Goal: Task Accomplishment & Management: Use online tool/utility

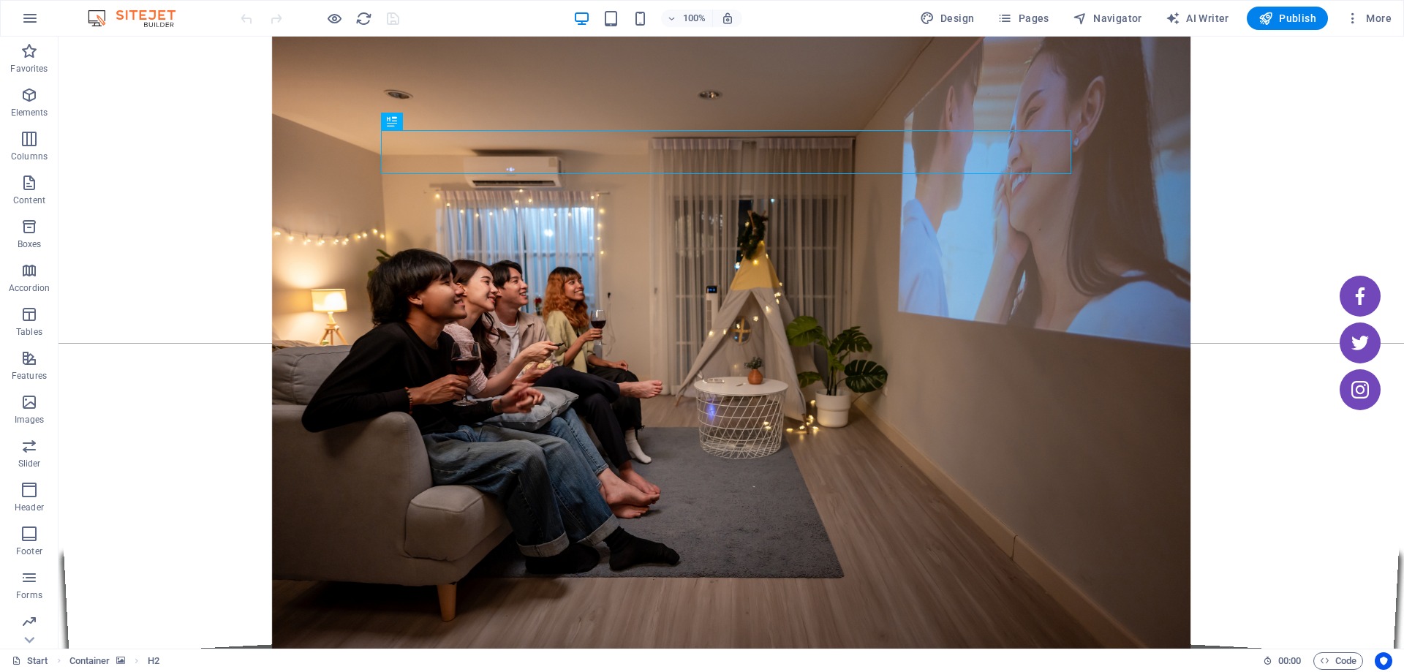
click at [217, 75] on figure at bounding box center [730, 343] width 1345 height 612
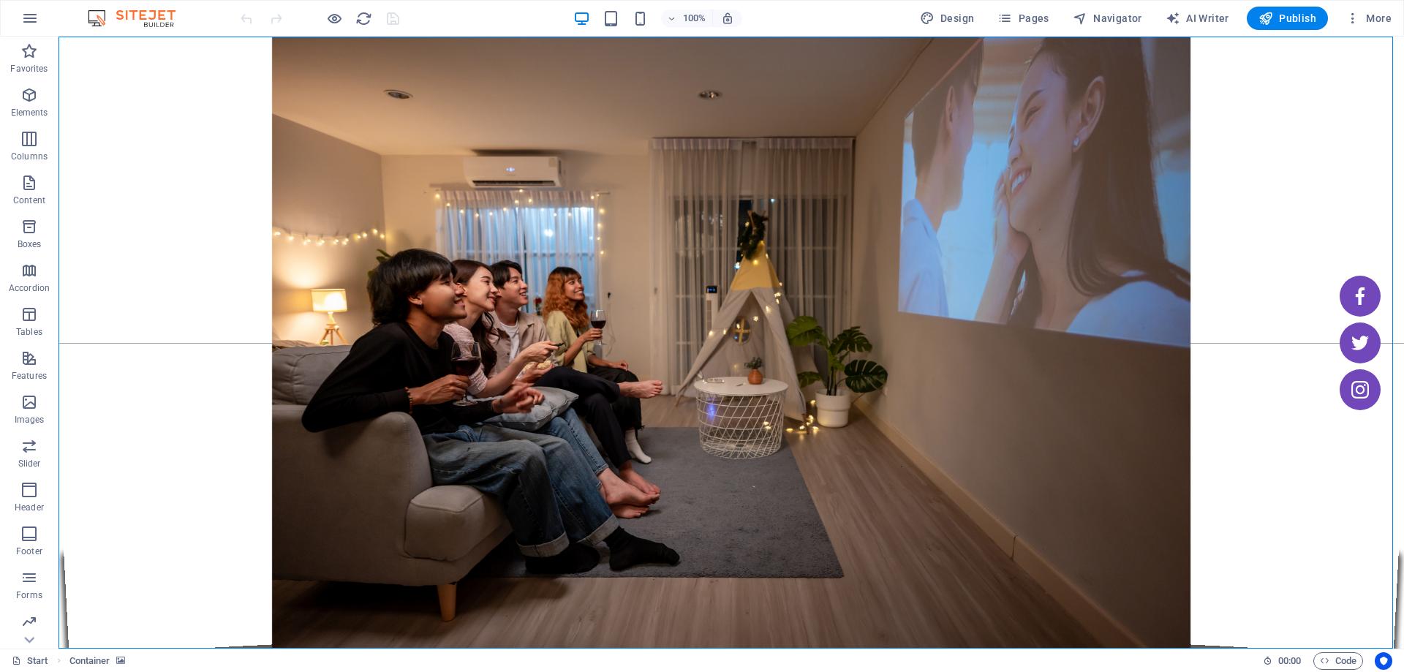
click at [330, 80] on figure at bounding box center [730, 343] width 1345 height 612
click at [488, 61] on figure at bounding box center [730, 343] width 1345 height 612
click at [420, 95] on figure at bounding box center [730, 343] width 1345 height 612
click at [137, 48] on icon at bounding box center [134, 45] width 8 height 15
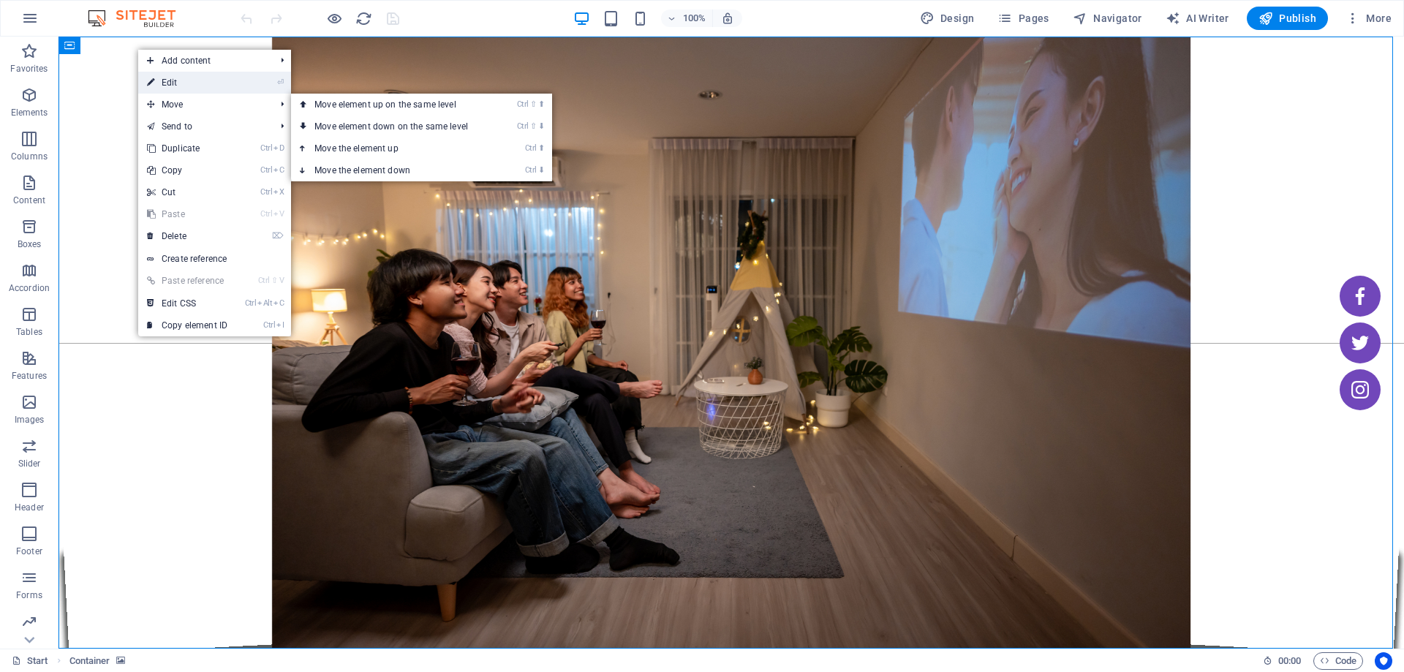
click at [225, 85] on link "⏎ Edit" at bounding box center [187, 83] width 98 height 22
select select "vh"
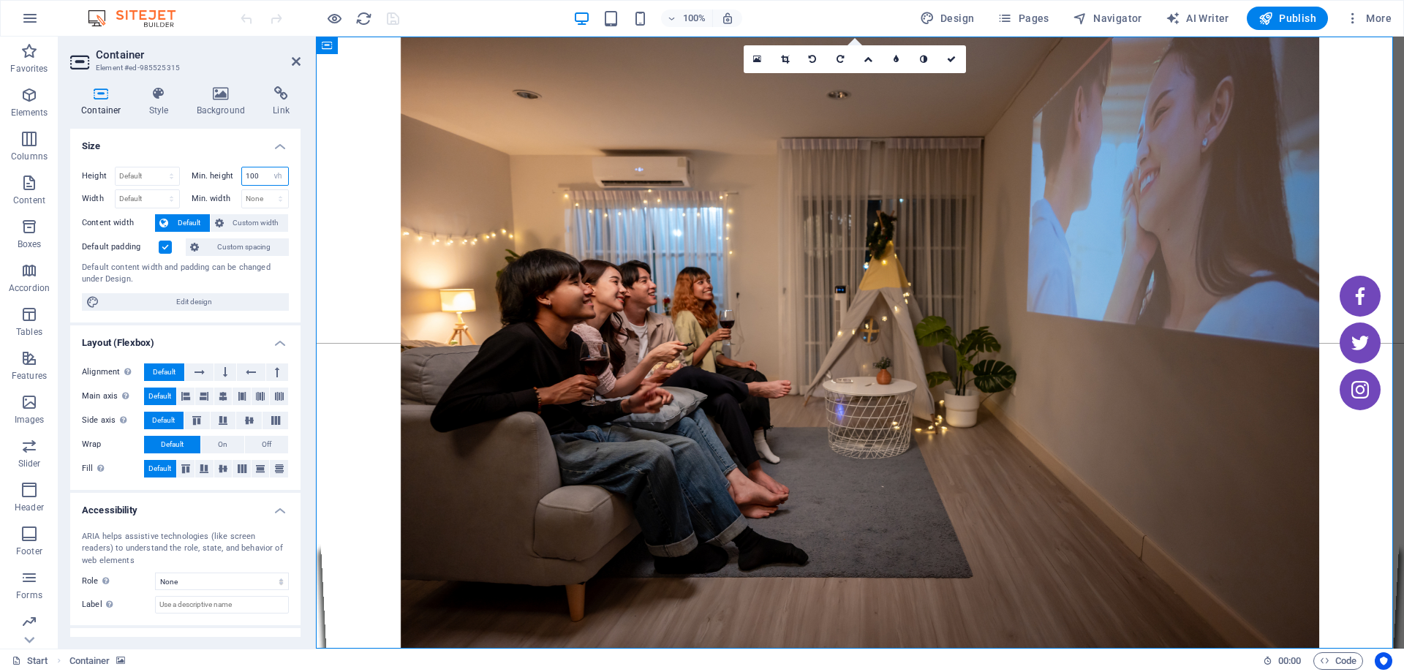
click at [264, 175] on input "100" at bounding box center [265, 176] width 47 height 18
type input "35"
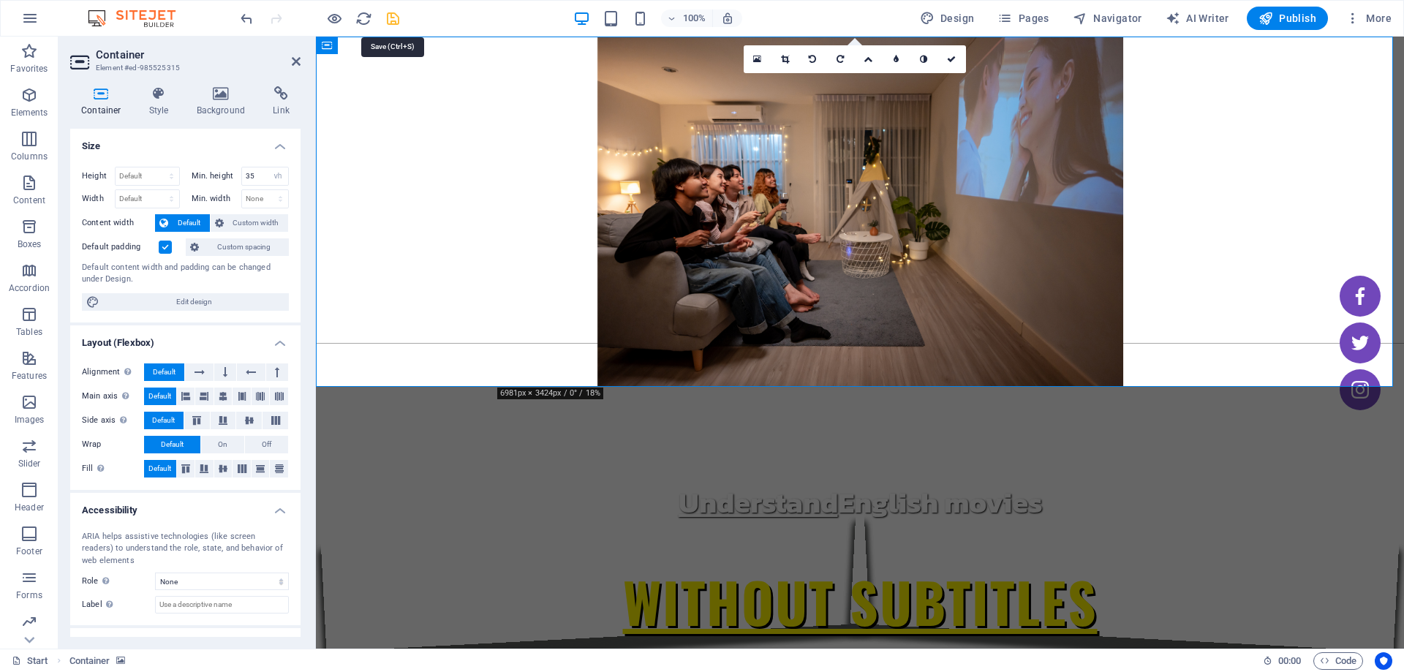
click at [396, 18] on icon "save" at bounding box center [393, 18] width 17 height 17
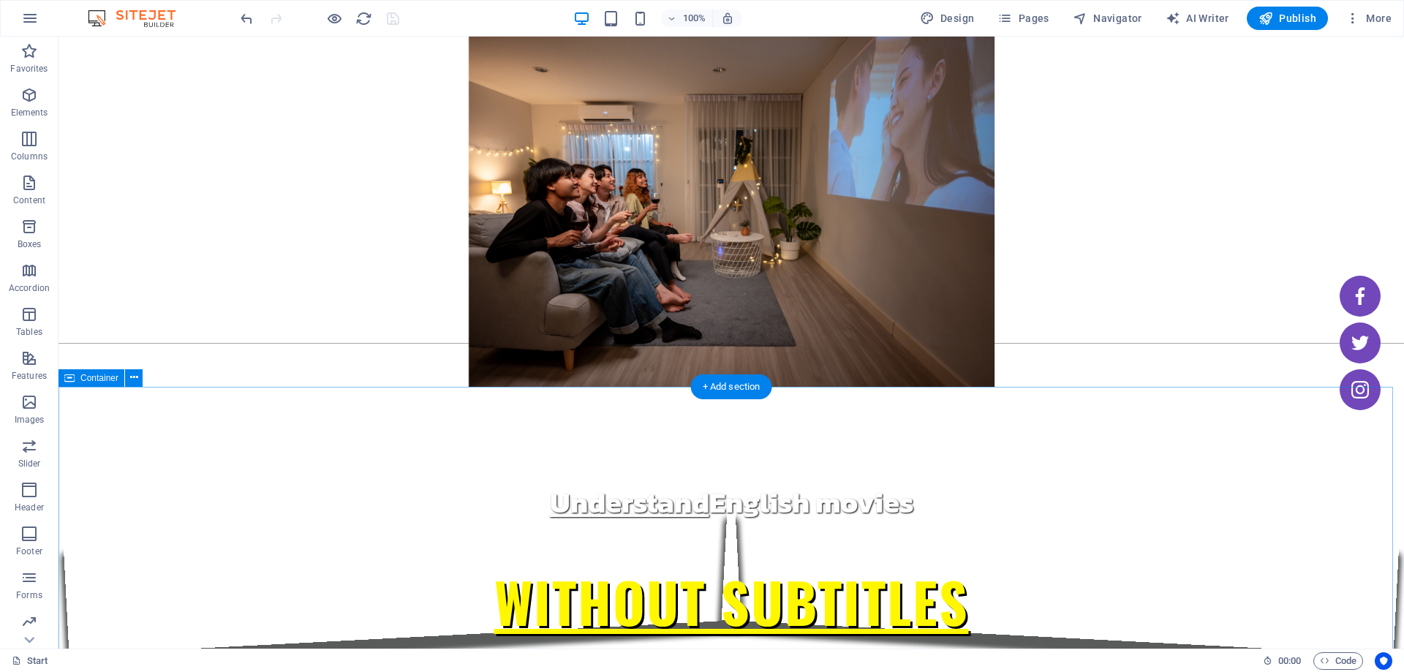
click at [142, 379] on button at bounding box center [134, 378] width 18 height 18
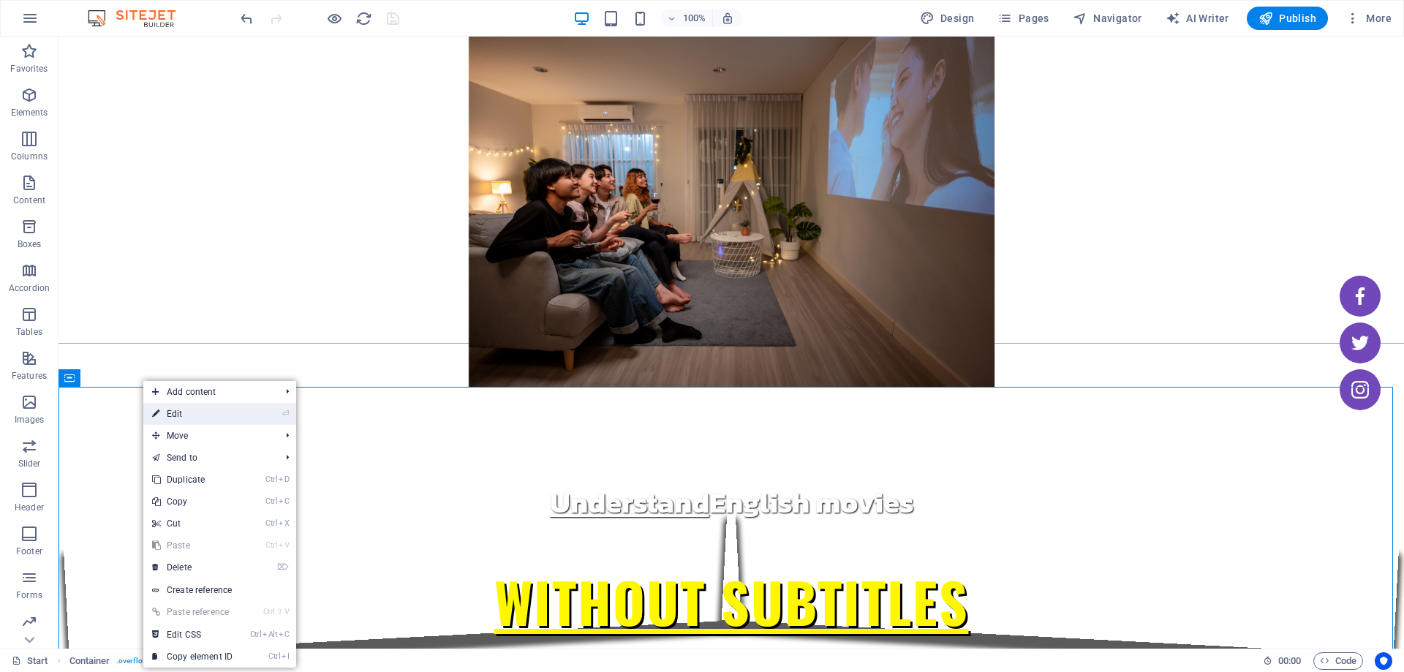
click at [256, 409] on li "⏎ Edit" at bounding box center [219, 414] width 153 height 22
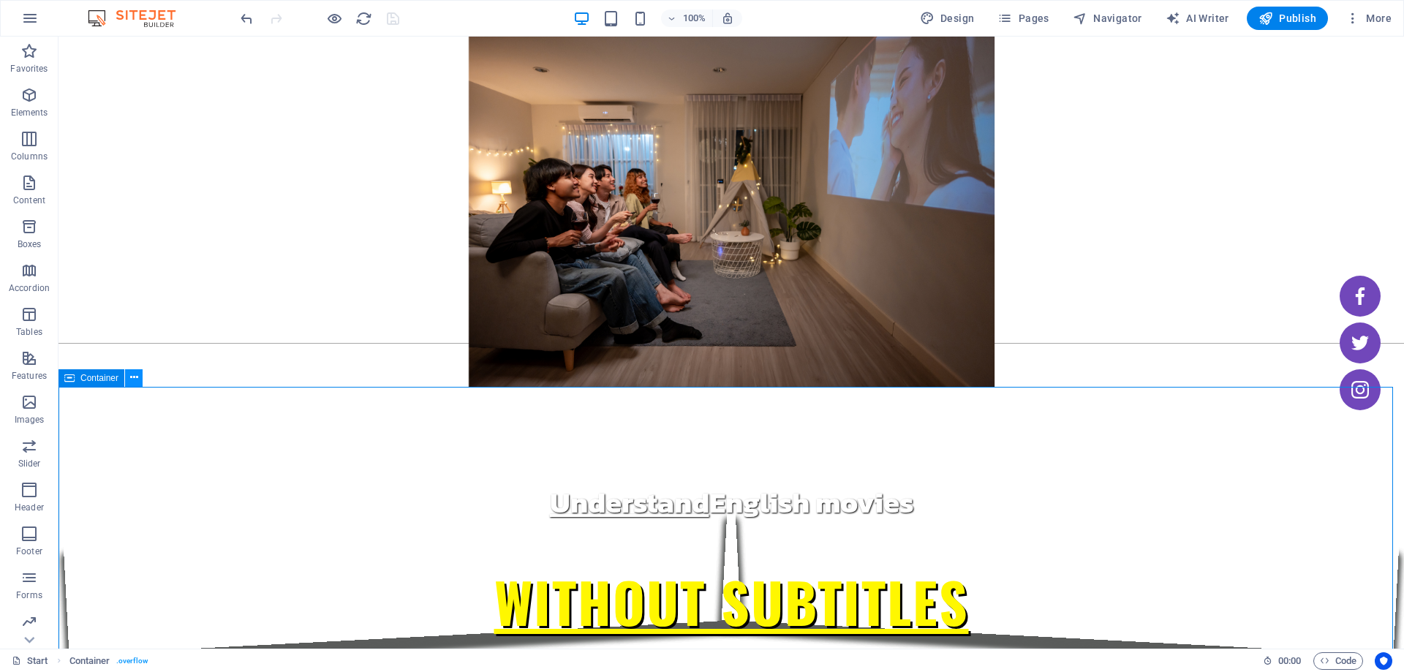
click at [132, 382] on icon at bounding box center [134, 377] width 8 height 15
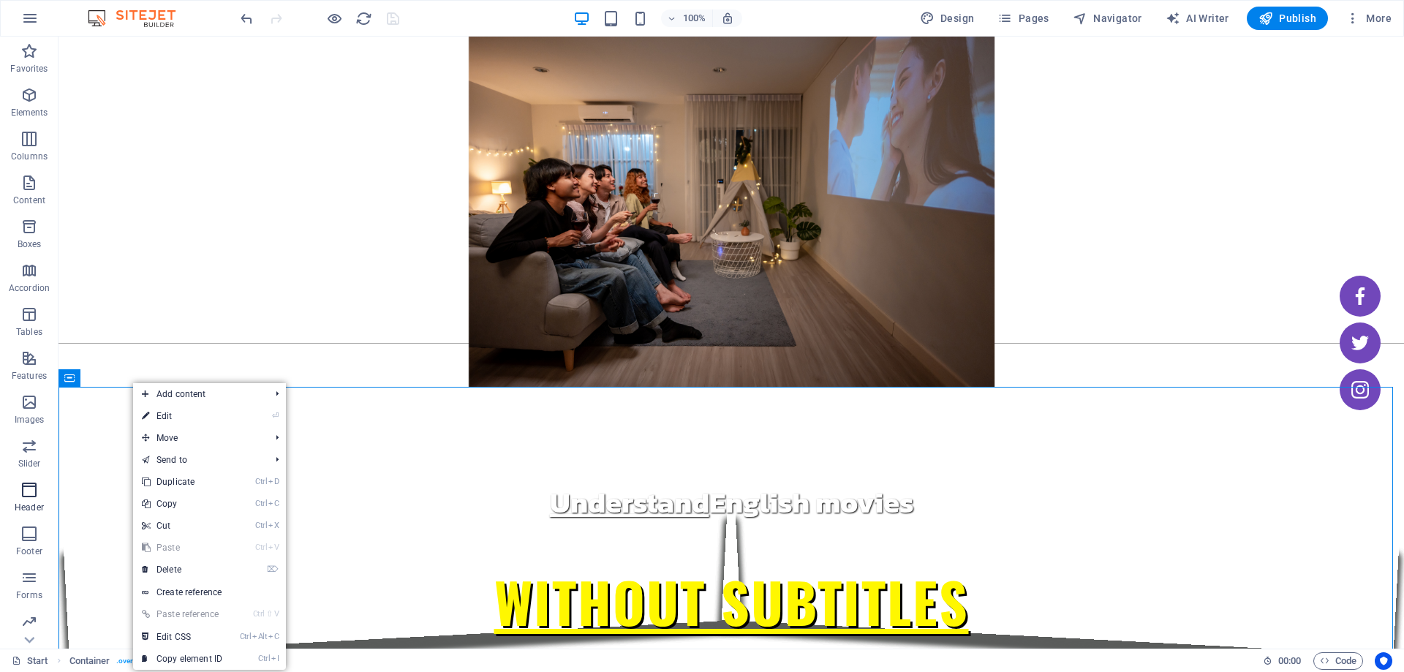
click at [45, 491] on span "Header" at bounding box center [29, 498] width 58 height 35
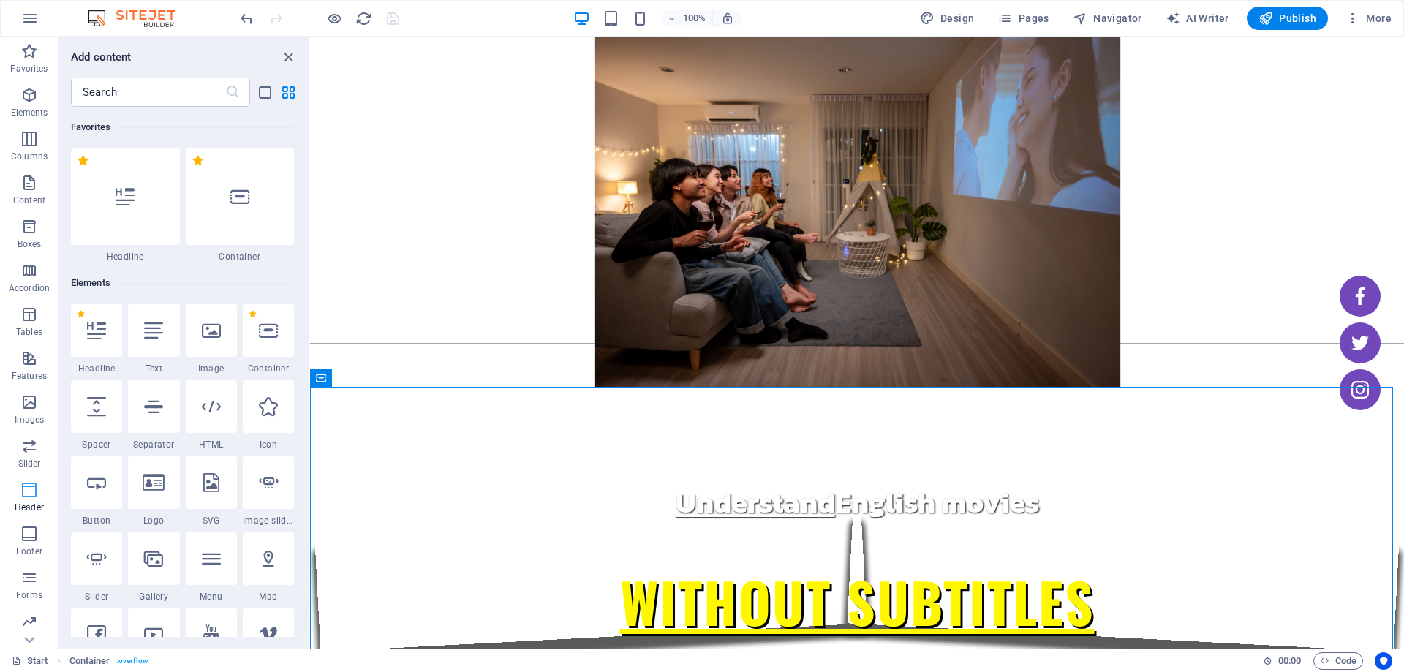
click at [91, 461] on div at bounding box center [96, 482] width 51 height 53
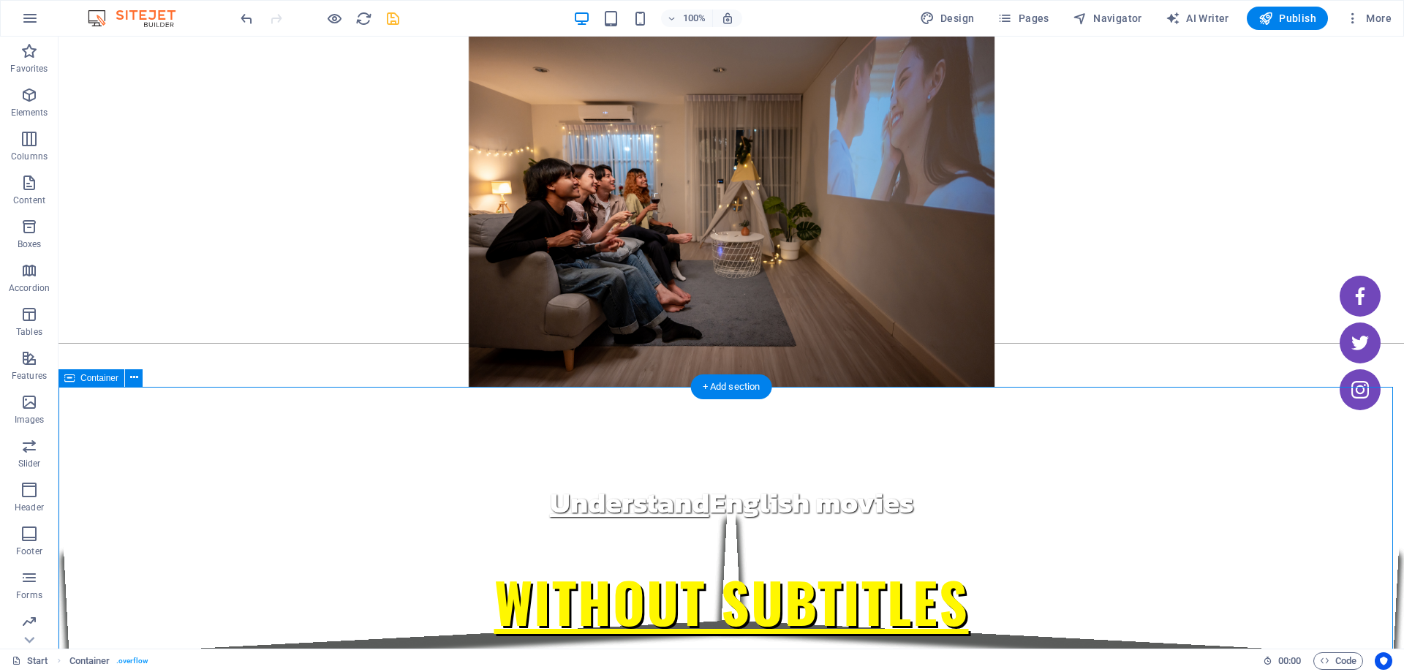
click at [138, 379] on button at bounding box center [134, 378] width 18 height 18
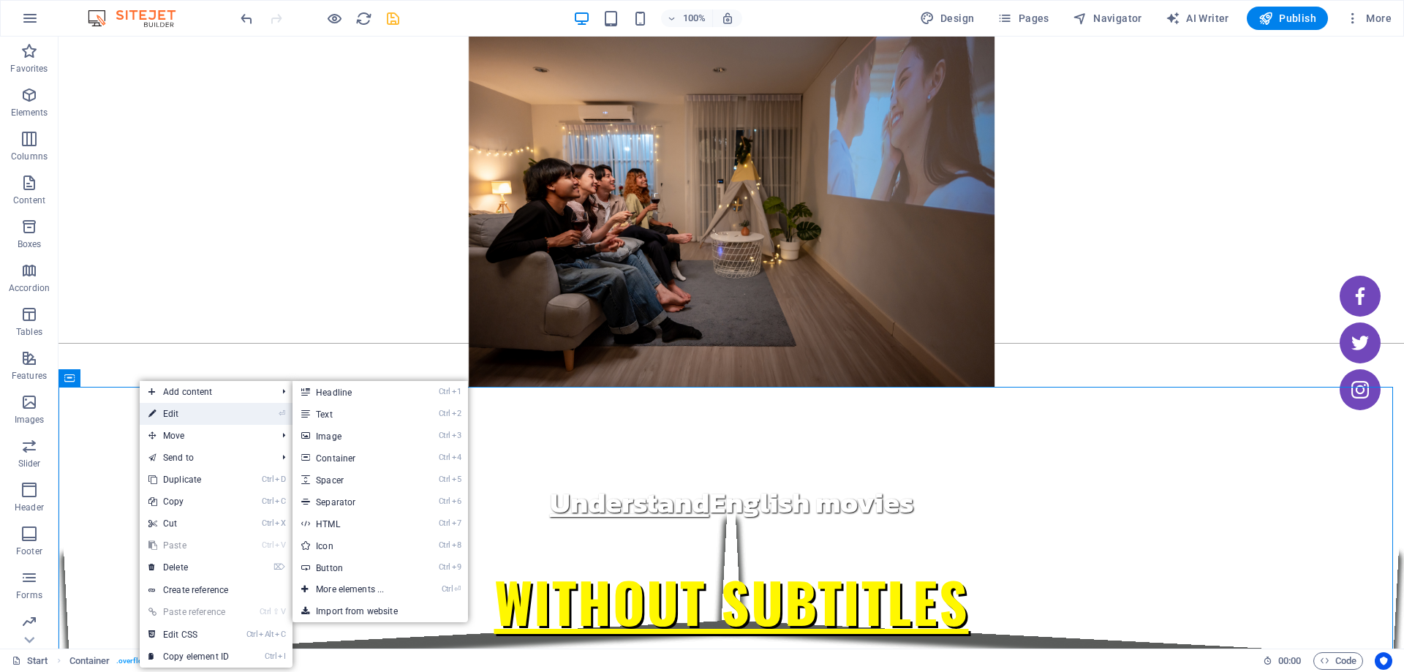
click at [182, 407] on link "⏎ Edit" at bounding box center [189, 414] width 98 height 22
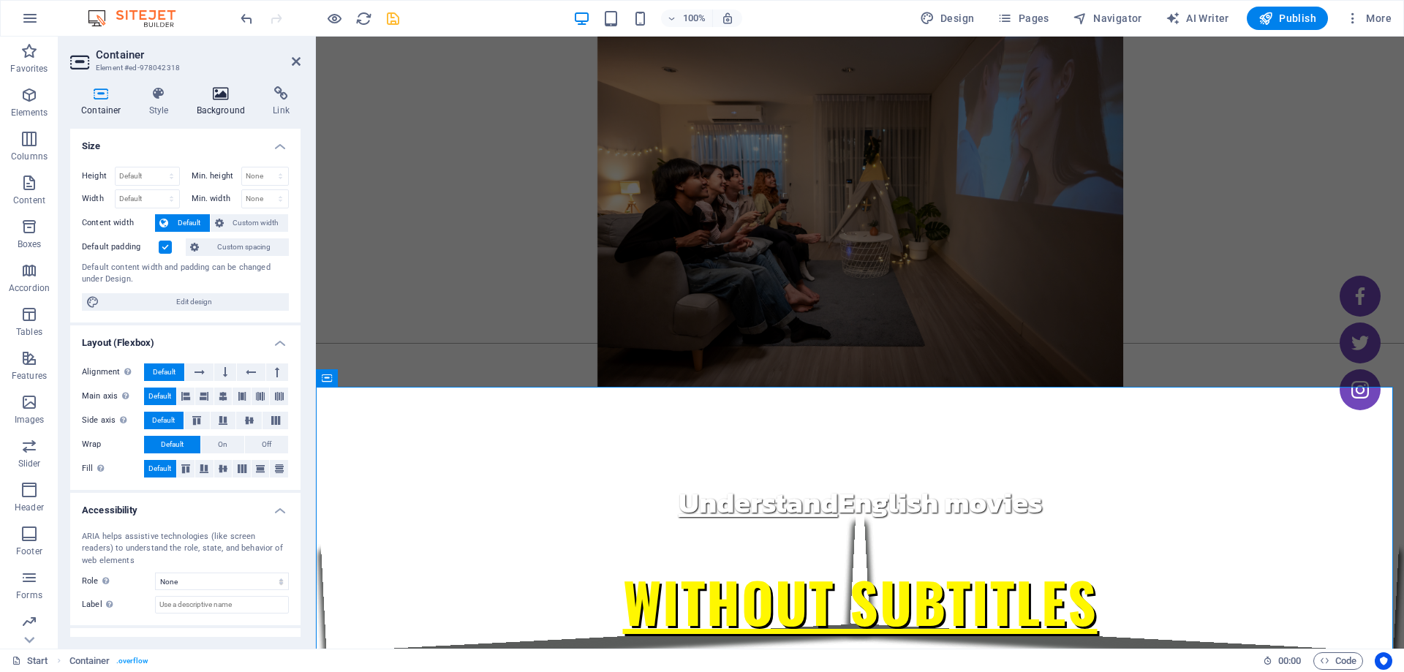
click at [212, 96] on icon at bounding box center [221, 93] width 71 height 15
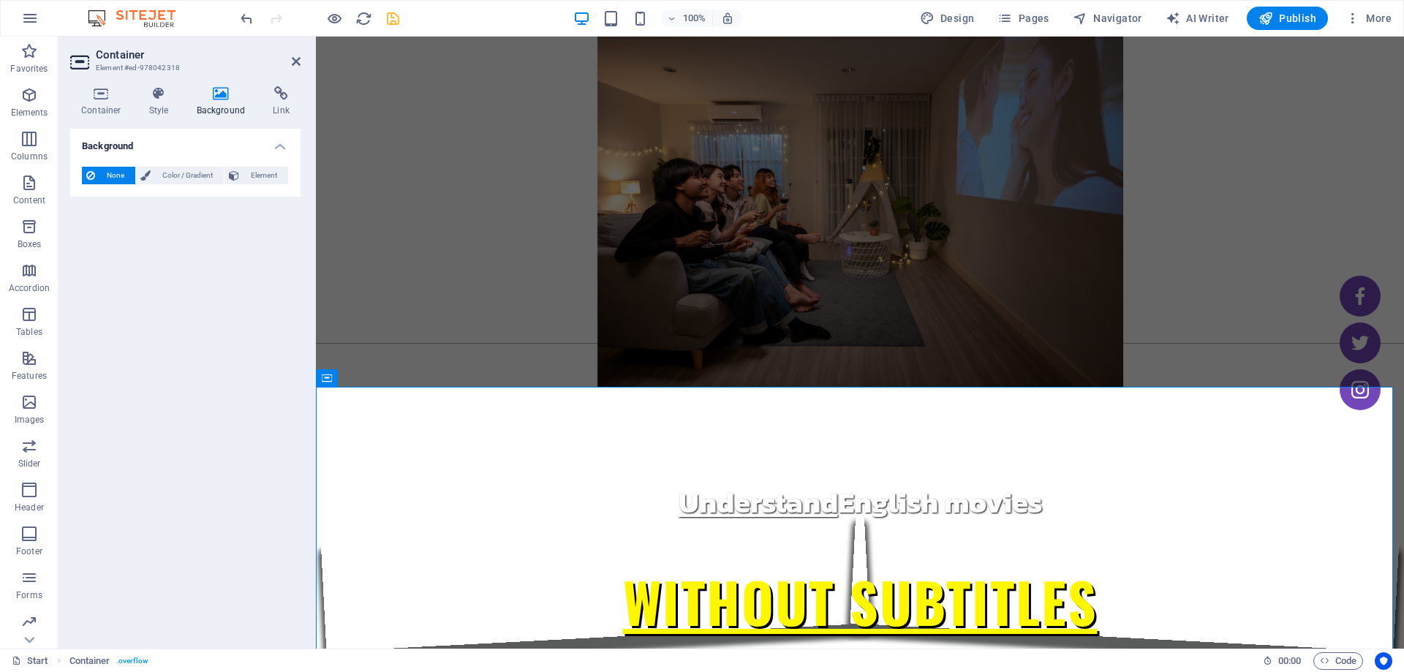
click at [107, 177] on span "None" at bounding box center [114, 176] width 31 height 18
click at [102, 99] on icon at bounding box center [101, 93] width 62 height 15
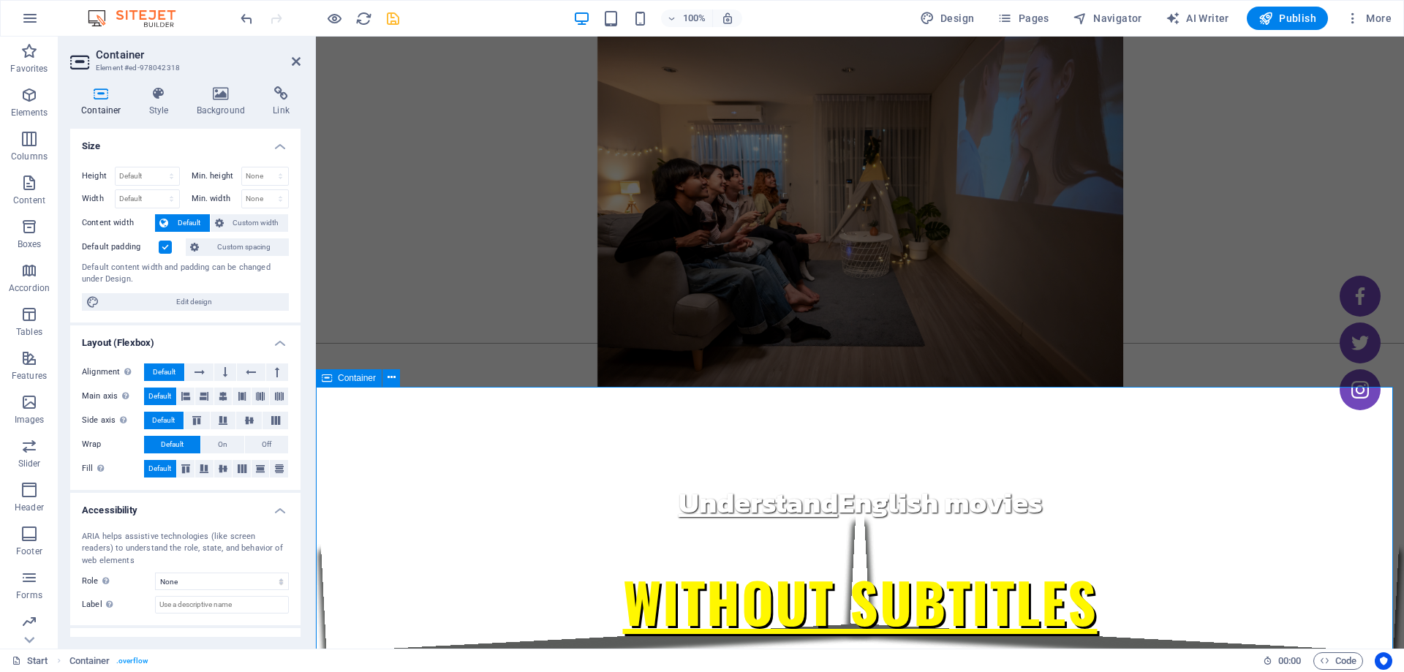
click at [165, 102] on h4 "Style" at bounding box center [162, 101] width 48 height 31
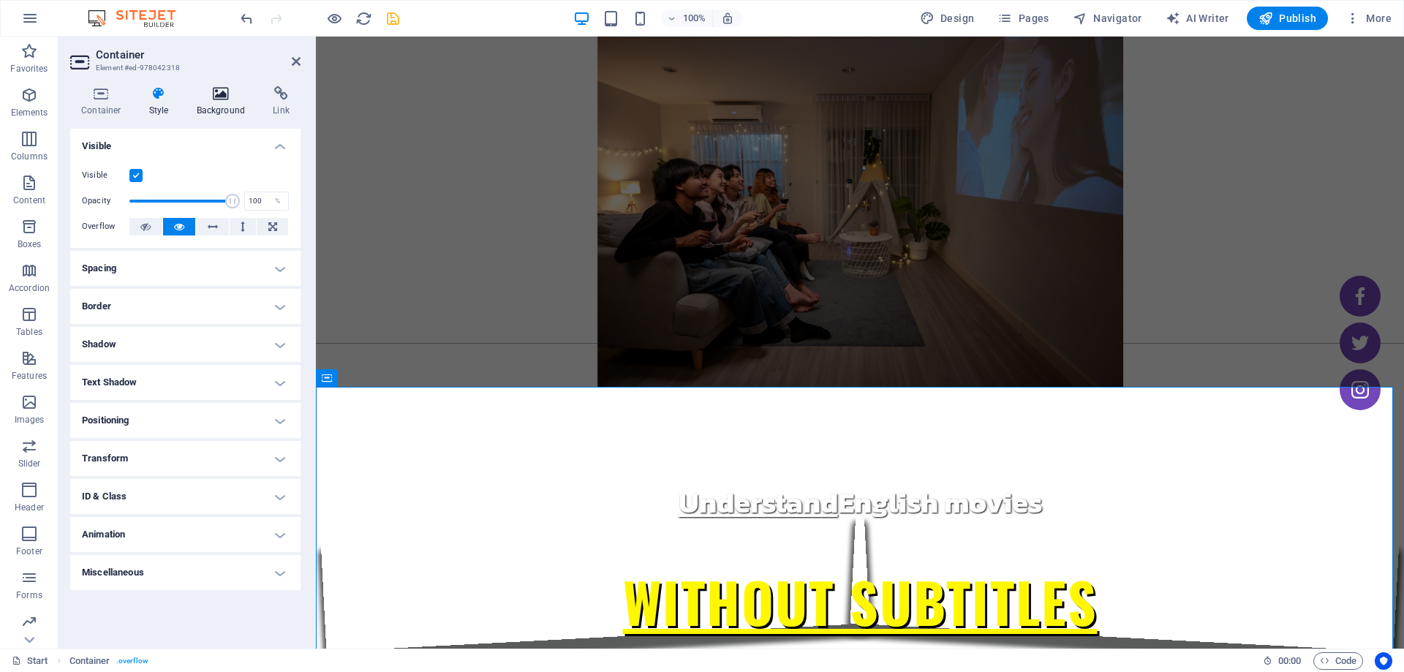
click at [223, 96] on icon at bounding box center [221, 93] width 71 height 15
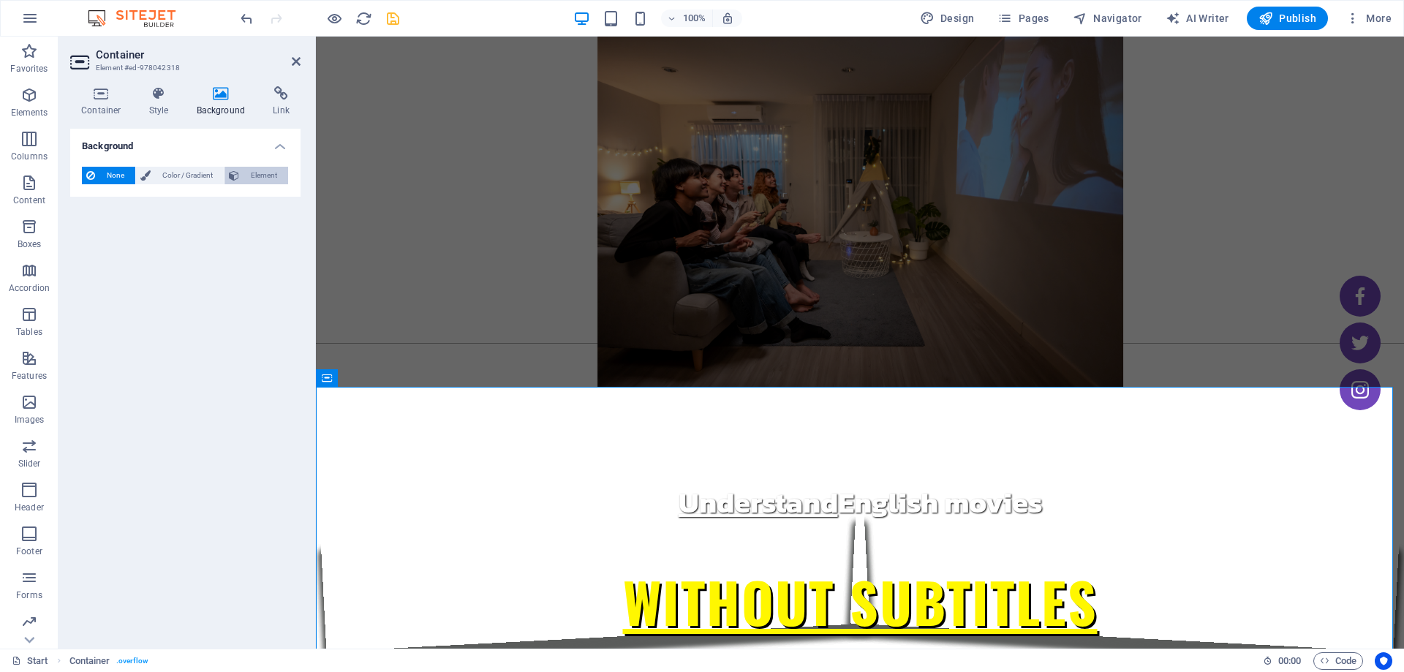
click at [251, 178] on span "Element" at bounding box center [263, 176] width 40 height 18
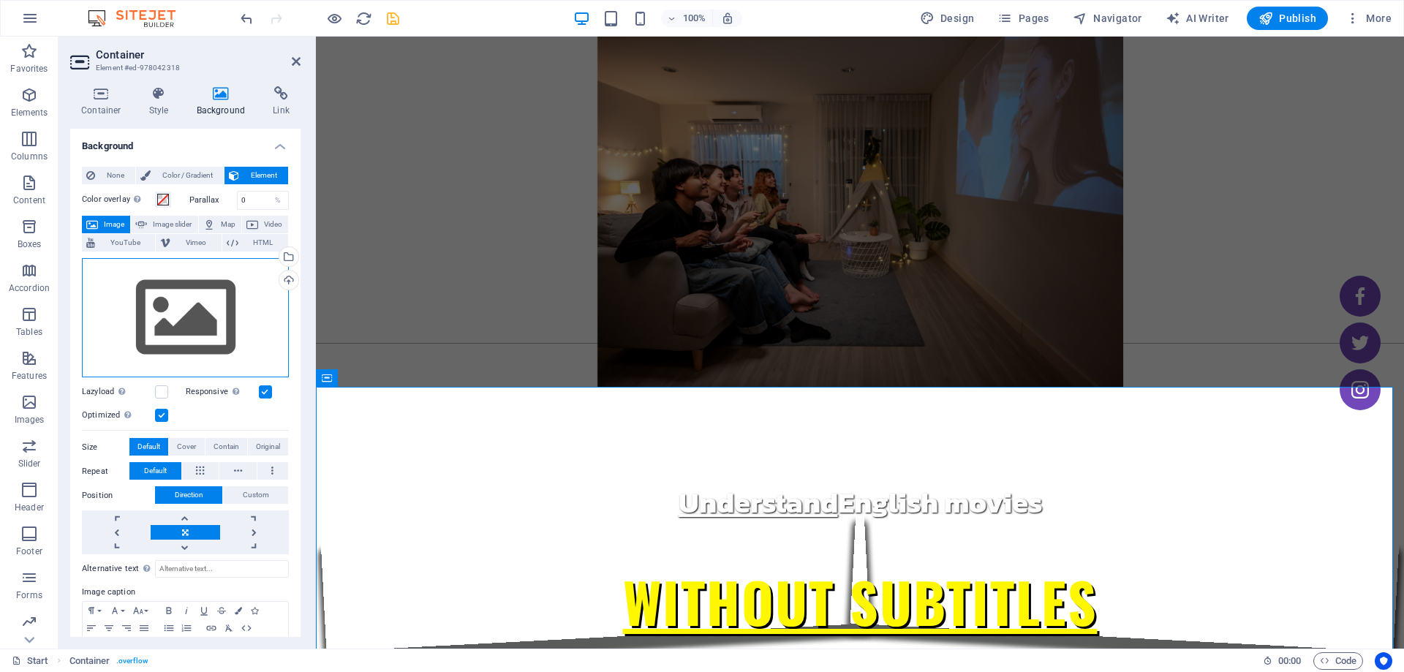
click at [205, 292] on div "Drag files here, click to choose files or select files from Files or our free s…" at bounding box center [185, 318] width 207 height 120
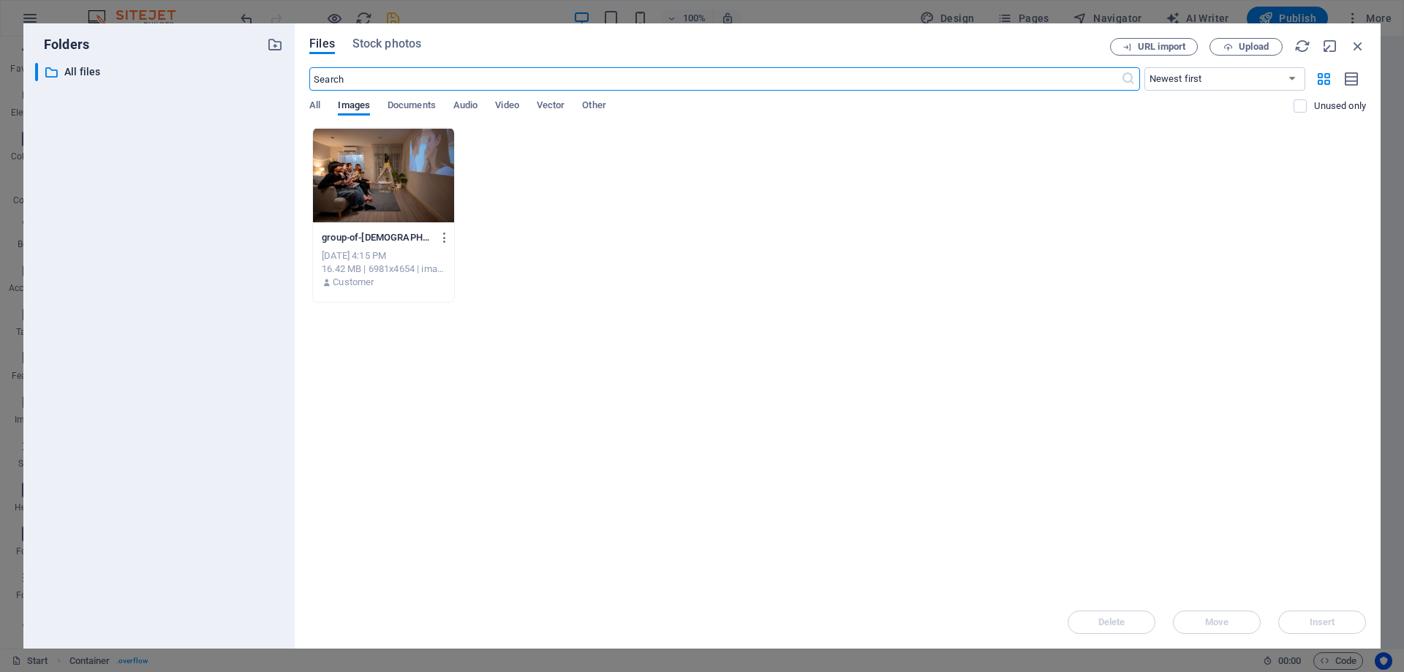
click at [546, 260] on div "group-of-[DEMOGRAPHIC_DATA]-friends-eating-popcorn-while-watchi-2025-03-25-15-3…" at bounding box center [837, 214] width 1056 height 175
click at [1037, 276] on div "group-of-[DEMOGRAPHIC_DATA]-friends-eating-popcorn-while-watchi-2025-03-25-15-3…" at bounding box center [837, 214] width 1056 height 175
click at [1224, 45] on icon "button" at bounding box center [1228, 47] width 10 height 10
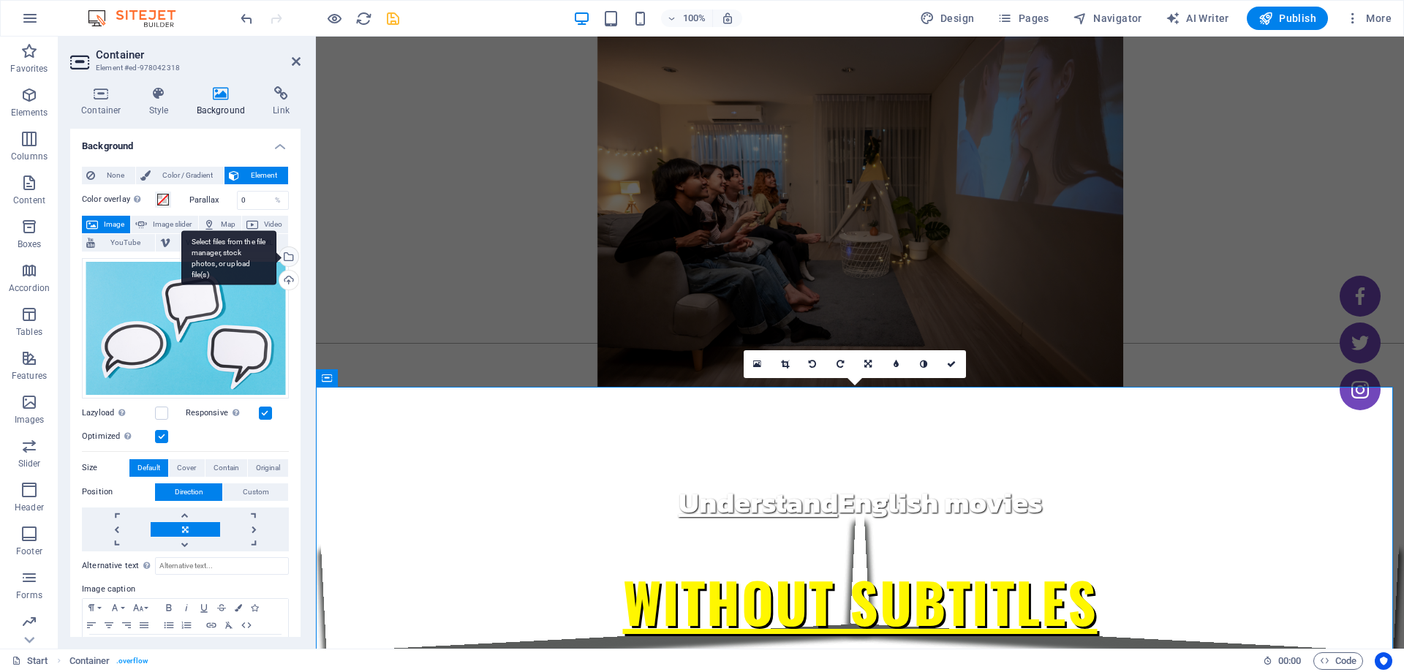
click at [276, 258] on div "Select files from the file manager, stock photos, or upload file(s)" at bounding box center [228, 257] width 95 height 55
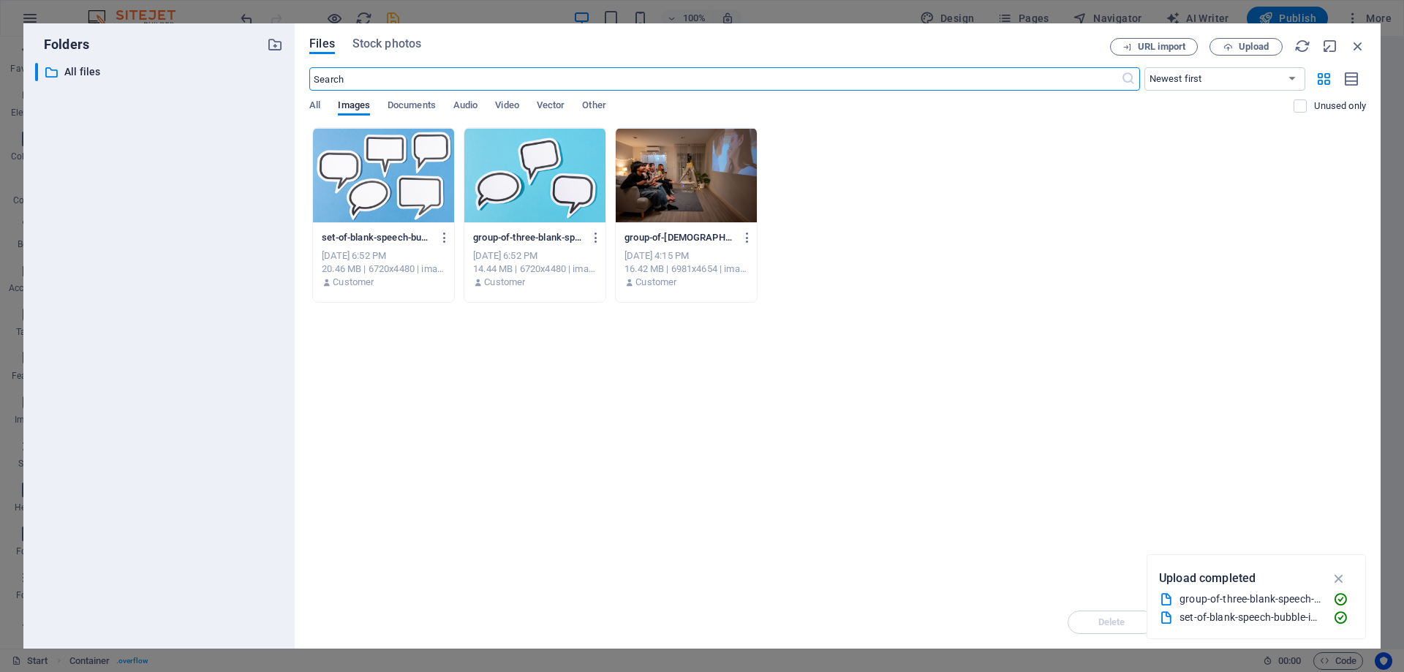
click at [389, 167] on div at bounding box center [383, 175] width 141 height 95
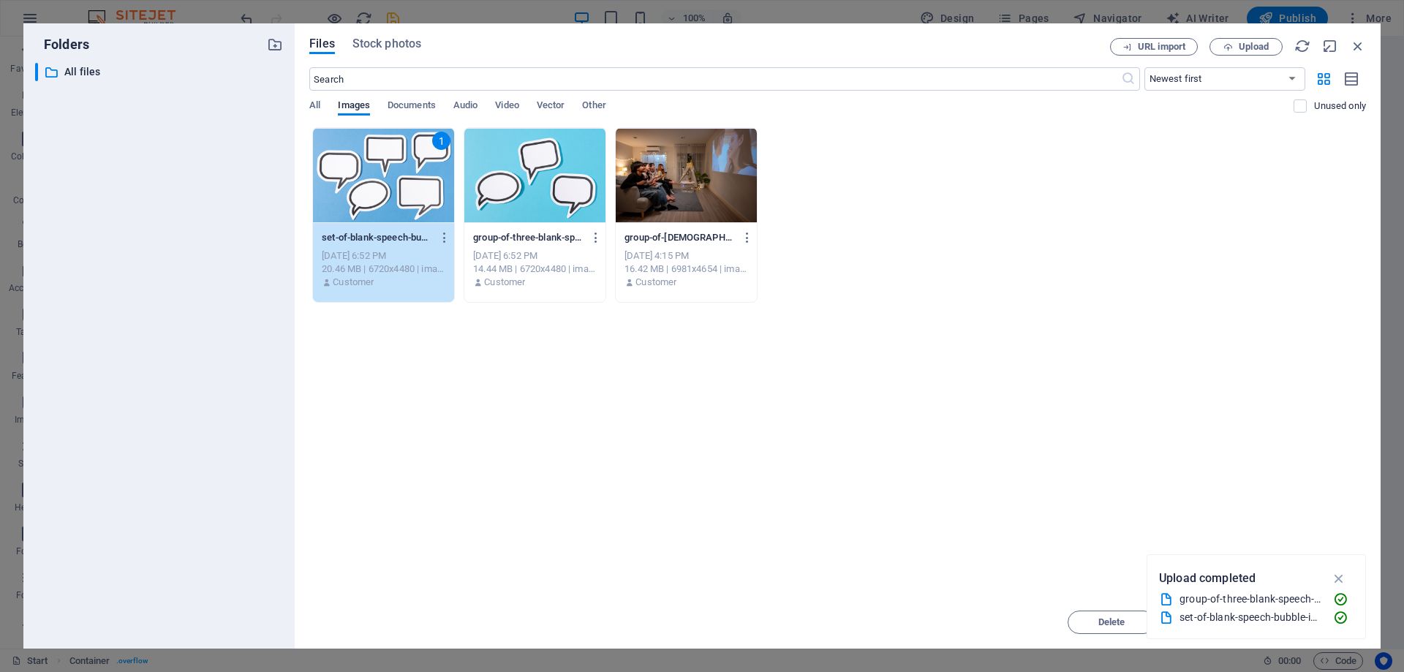
click at [1097, 491] on div "Drop files here to upload them instantly 1 set-of-blank-speech-bubble-isolated-…" at bounding box center [837, 361] width 1056 height 469
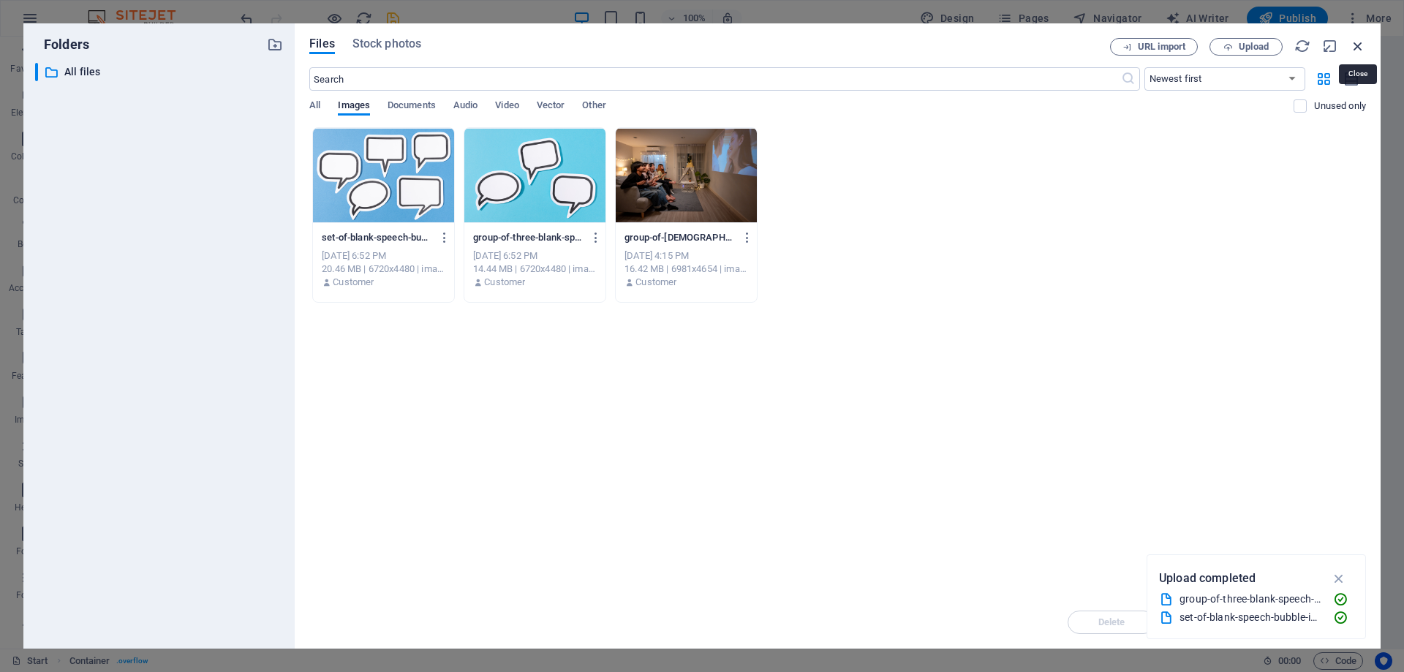
click at [1355, 45] on icon "button" at bounding box center [1357, 46] width 16 height 16
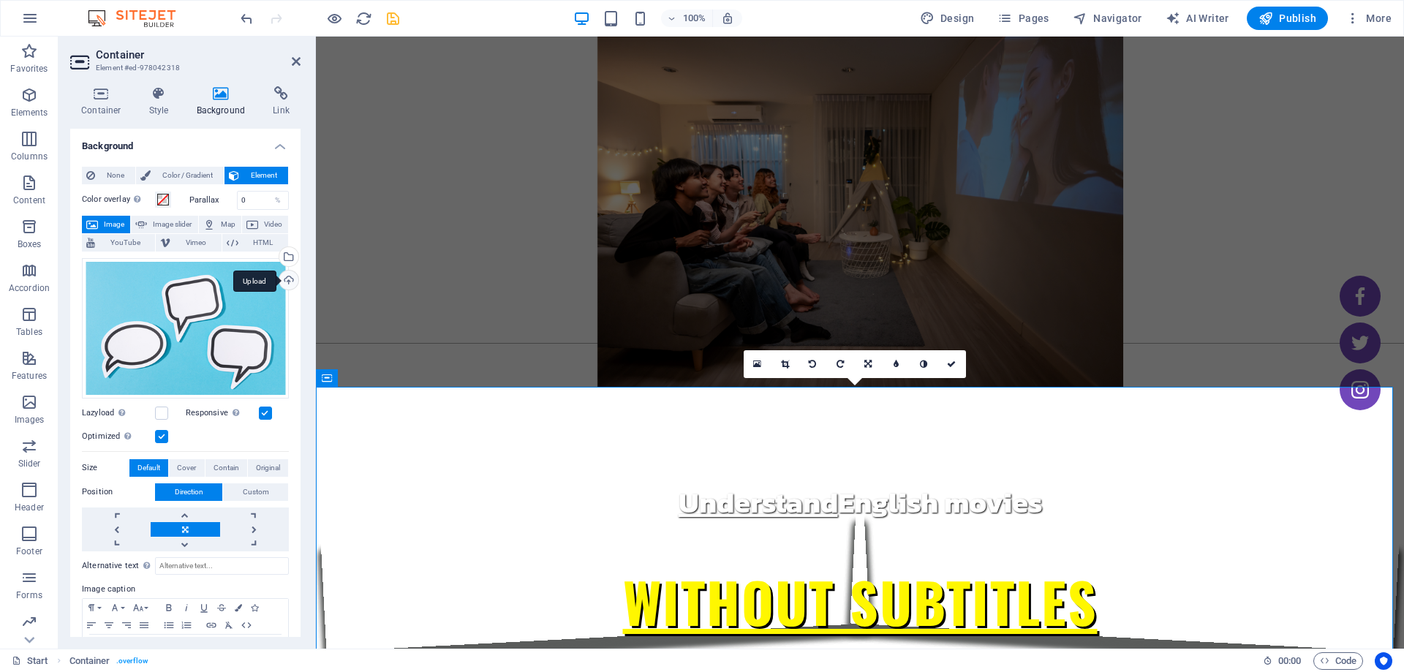
click at [281, 283] on div "Upload" at bounding box center [287, 281] width 22 height 22
click at [292, 279] on div "Upload" at bounding box center [287, 281] width 22 height 22
click at [289, 258] on div "Select files from the file manager, stock photos, or upload file(s)" at bounding box center [287, 258] width 22 height 22
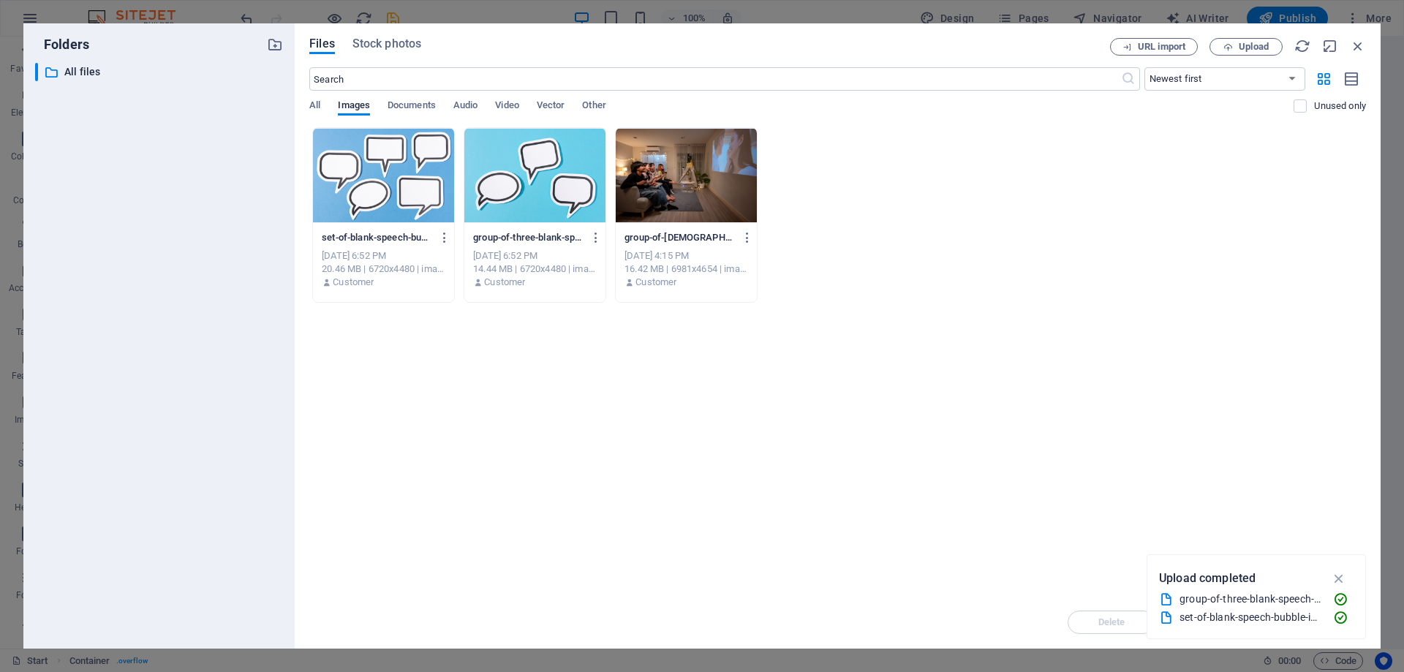
click at [420, 188] on div at bounding box center [383, 175] width 141 height 95
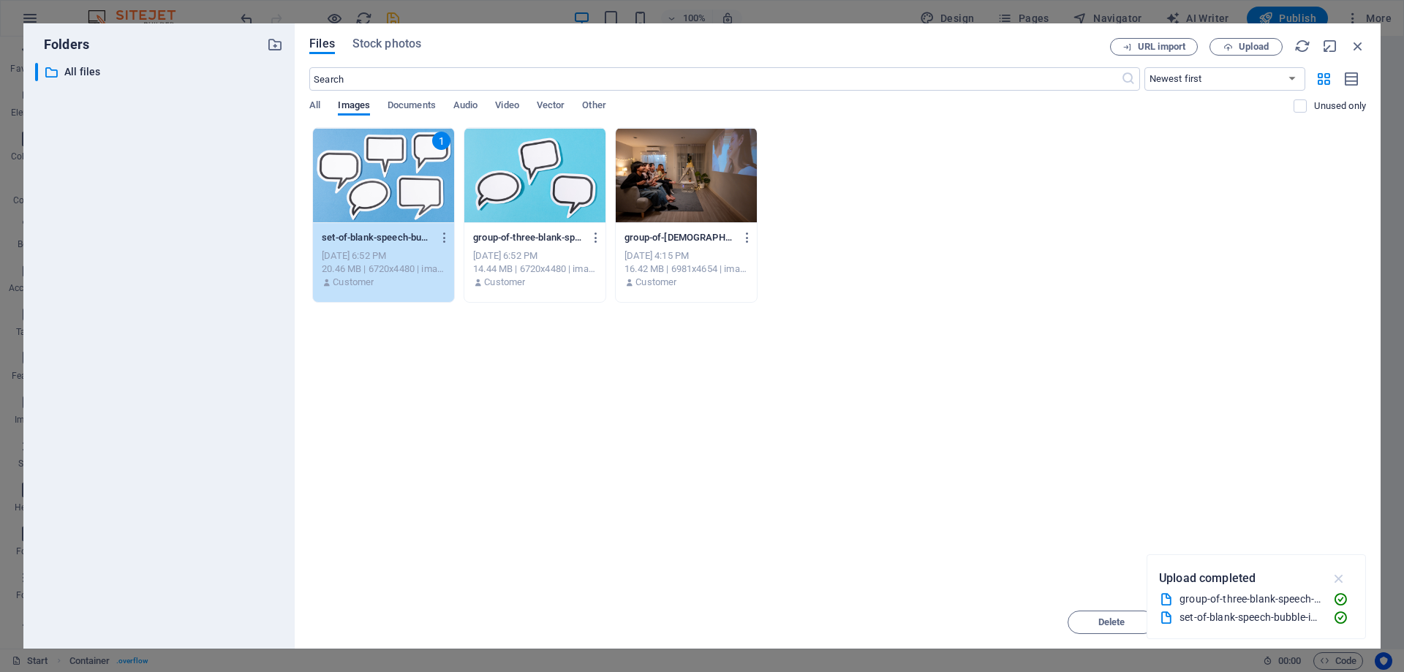
click at [1348, 577] on button "button" at bounding box center [1339, 578] width 29 height 23
click at [1348, 618] on span "Insert" at bounding box center [1322, 622] width 76 height 9
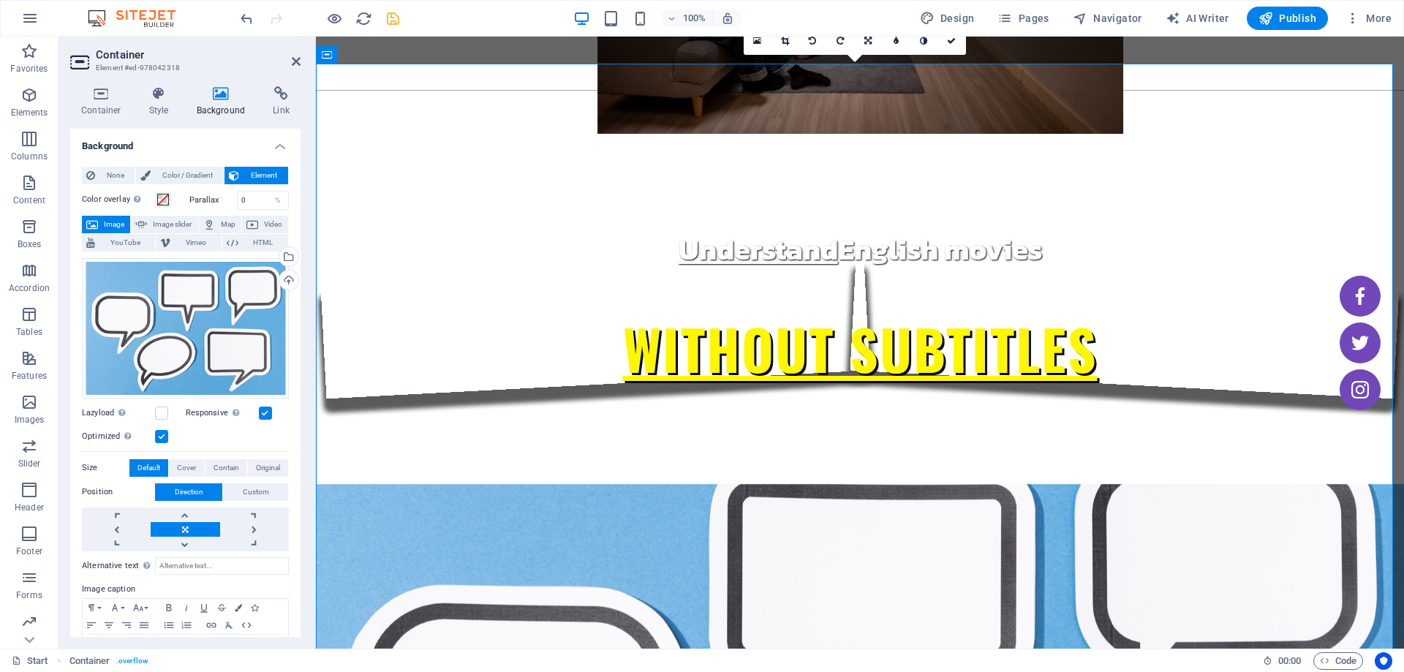
scroll to position [219, 0]
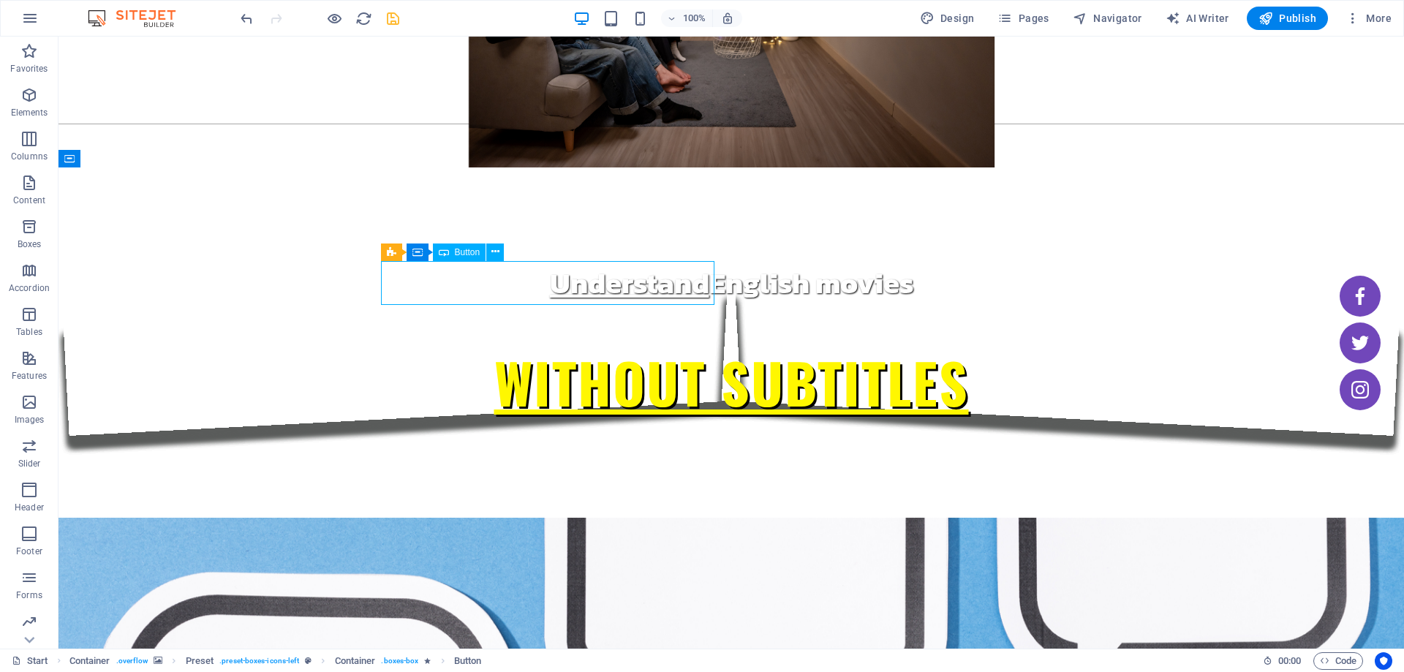
drag, startPoint x: 455, startPoint y: 275, endPoint x: 713, endPoint y: 294, distance: 258.7
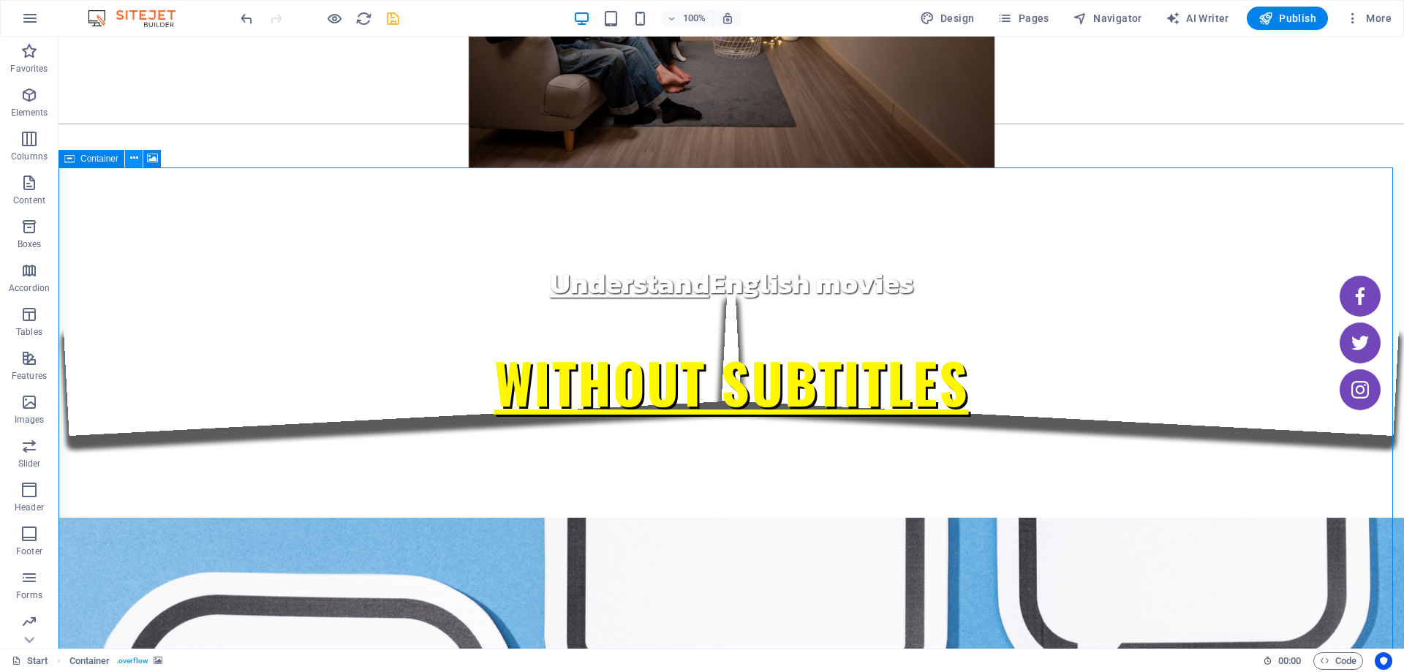
click at [135, 159] on icon at bounding box center [134, 158] width 8 height 15
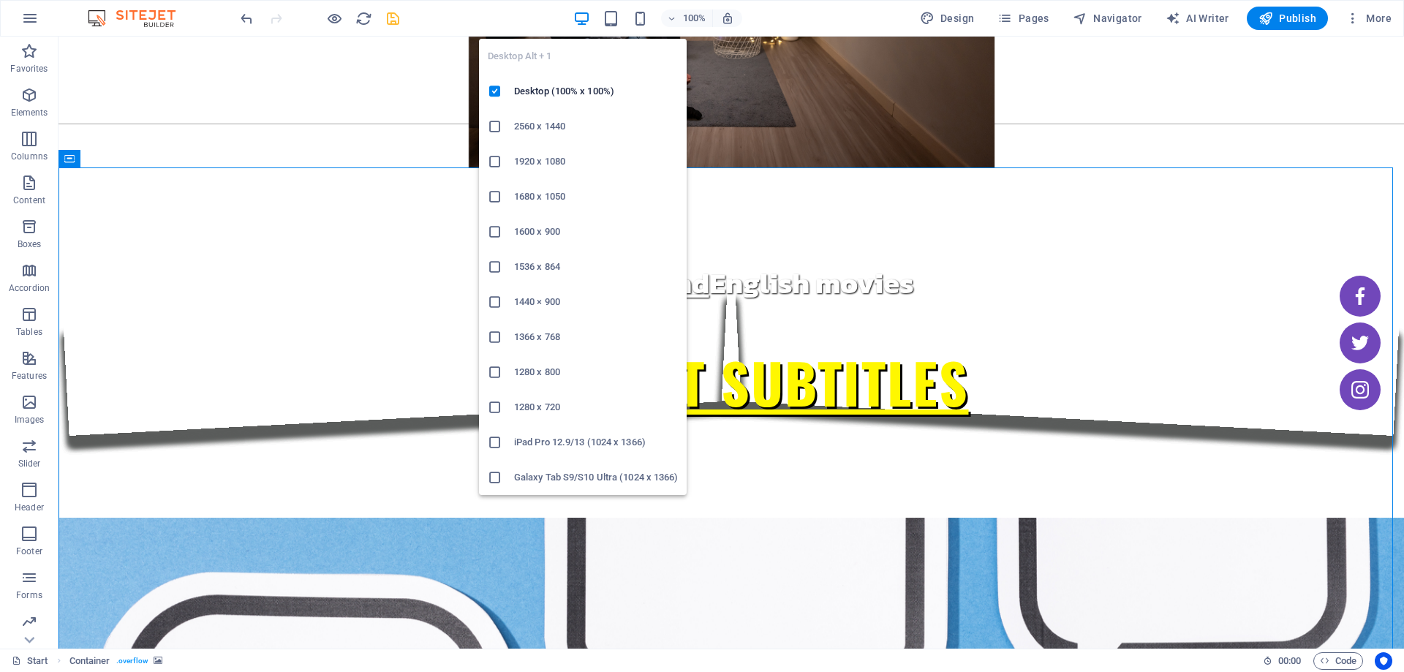
click at [586, 12] on icon "button" at bounding box center [581, 18] width 17 height 17
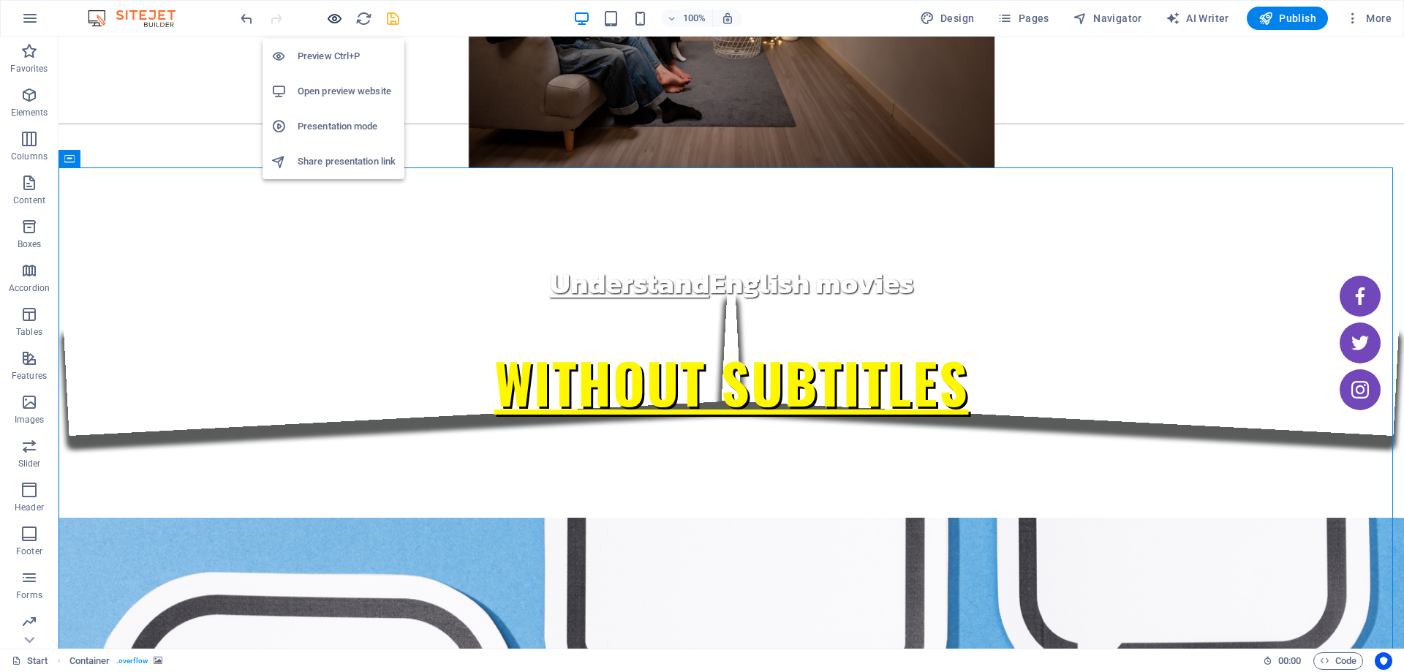
click at [337, 22] on icon "button" at bounding box center [334, 18] width 17 height 17
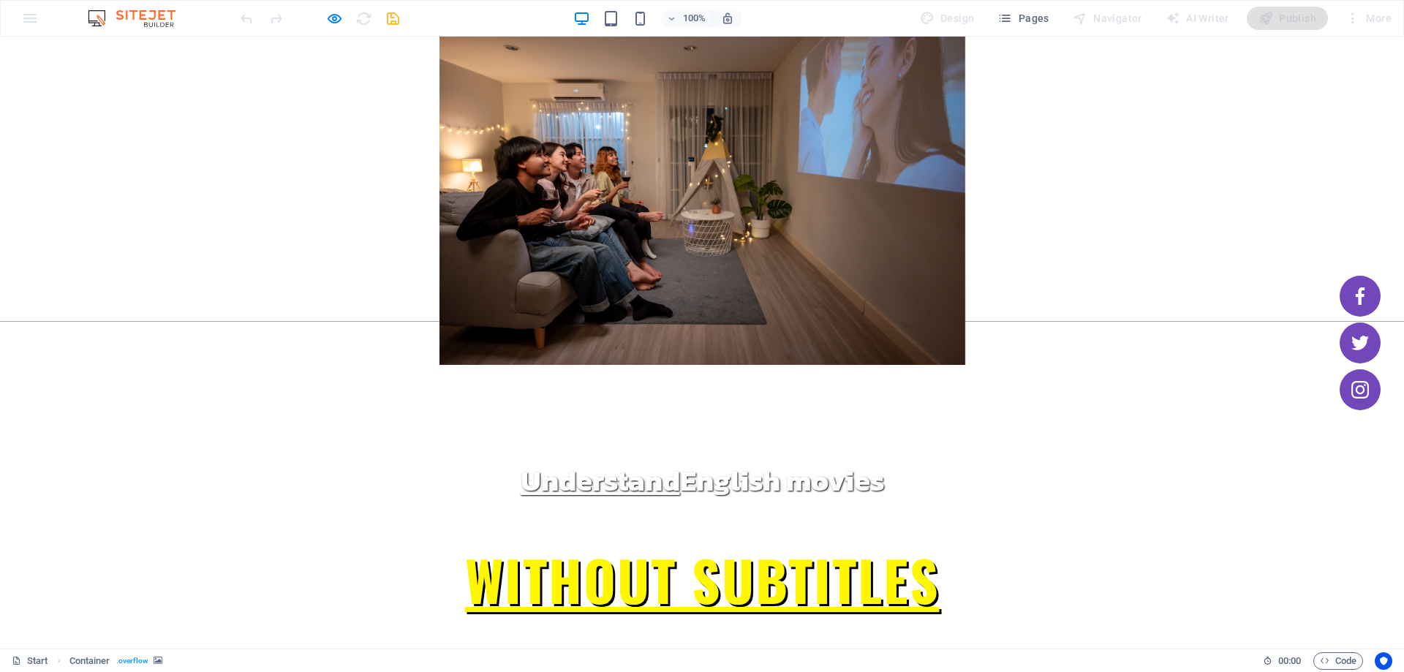
scroll to position [0, 0]
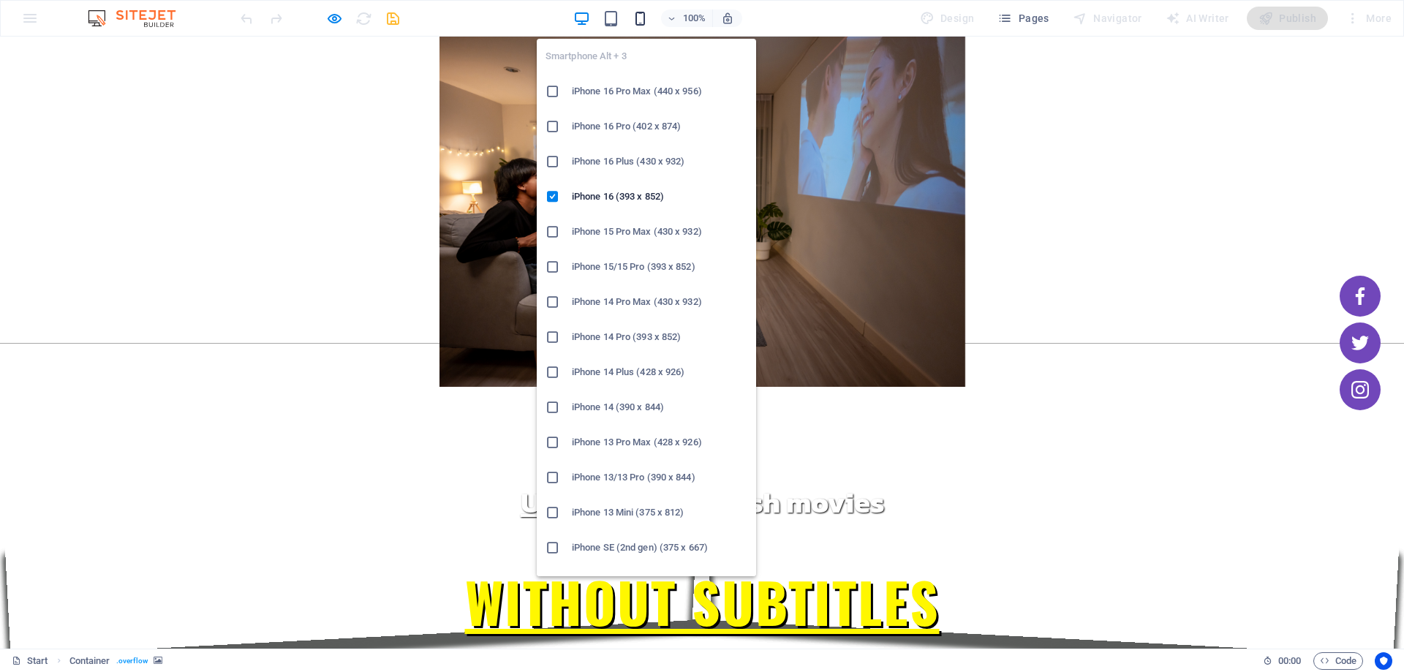
click at [643, 18] on icon "button" at bounding box center [640, 18] width 17 height 17
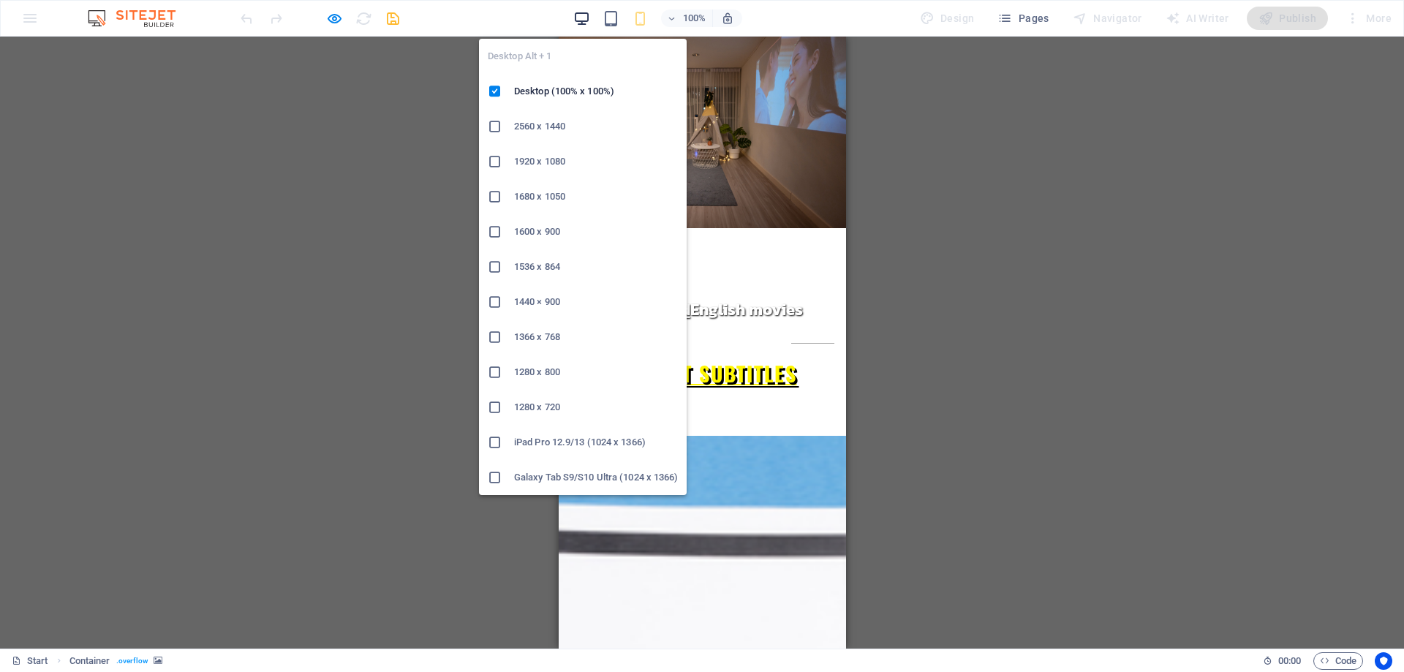
click at [580, 12] on icon "button" at bounding box center [581, 18] width 17 height 17
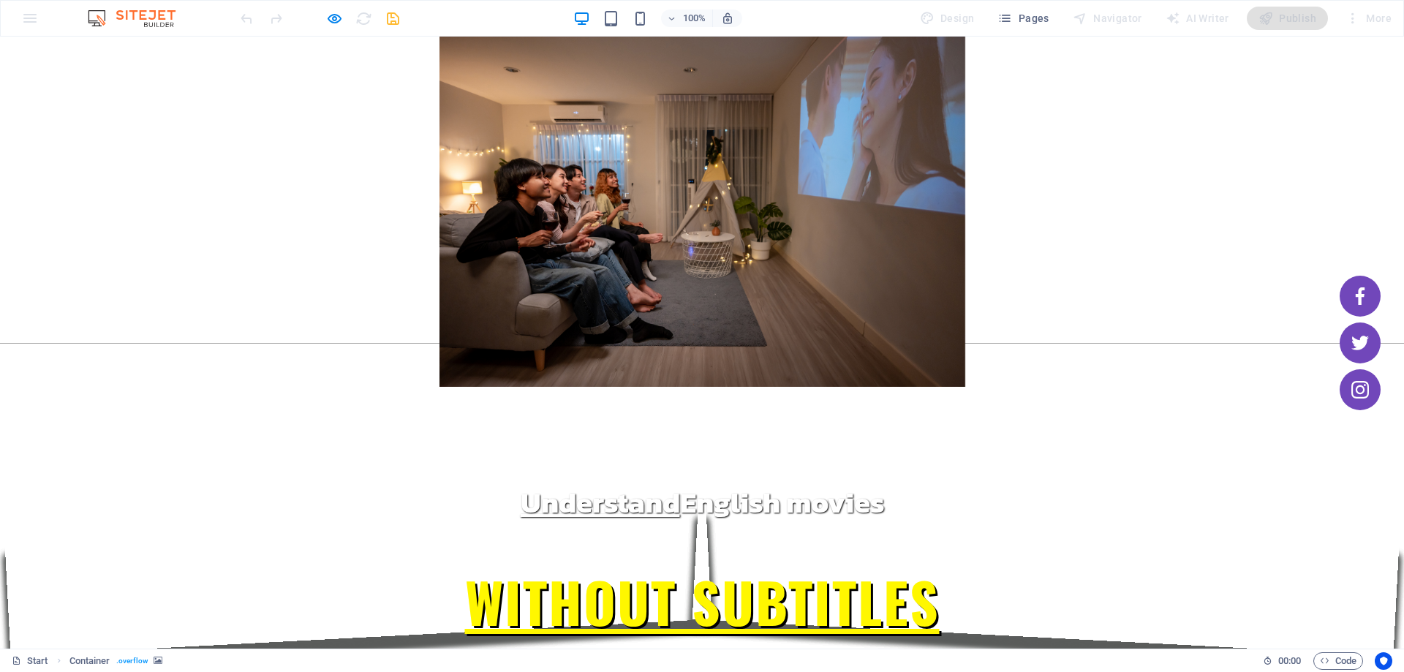
click at [1083, 281] on div at bounding box center [702, 212] width 1404 height 350
click at [224, 228] on div at bounding box center [702, 212] width 1404 height 350
click at [336, 20] on icon "button" at bounding box center [334, 18] width 17 height 17
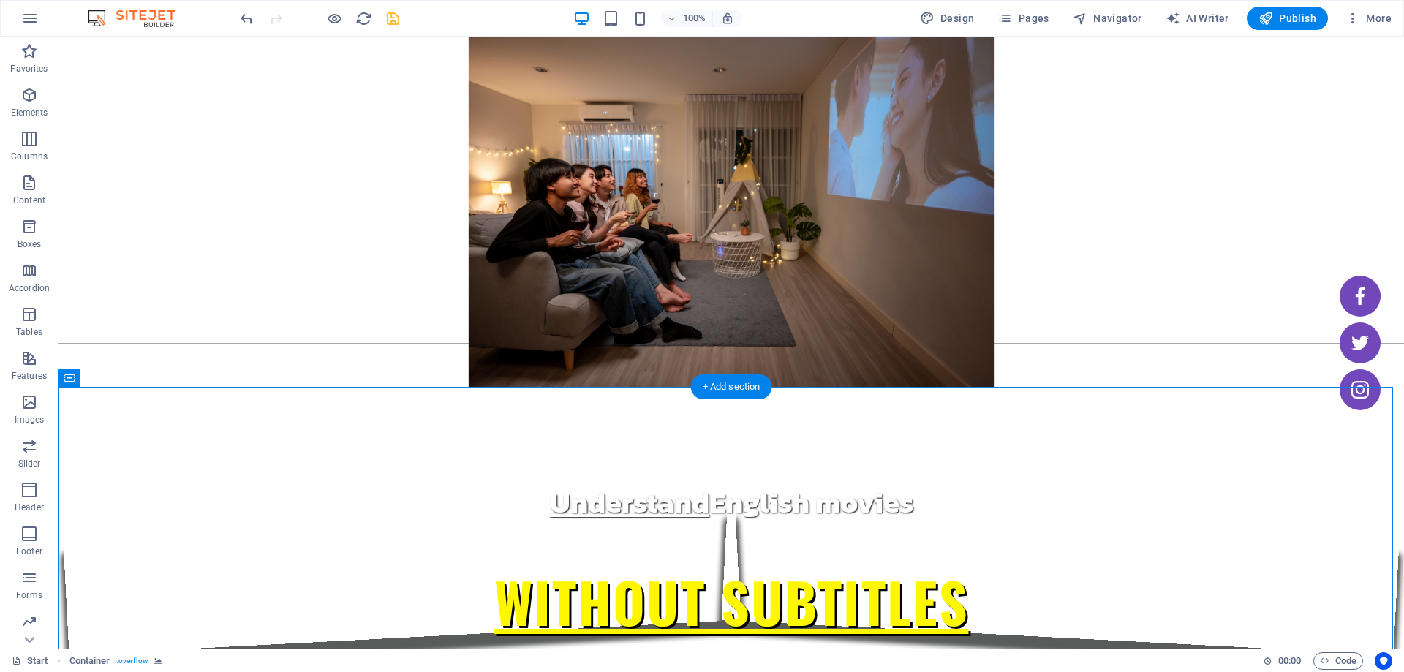
click at [152, 379] on icon at bounding box center [152, 377] width 11 height 15
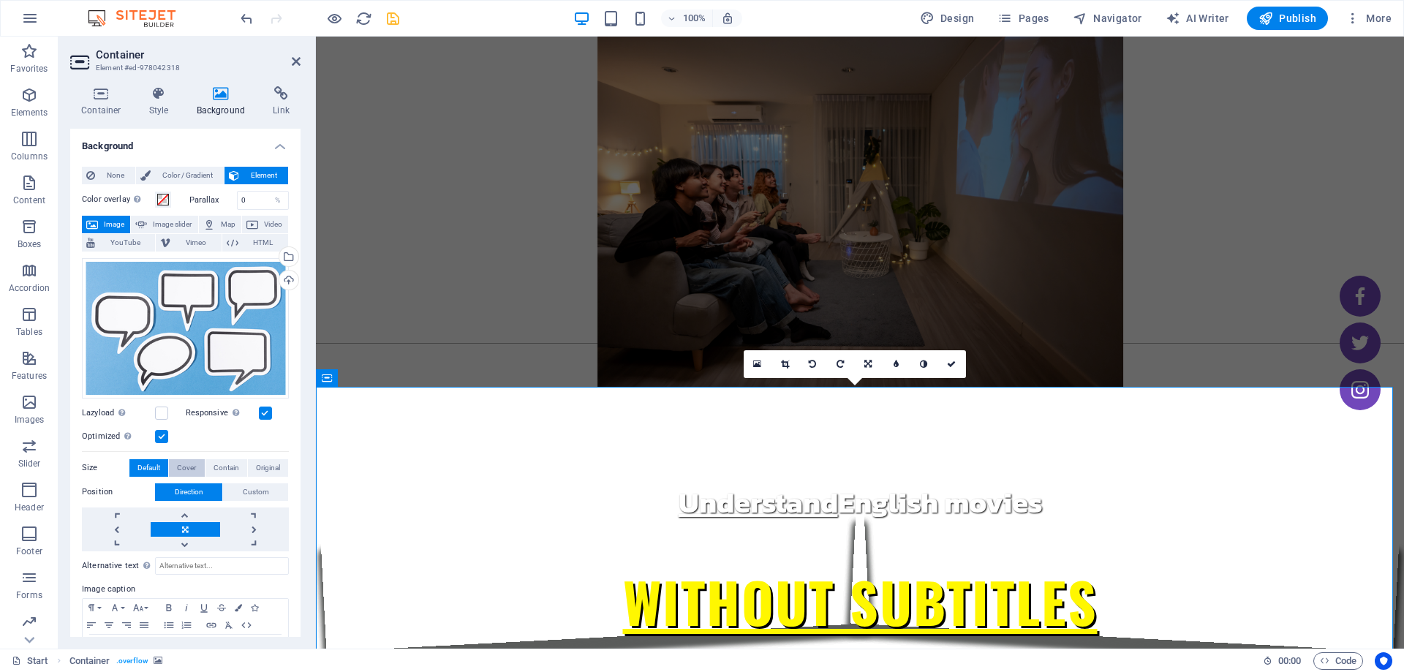
click at [192, 464] on span "Cover" at bounding box center [186, 468] width 19 height 18
click at [223, 467] on span "Contain" at bounding box center [226, 468] width 26 height 18
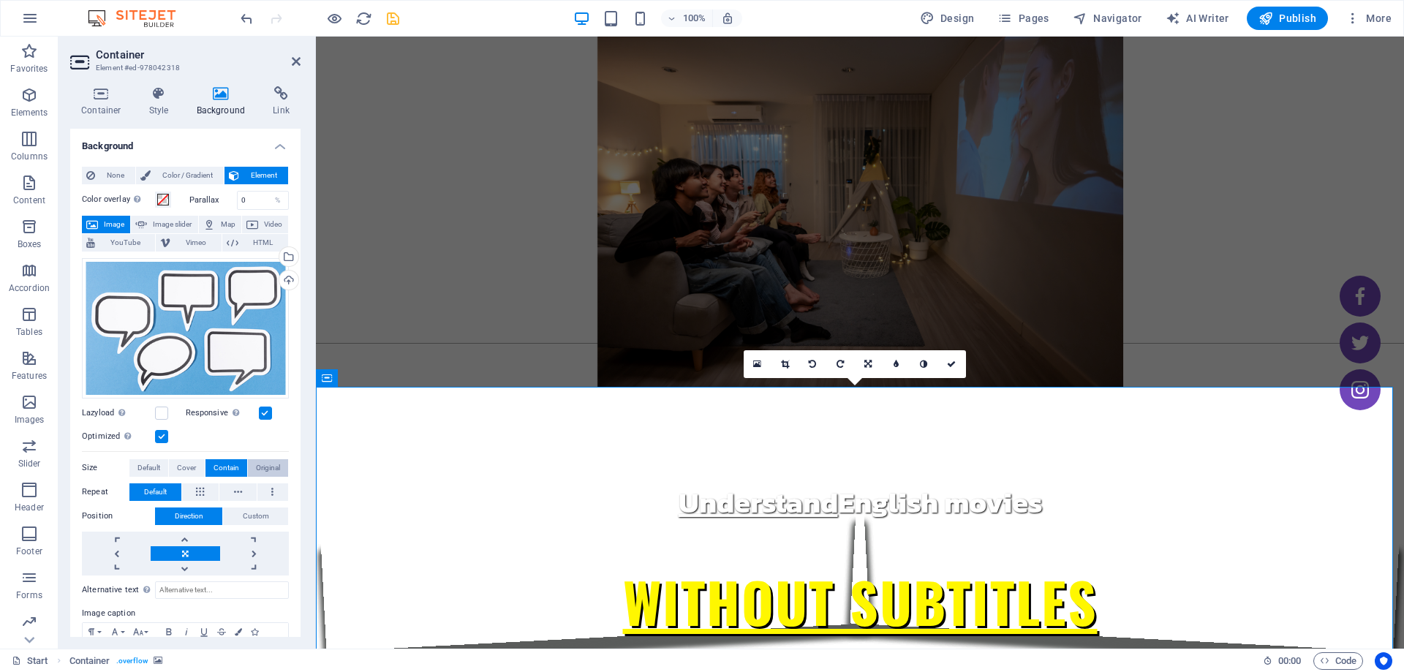
click at [257, 461] on span "Original" at bounding box center [268, 468] width 24 height 18
click at [229, 466] on span "Contain" at bounding box center [226, 468] width 26 height 18
click at [297, 58] on icon at bounding box center [296, 62] width 9 height 12
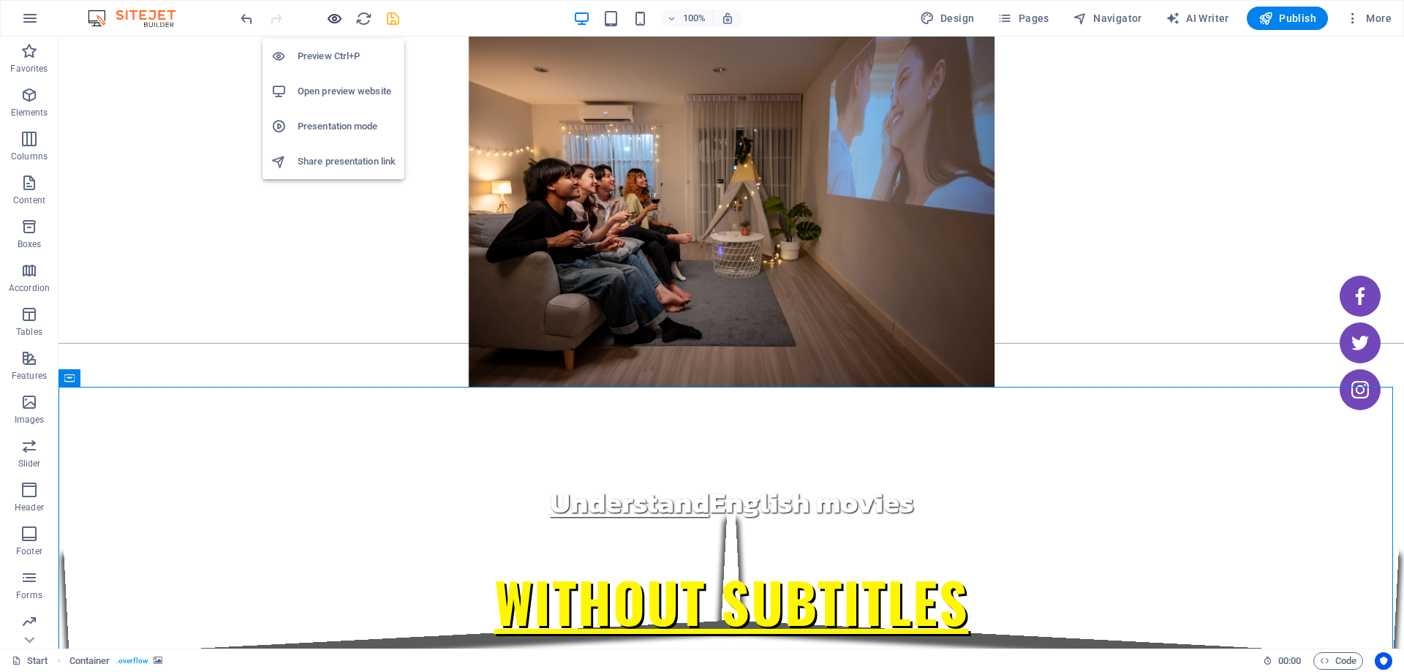
click at [333, 23] on icon "button" at bounding box center [334, 18] width 17 height 17
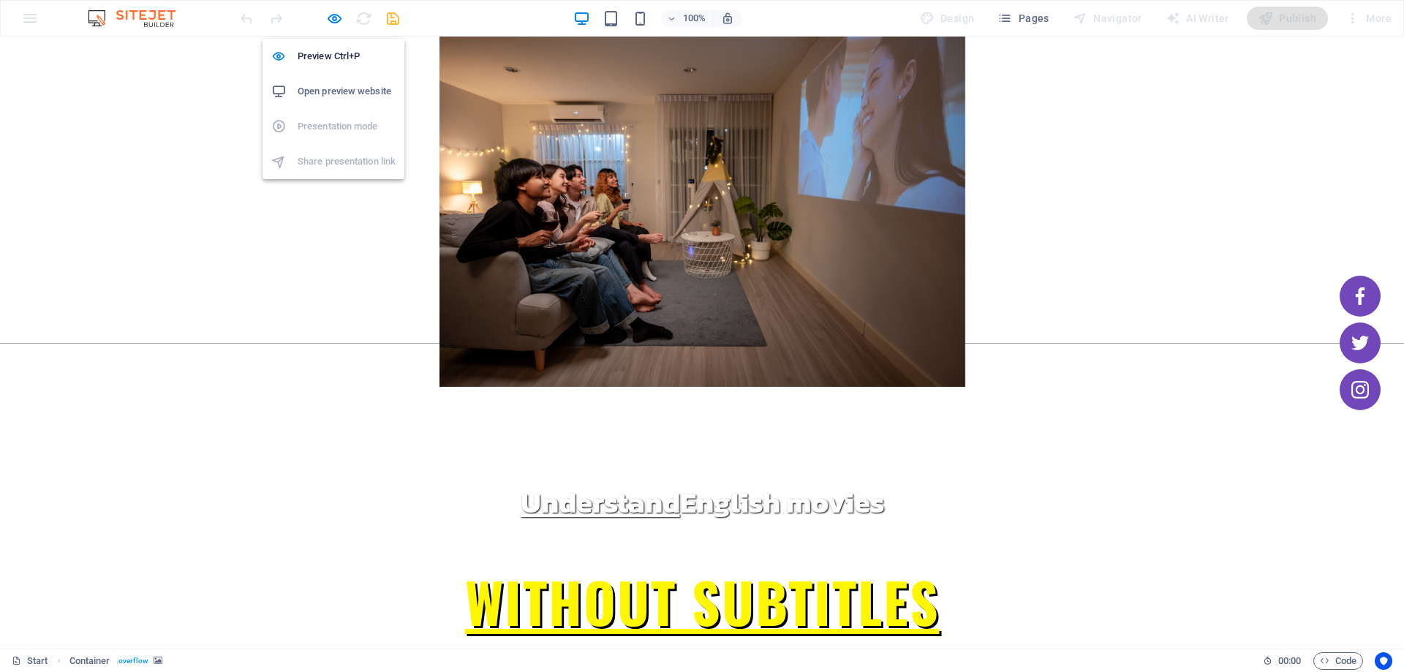
click at [316, 90] on h6 "Open preview website" at bounding box center [347, 92] width 98 height 18
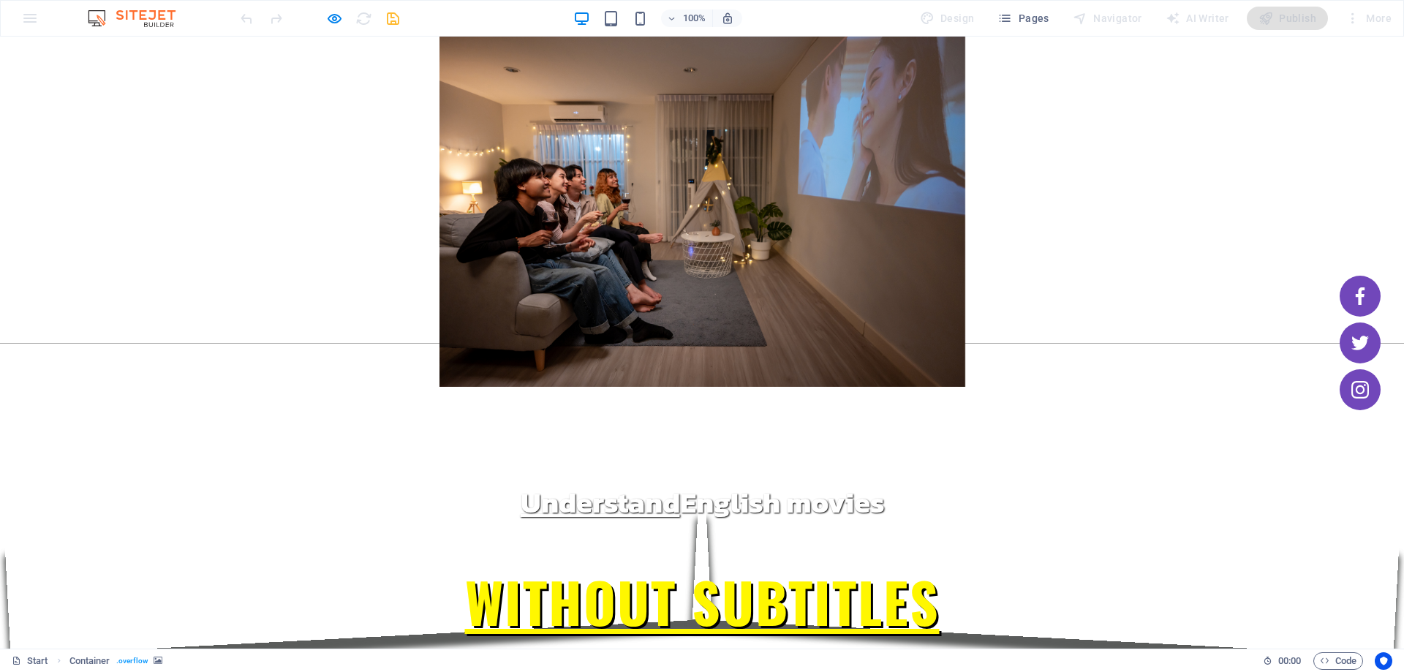
click at [328, 26] on icon "button" at bounding box center [334, 18] width 17 height 17
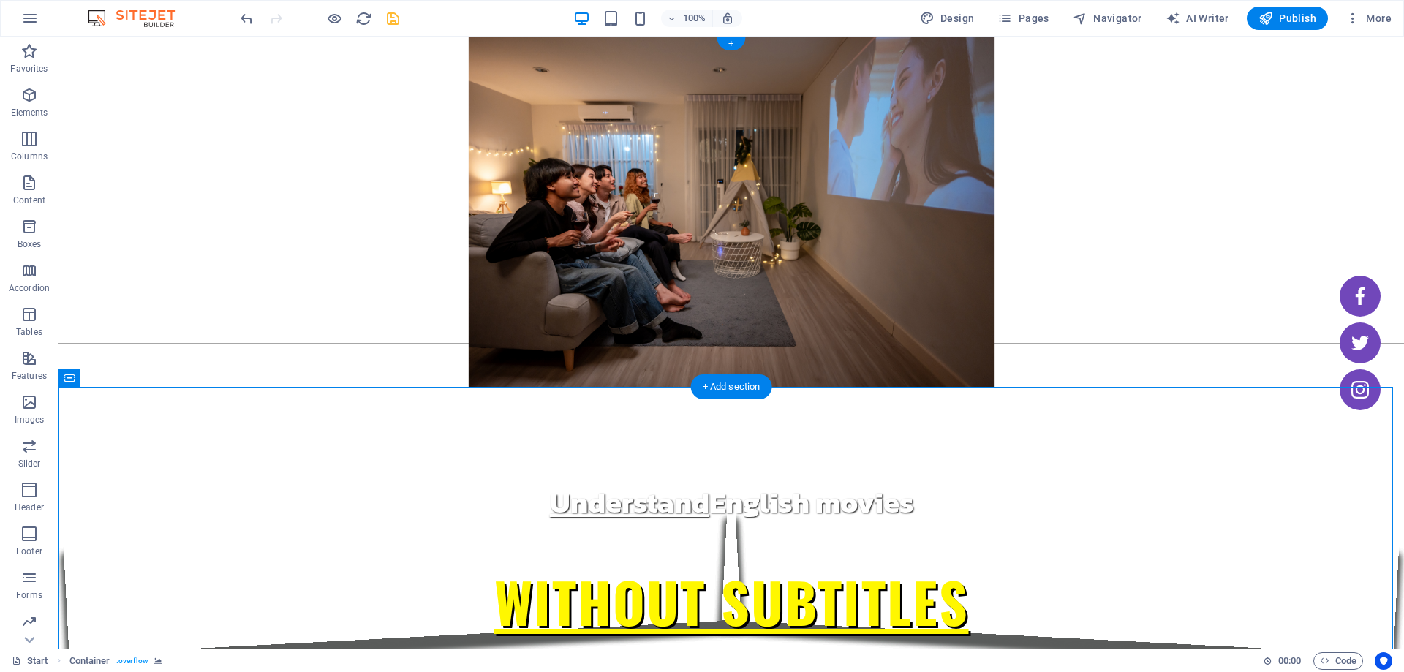
click at [116, 230] on figure at bounding box center [730, 212] width 1345 height 350
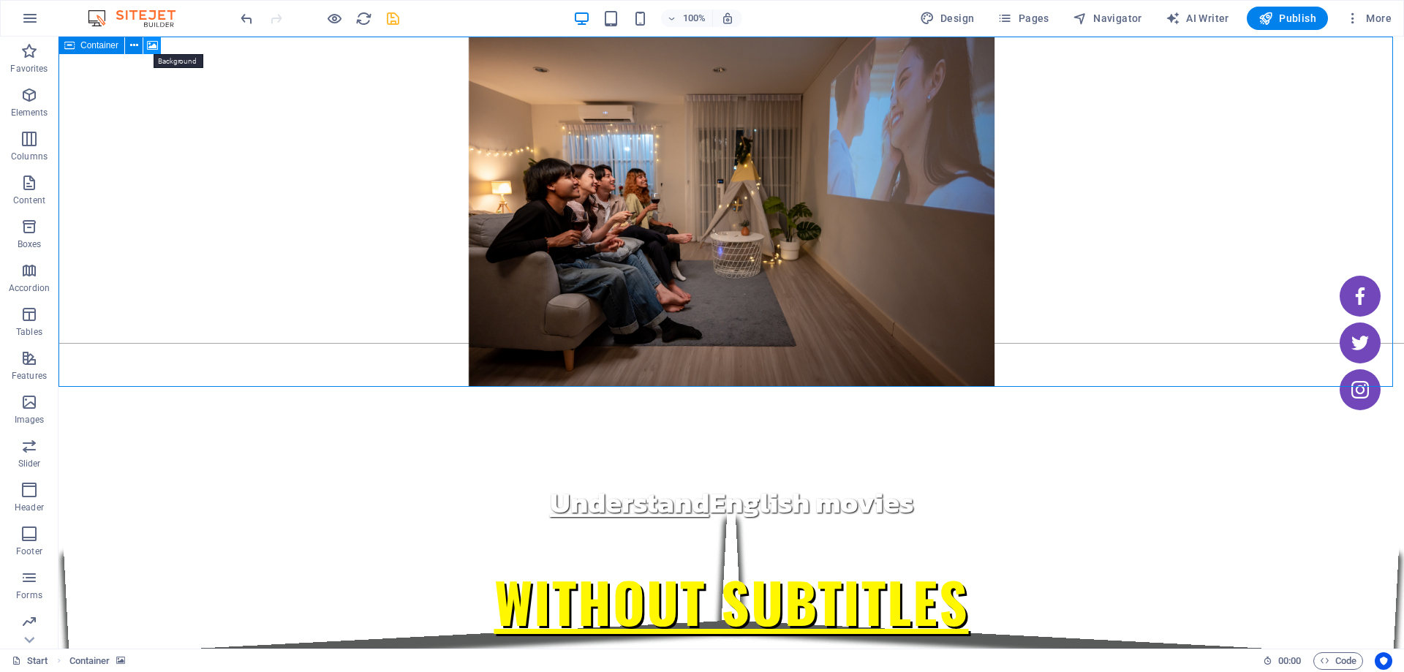
click at [151, 42] on icon at bounding box center [152, 45] width 11 height 15
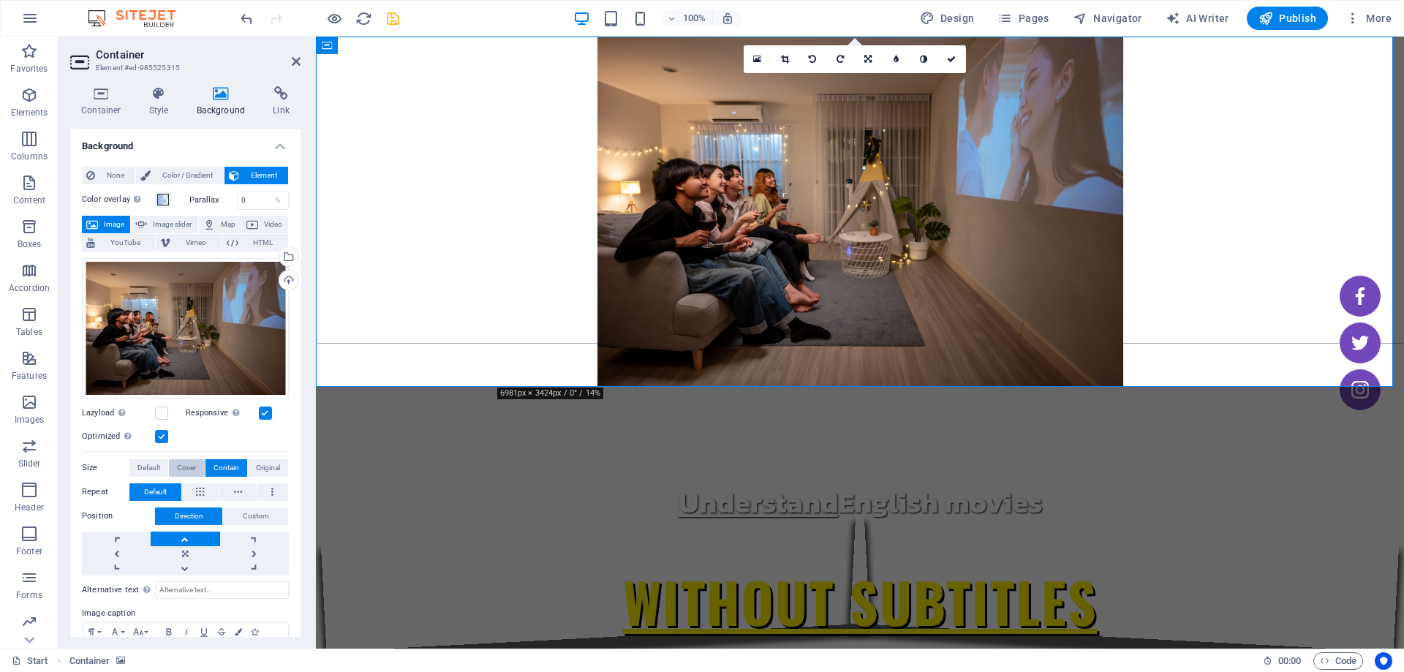
click at [185, 463] on span "Cover" at bounding box center [186, 468] width 19 height 18
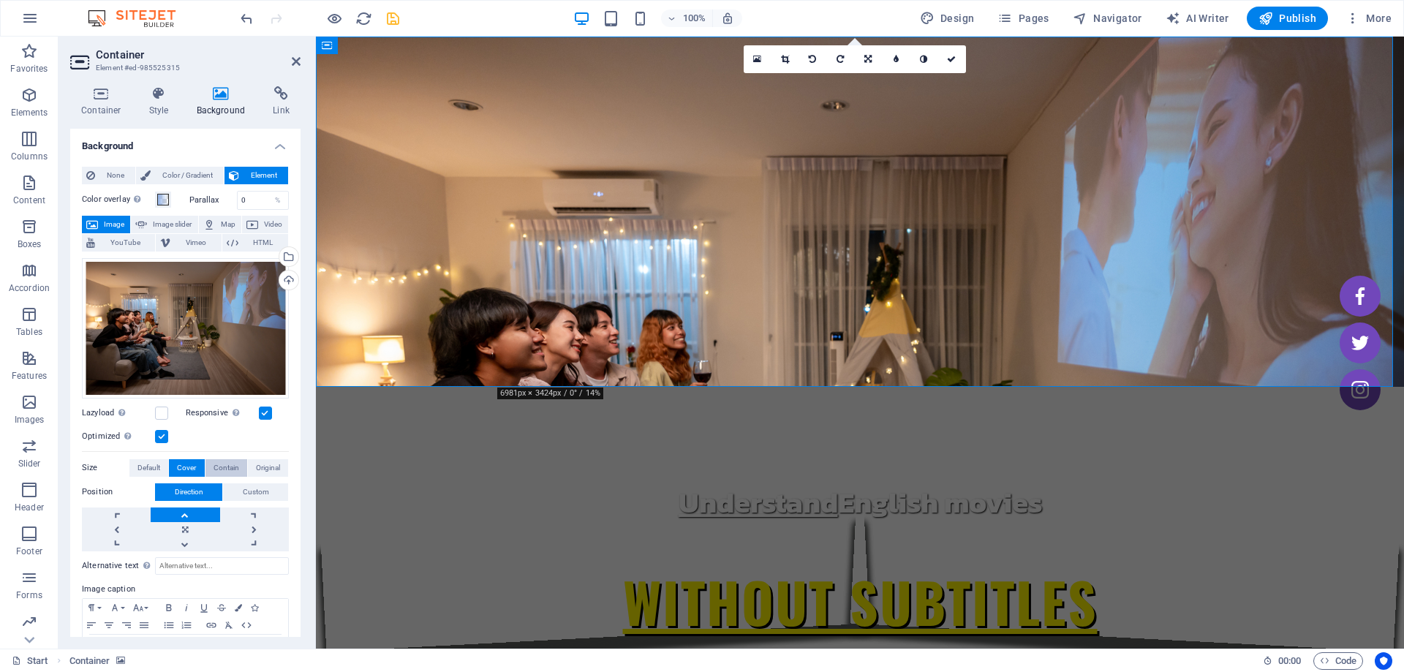
click at [224, 464] on span "Contain" at bounding box center [226, 468] width 26 height 18
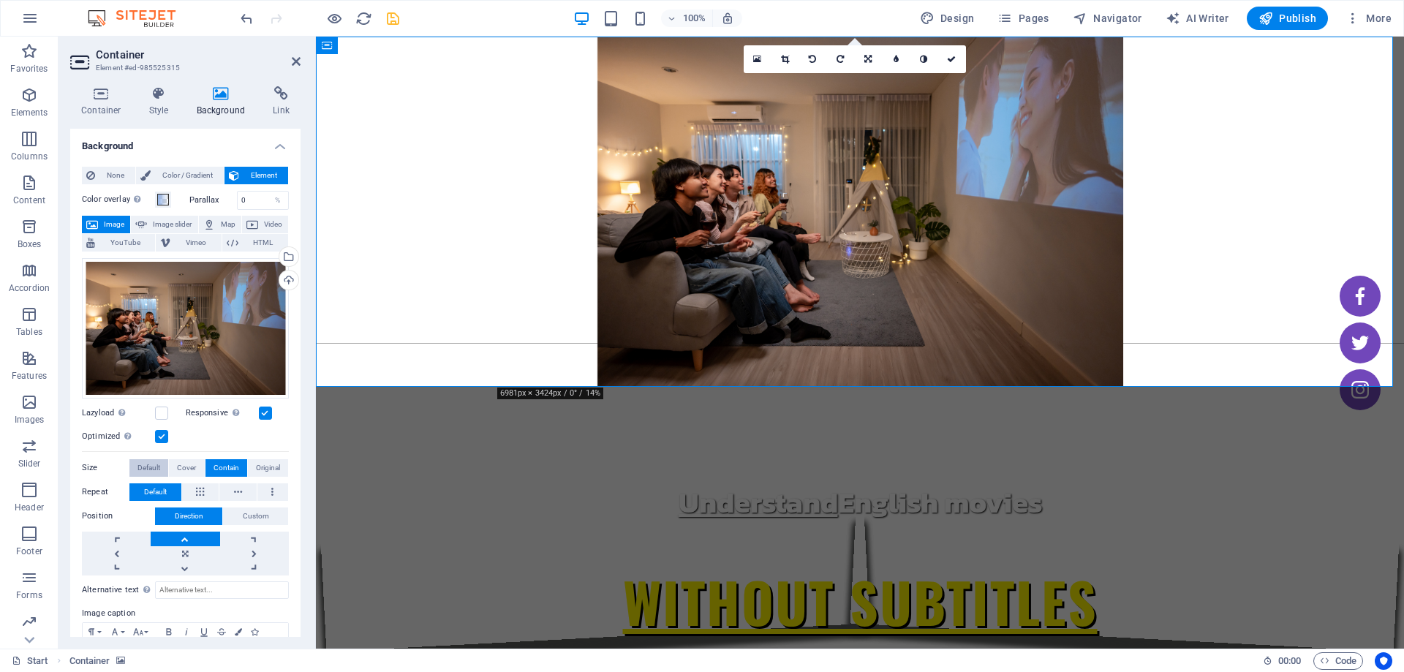
click at [164, 465] on button "Default" at bounding box center [148, 468] width 39 height 18
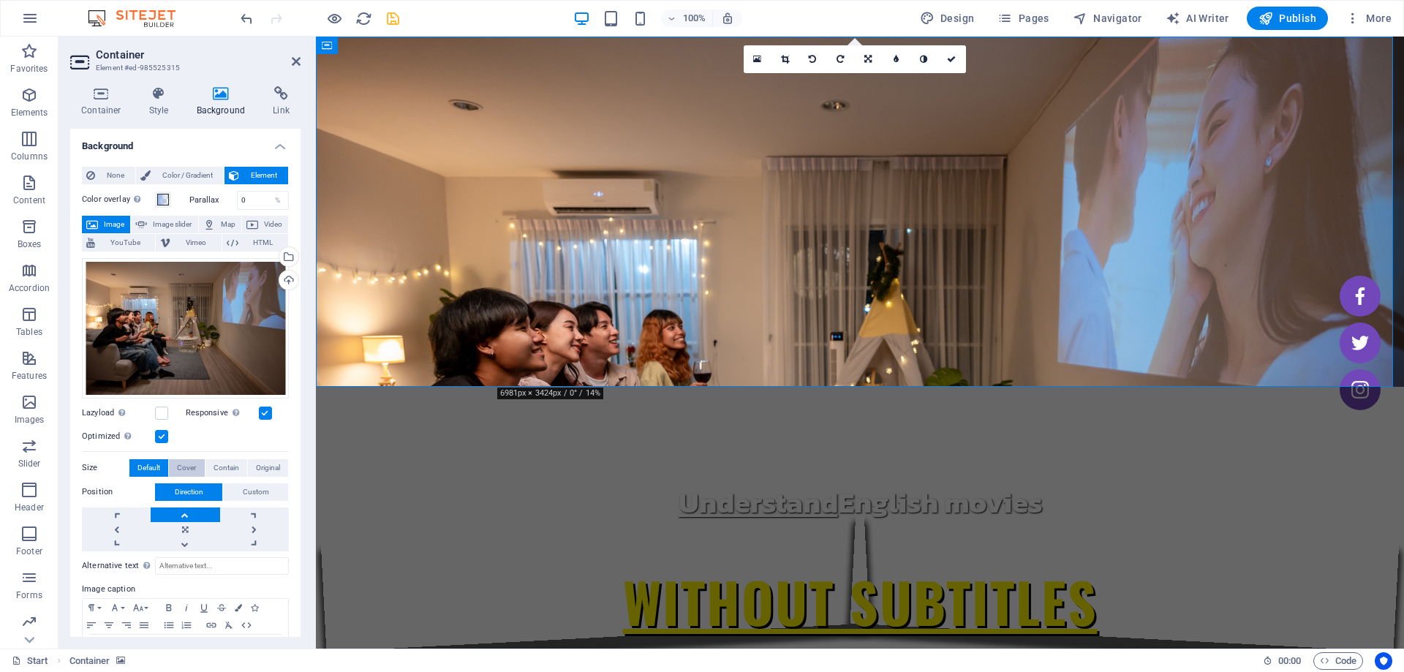
click at [186, 459] on span "Cover" at bounding box center [186, 468] width 19 height 18
click at [222, 463] on span "Contain" at bounding box center [226, 468] width 26 height 18
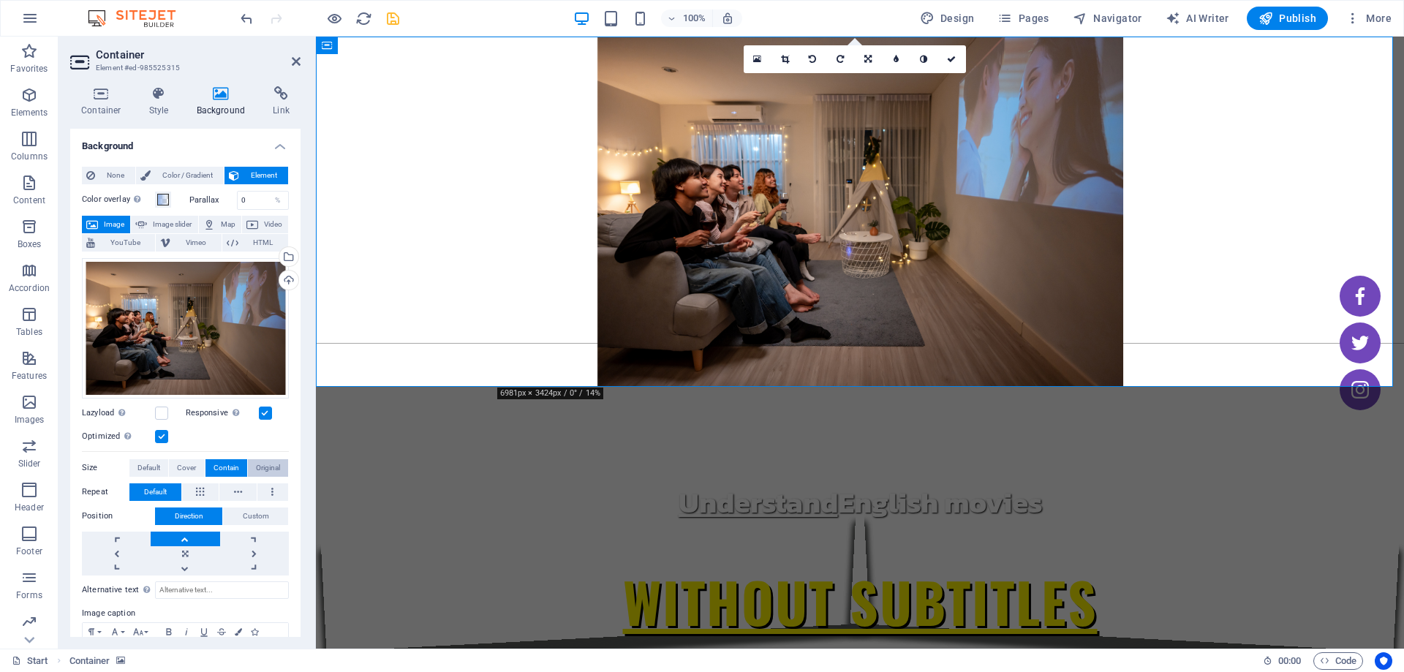
click at [249, 463] on button "Original" at bounding box center [268, 468] width 40 height 18
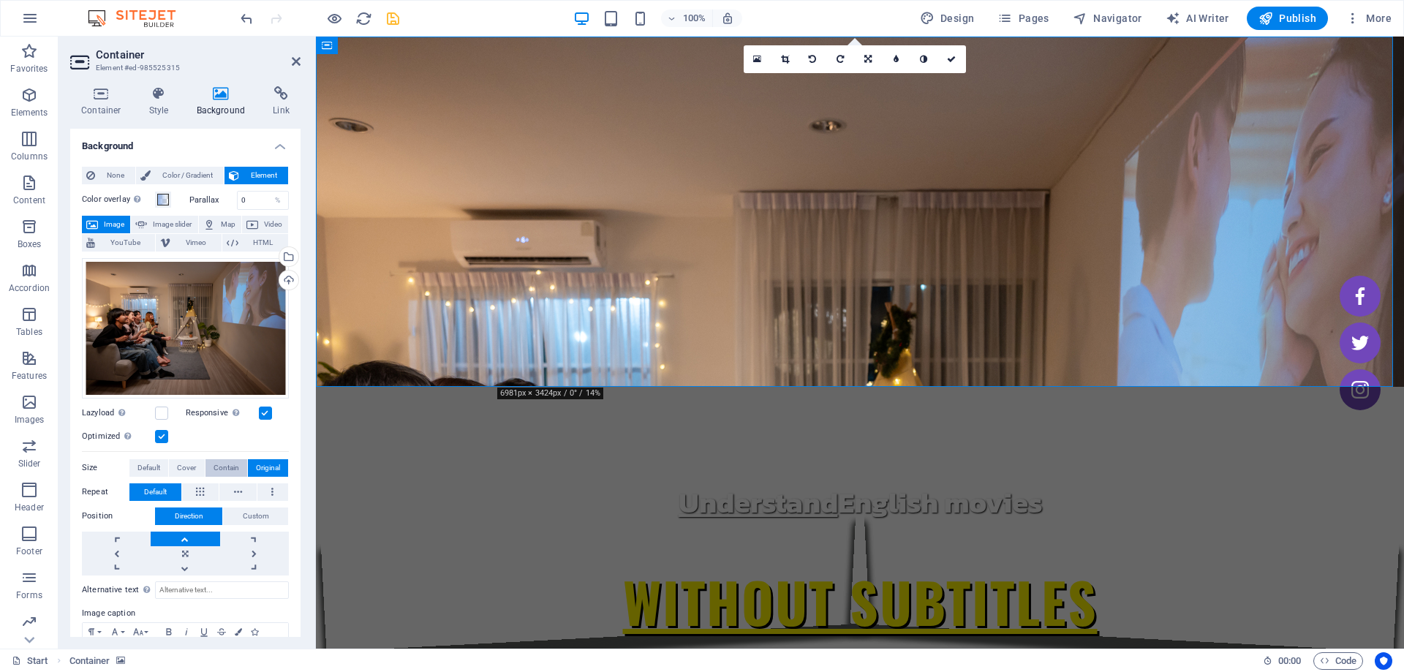
click at [226, 465] on span "Contain" at bounding box center [226, 468] width 26 height 18
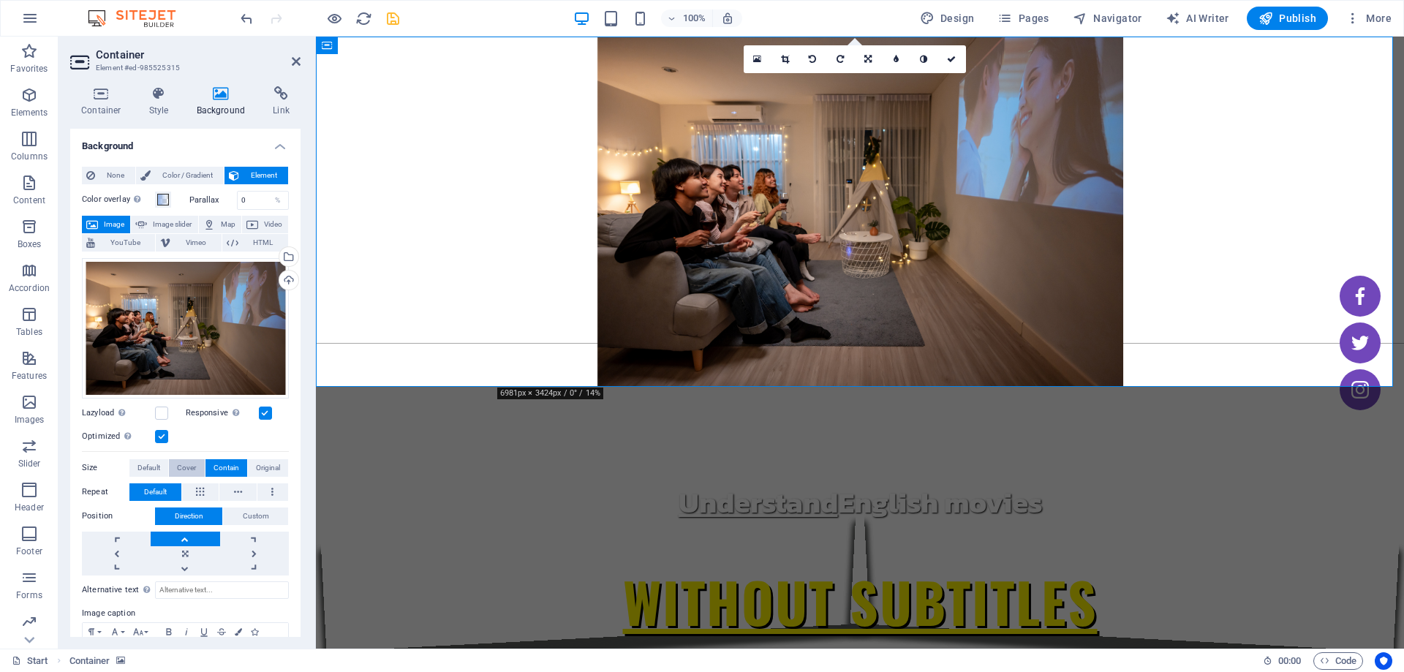
click at [186, 468] on span "Cover" at bounding box center [186, 468] width 19 height 18
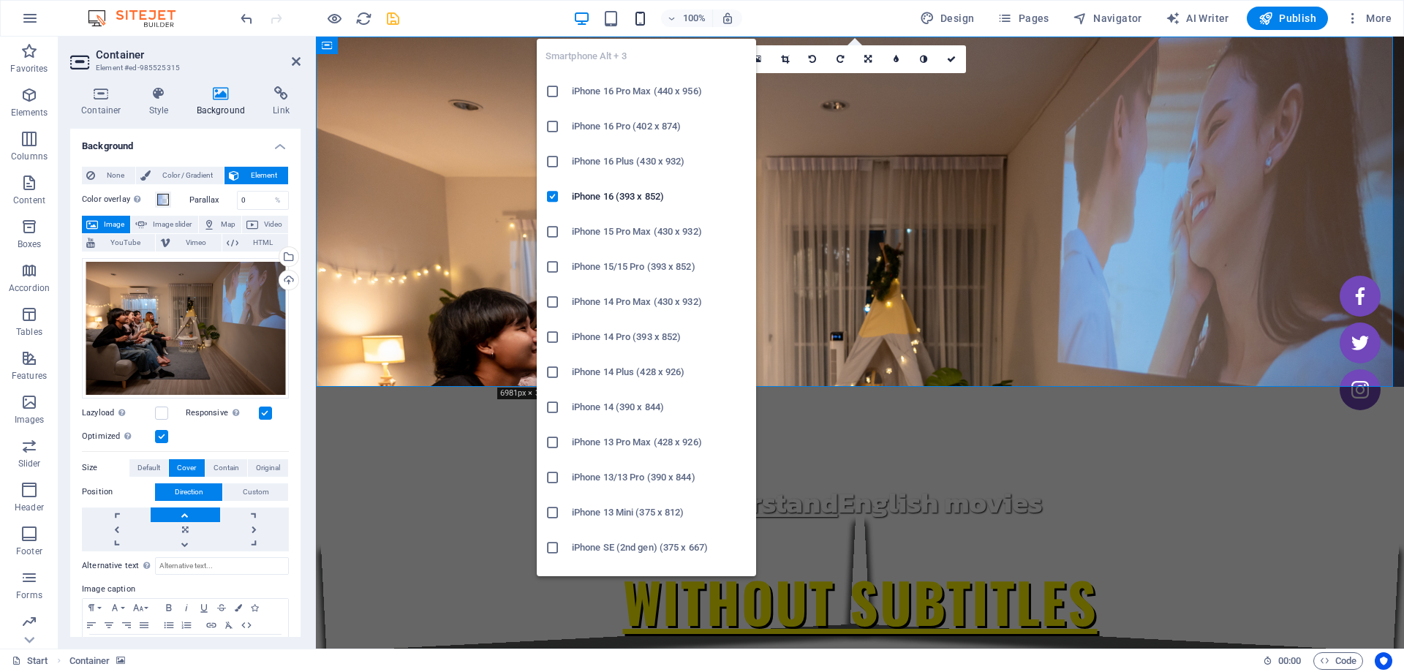
click at [645, 18] on icon "button" at bounding box center [640, 18] width 17 height 17
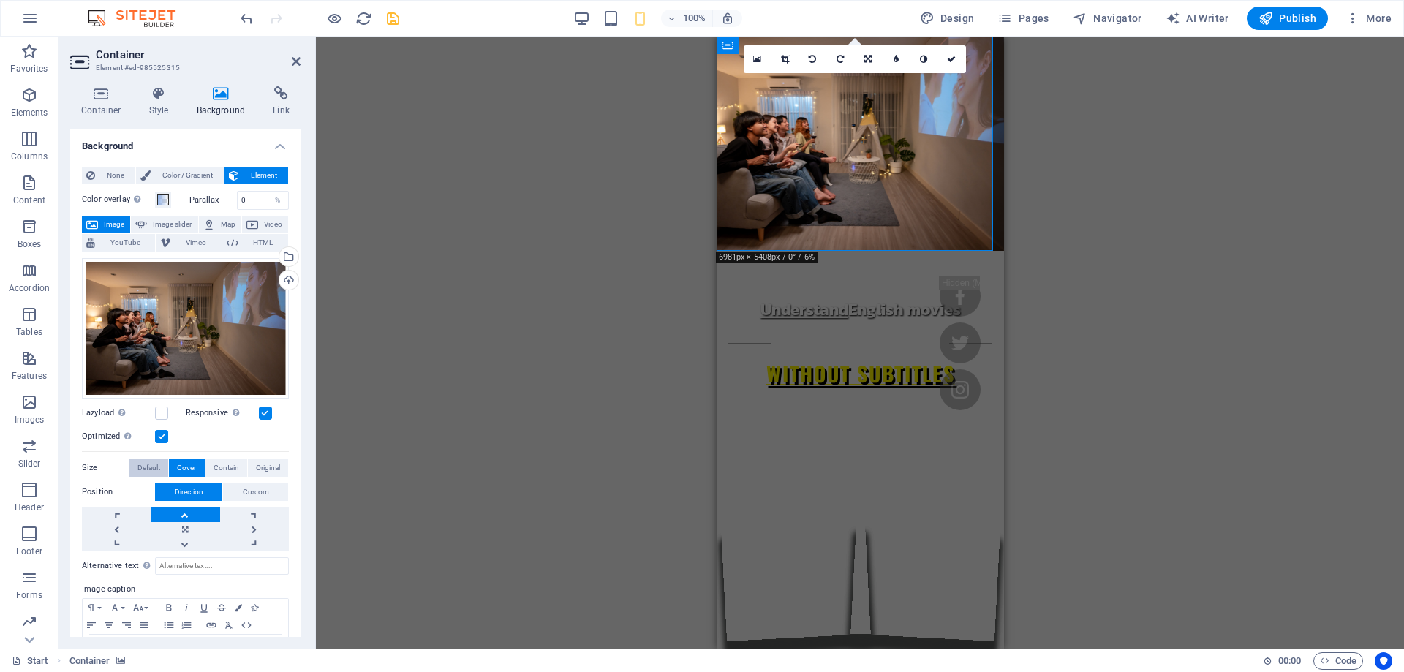
click at [152, 463] on span "Default" at bounding box center [148, 468] width 23 height 18
click at [221, 461] on span "Contain" at bounding box center [226, 468] width 26 height 18
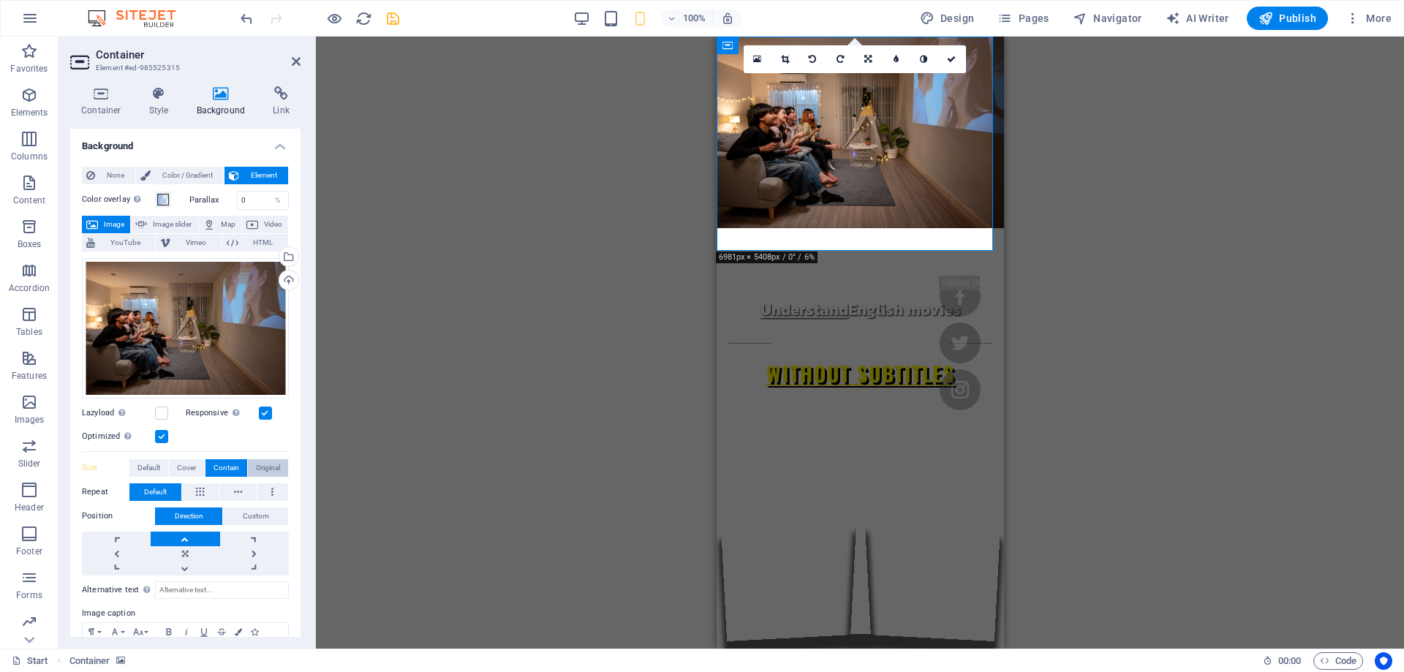
click at [273, 466] on span "Original" at bounding box center [268, 468] width 24 height 18
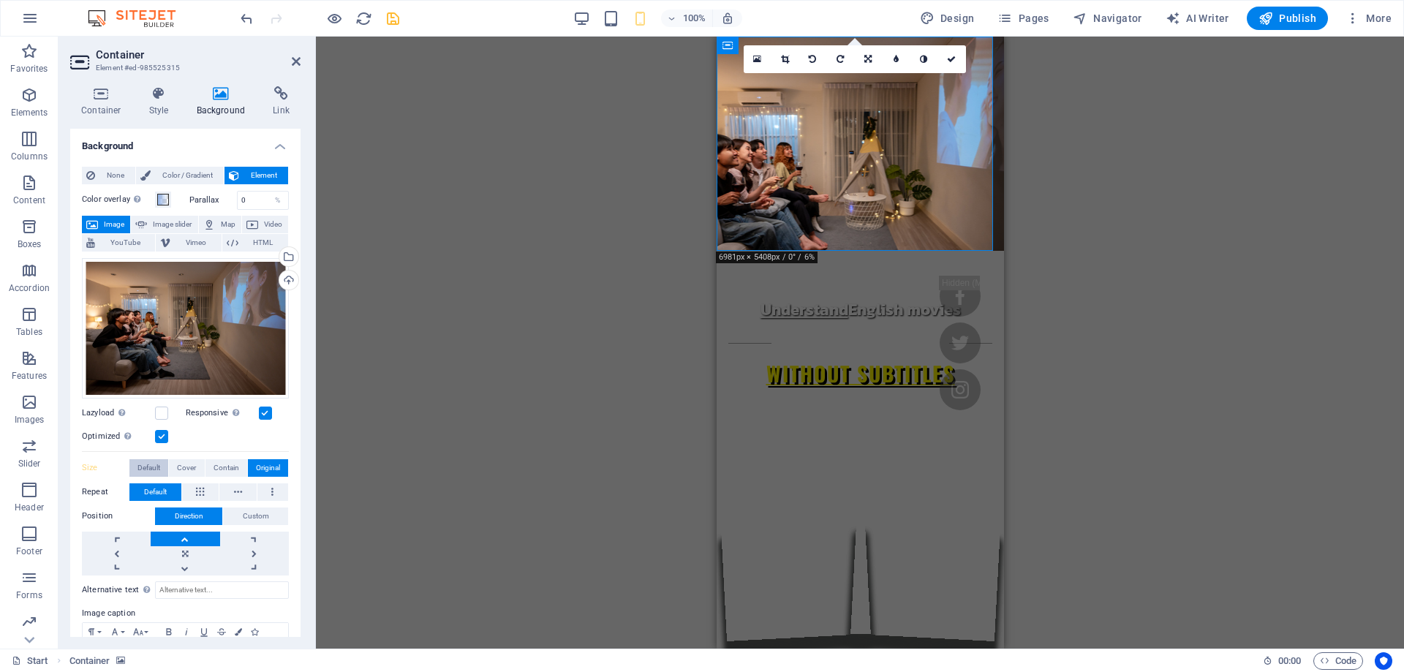
click at [149, 465] on span "Default" at bounding box center [148, 468] width 23 height 18
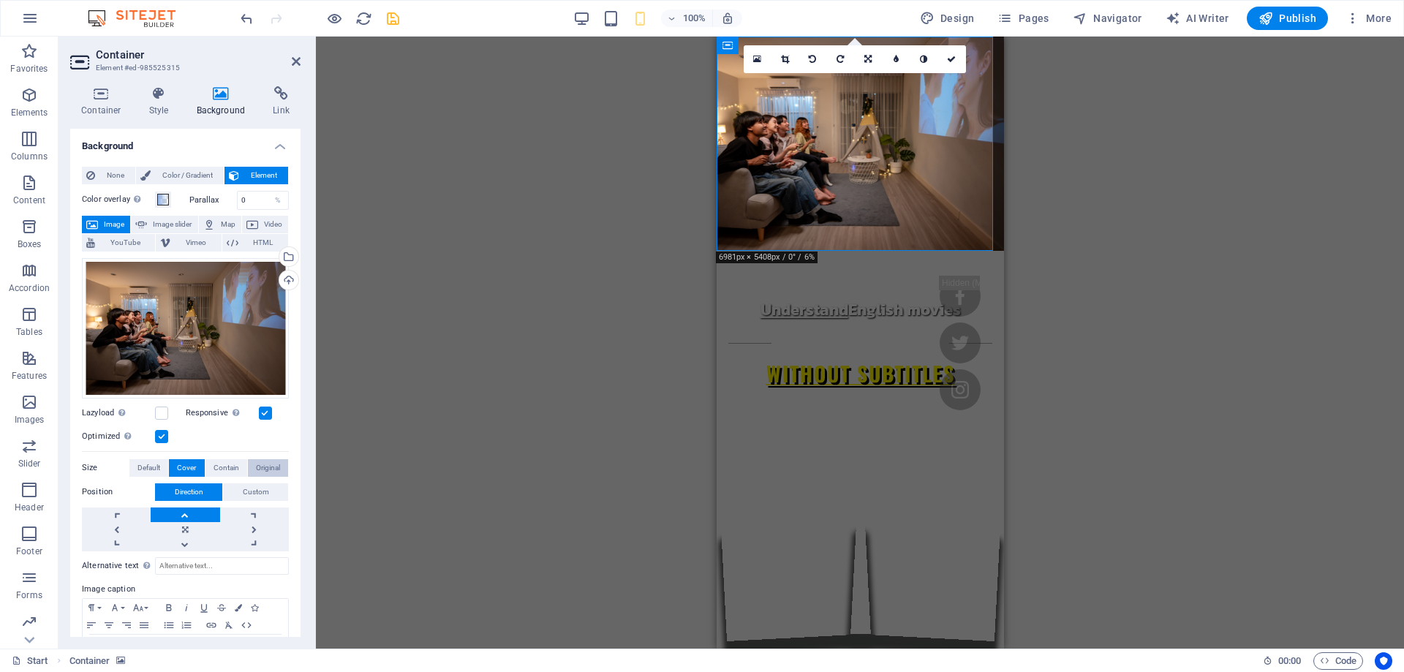
click at [266, 462] on span "Original" at bounding box center [268, 468] width 24 height 18
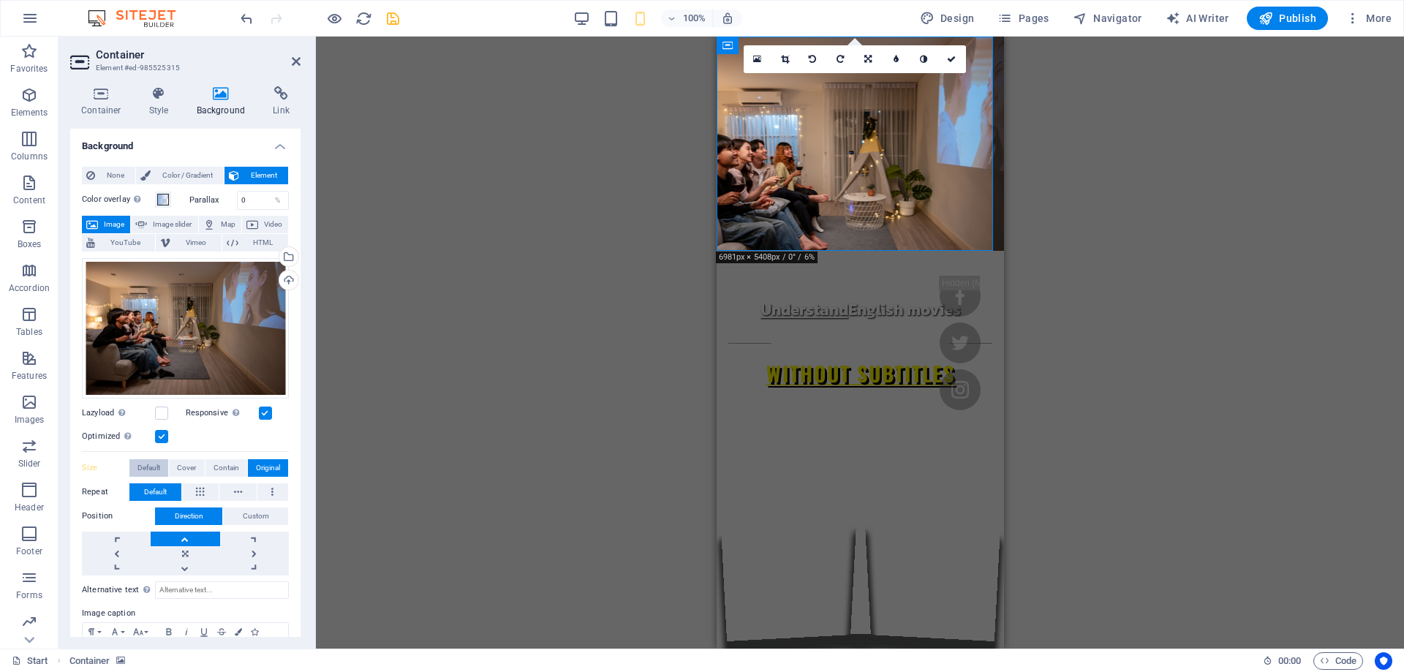
click at [161, 465] on button "Default" at bounding box center [148, 468] width 39 height 18
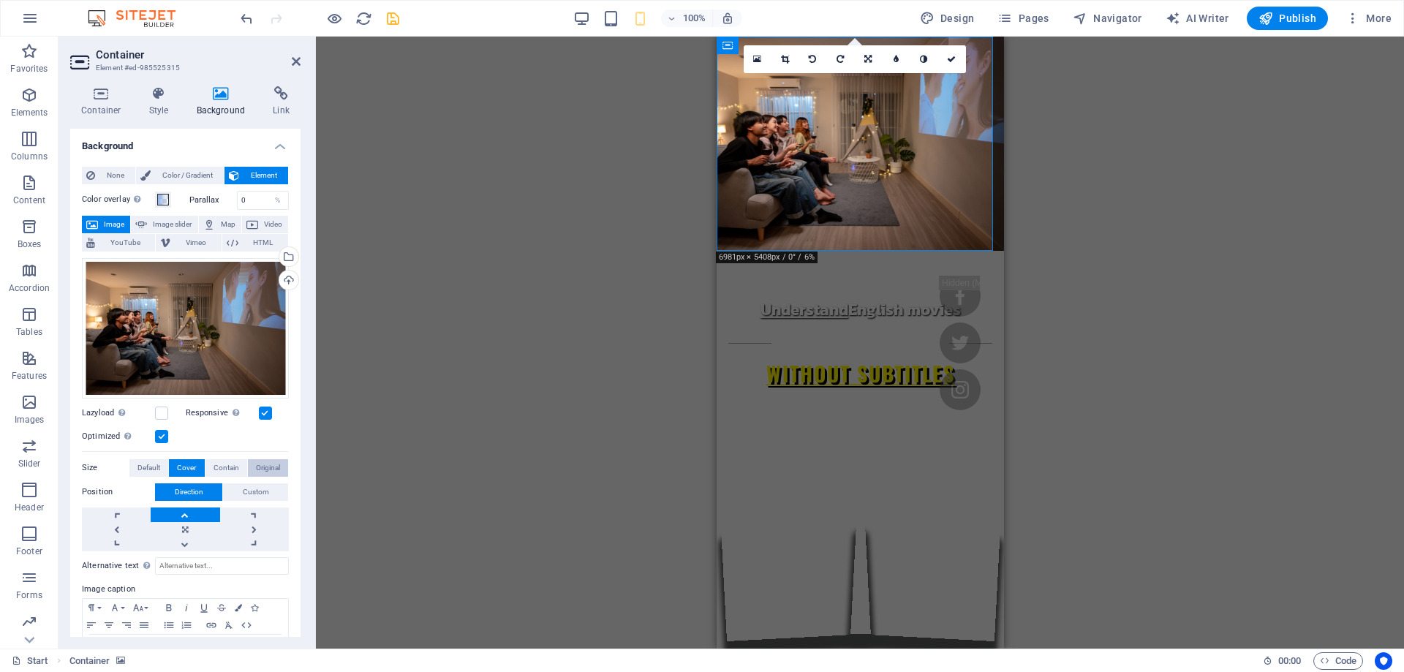
click at [256, 461] on span "Original" at bounding box center [268, 468] width 24 height 18
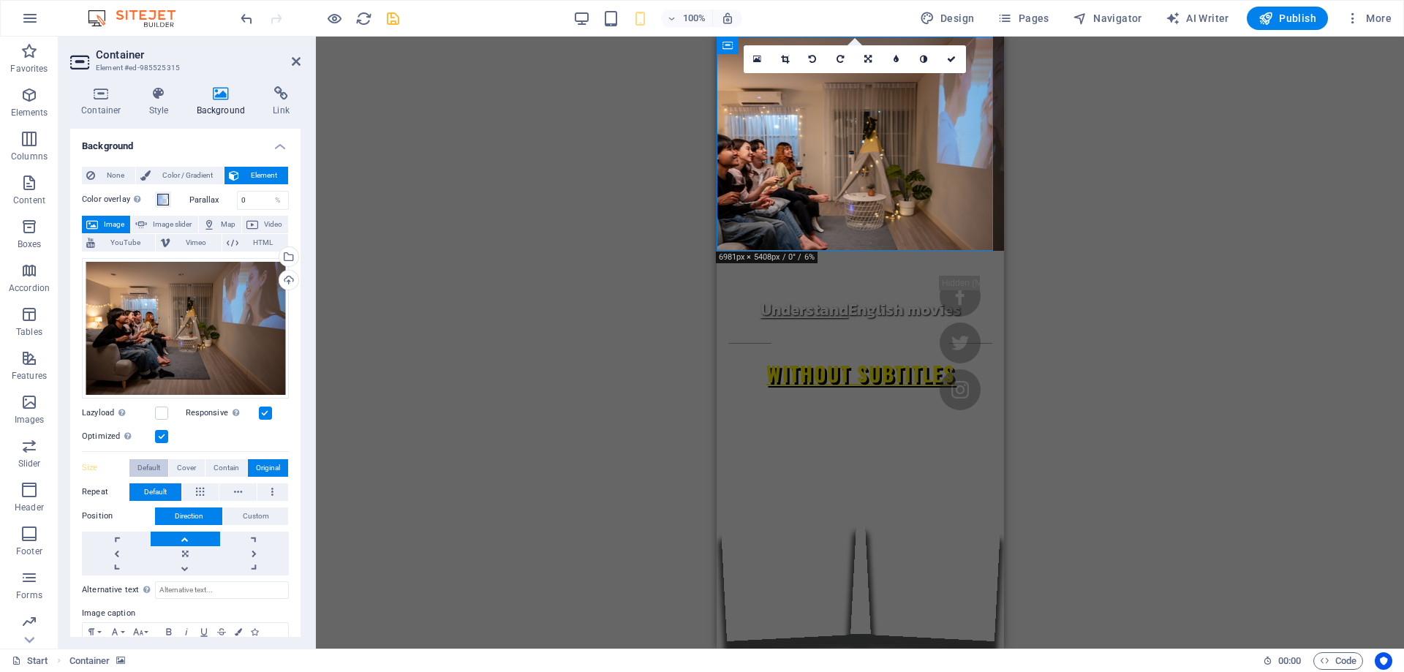
click at [153, 464] on span "Default" at bounding box center [148, 468] width 23 height 18
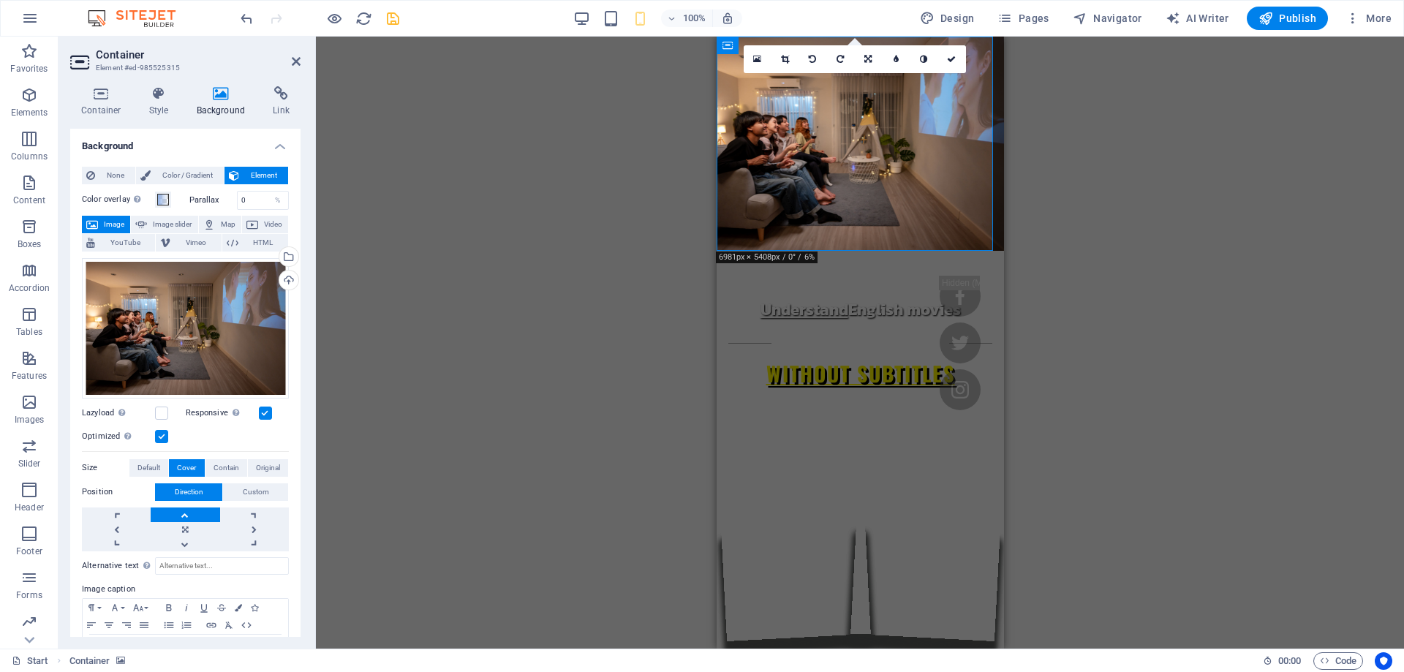
click at [183, 465] on span "Cover" at bounding box center [186, 468] width 19 height 18
click at [156, 467] on span "Default" at bounding box center [148, 468] width 23 height 18
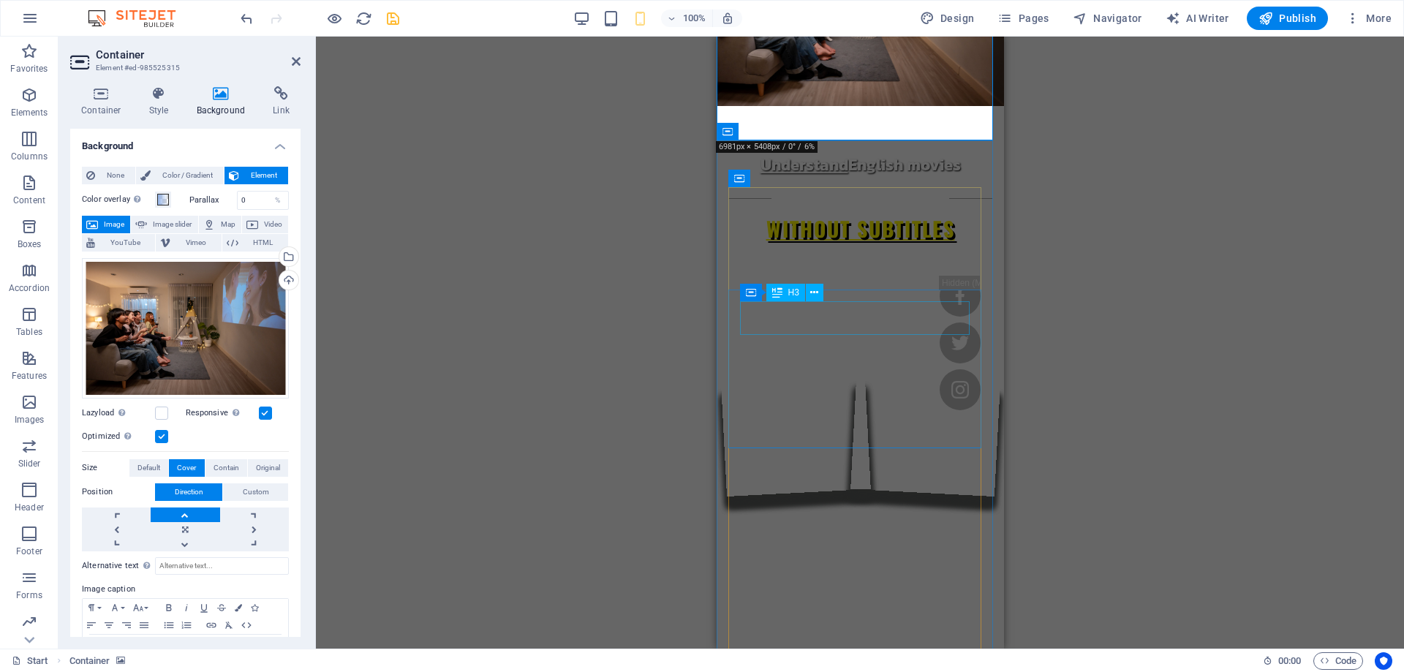
scroll to position [146, 0]
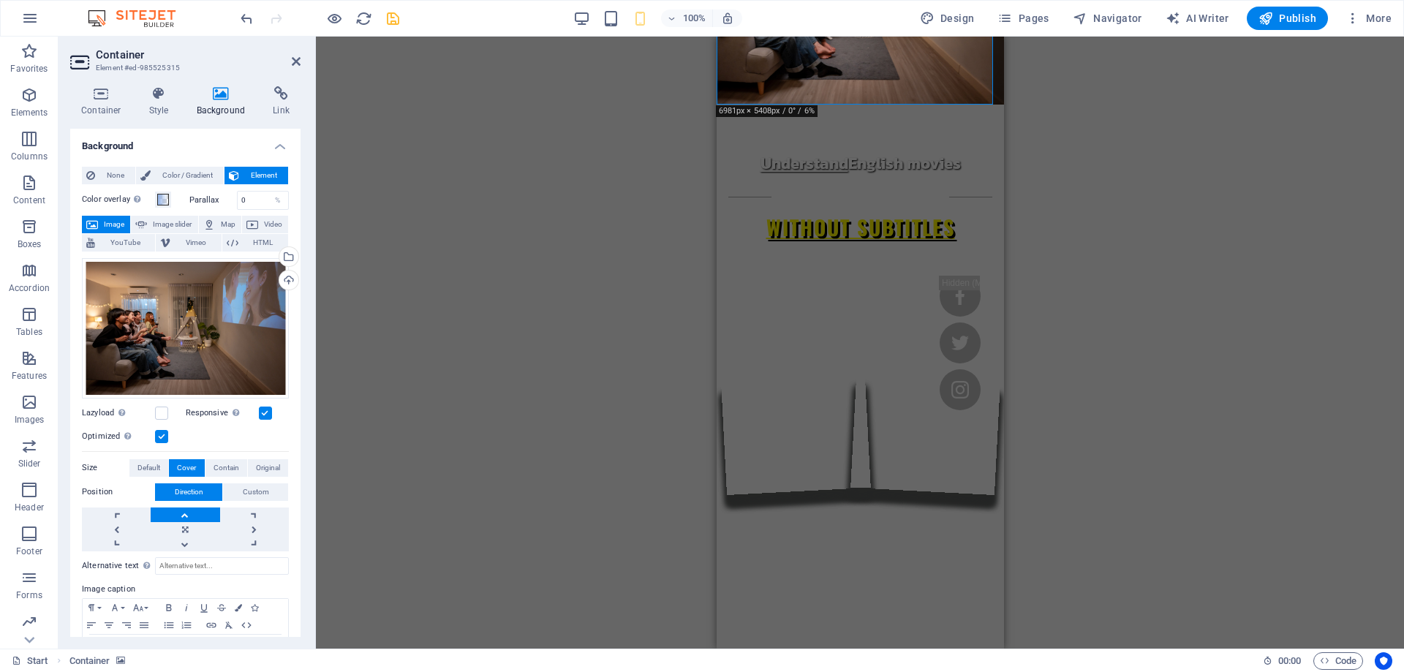
click at [445, 96] on div "Drag here to replace the existing content. Press “Ctrl” if you want to create a…" at bounding box center [860, 343] width 1088 height 612
click at [289, 61] on header "Container Element #ed-985525315" at bounding box center [185, 56] width 230 height 38
click at [298, 56] on icon at bounding box center [296, 62] width 9 height 12
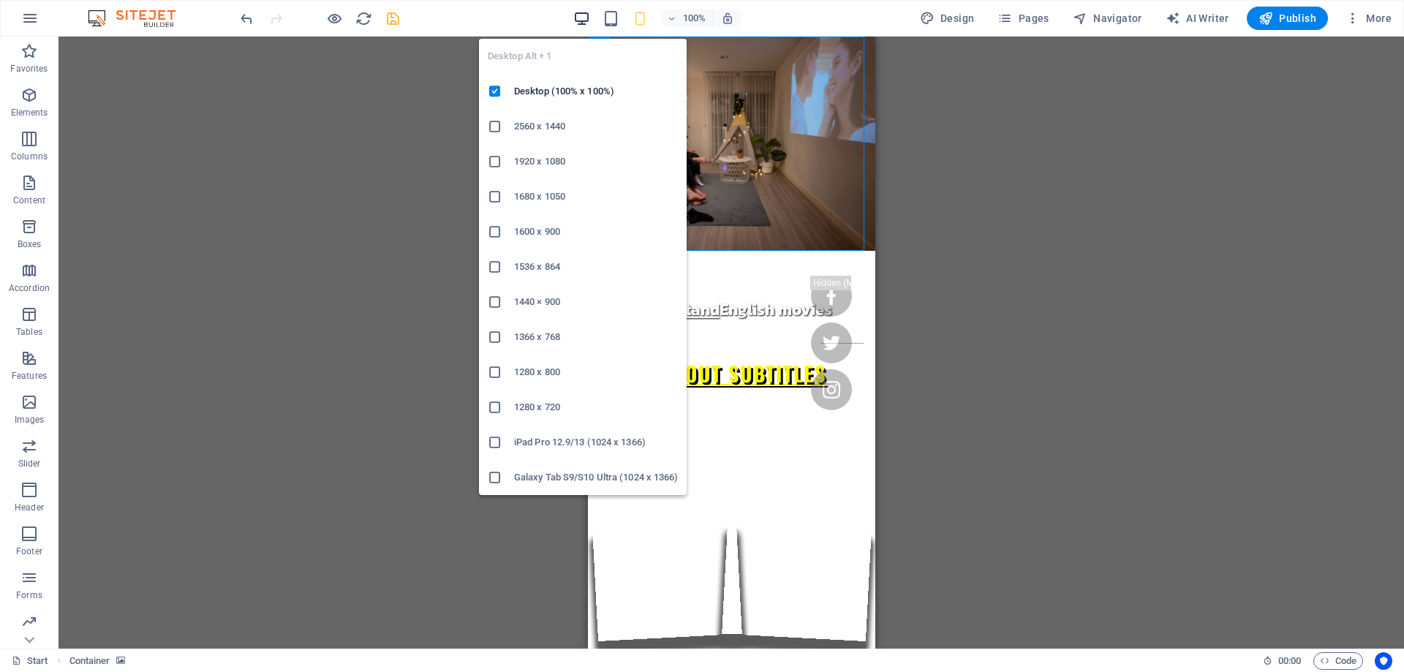
click at [588, 20] on icon "button" at bounding box center [581, 18] width 17 height 17
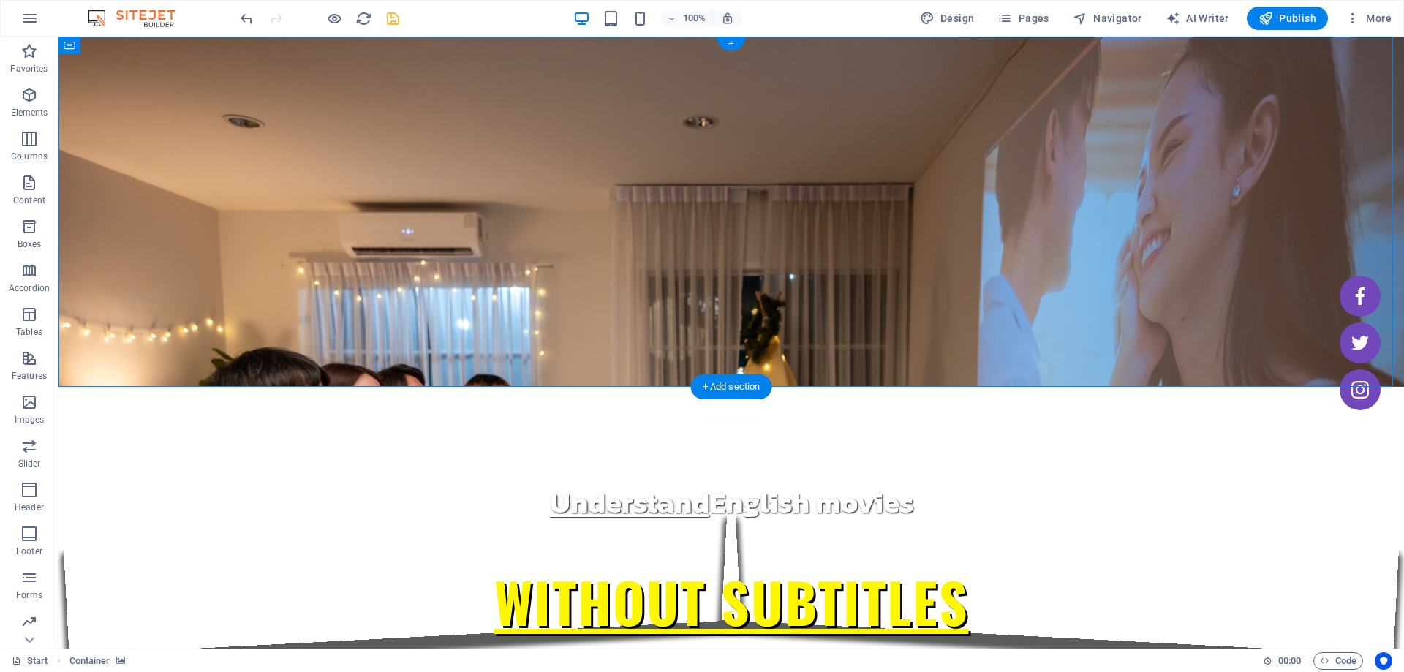
click at [219, 347] on figure at bounding box center [730, 212] width 1345 height 350
click at [124, 267] on figure at bounding box center [730, 212] width 1345 height 350
click at [146, 196] on figure at bounding box center [730, 212] width 1345 height 350
click at [137, 45] on icon at bounding box center [134, 45] width 8 height 15
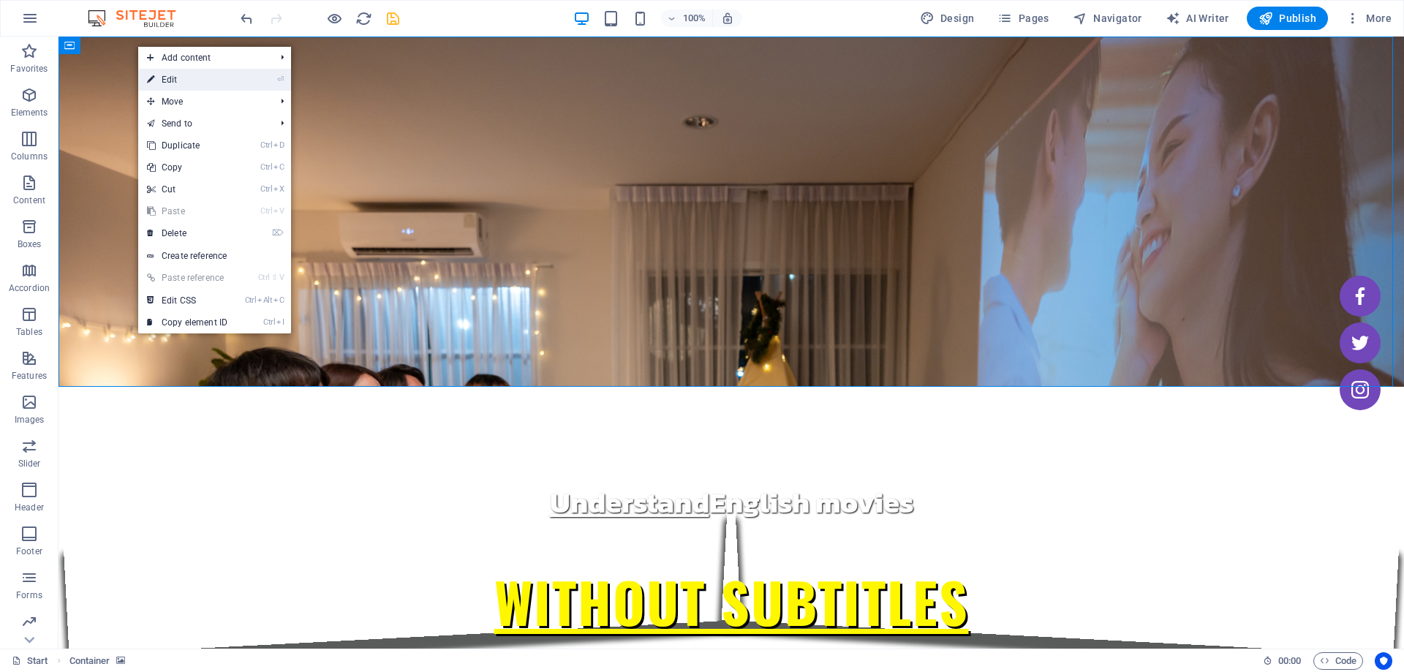
click at [160, 79] on link "⏎ Edit" at bounding box center [187, 80] width 98 height 22
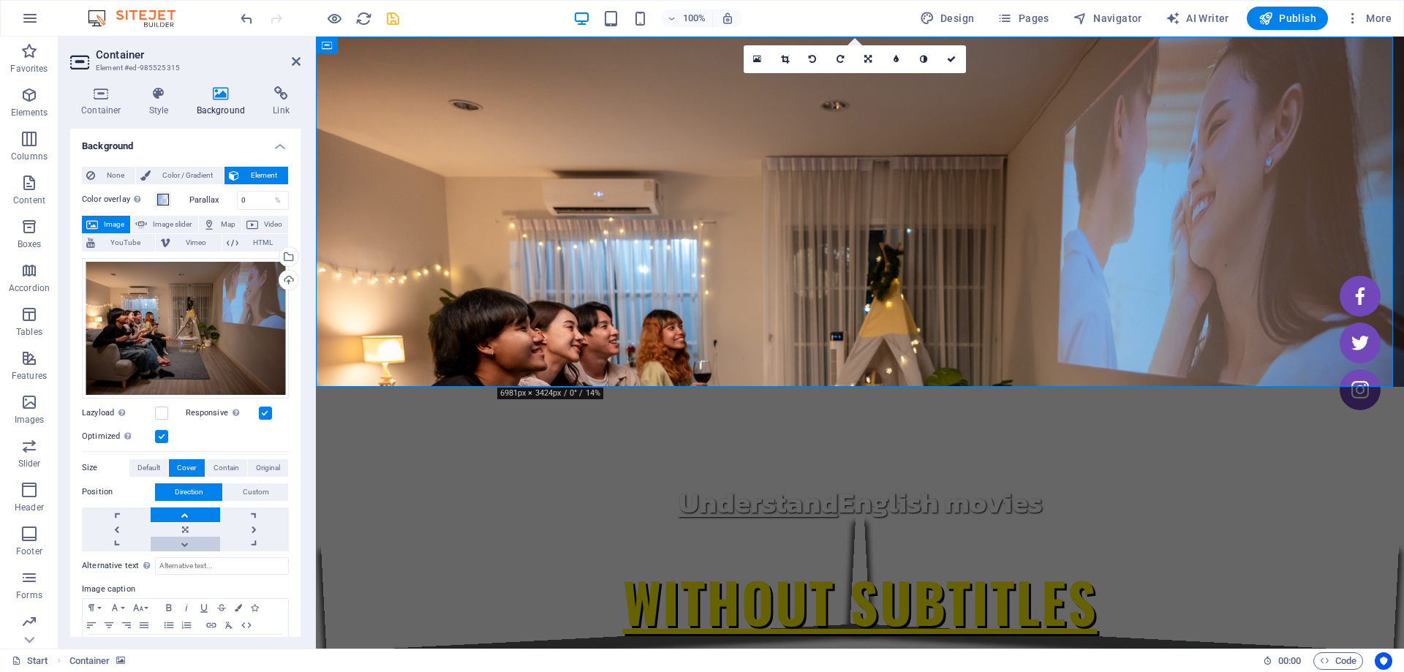
click at [185, 543] on link at bounding box center [185, 544] width 69 height 15
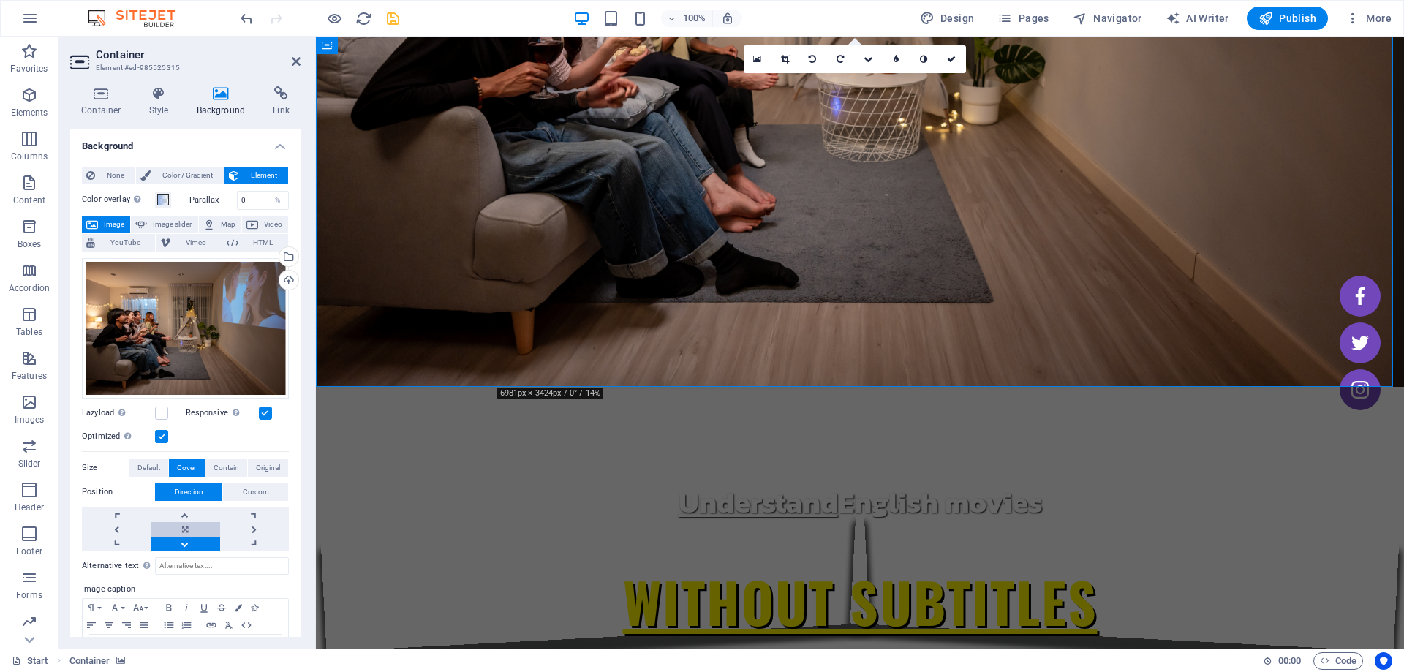
click at [186, 522] on link at bounding box center [185, 529] width 69 height 15
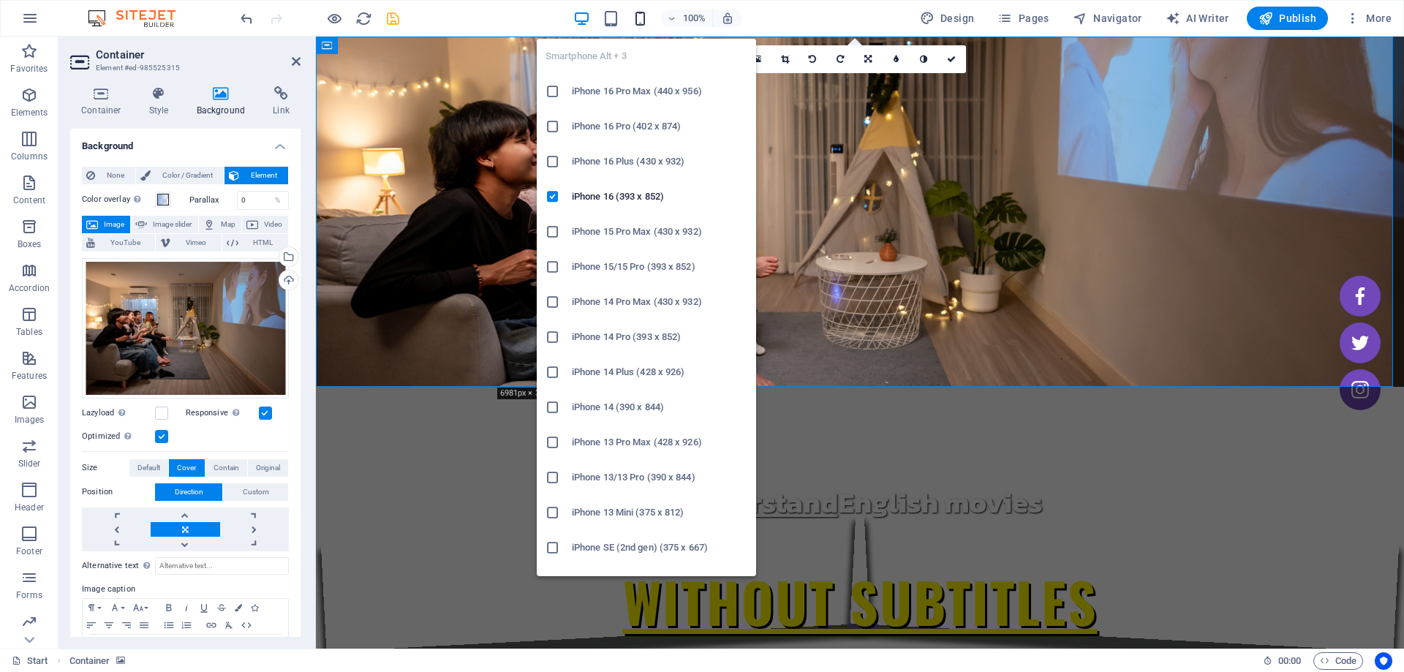
click at [637, 17] on icon "button" at bounding box center [640, 18] width 17 height 17
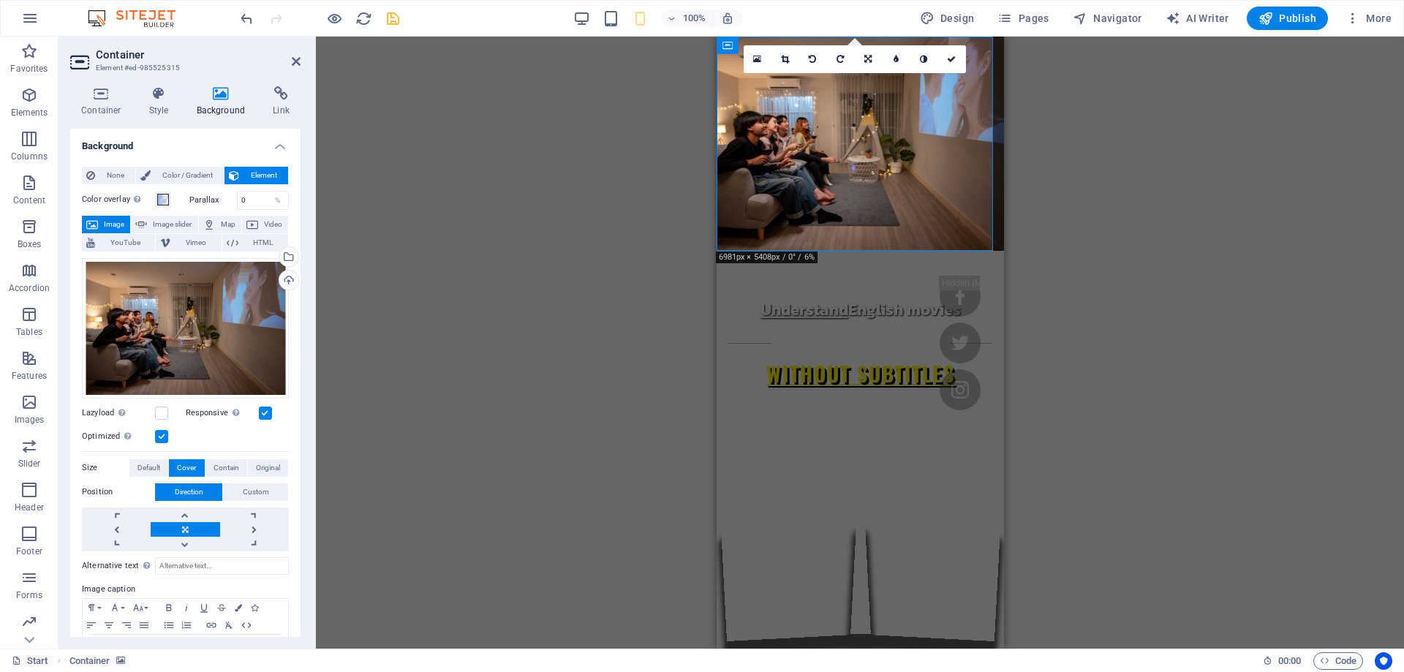
click at [194, 522] on link at bounding box center [185, 529] width 69 height 15
click at [294, 58] on icon at bounding box center [296, 62] width 9 height 12
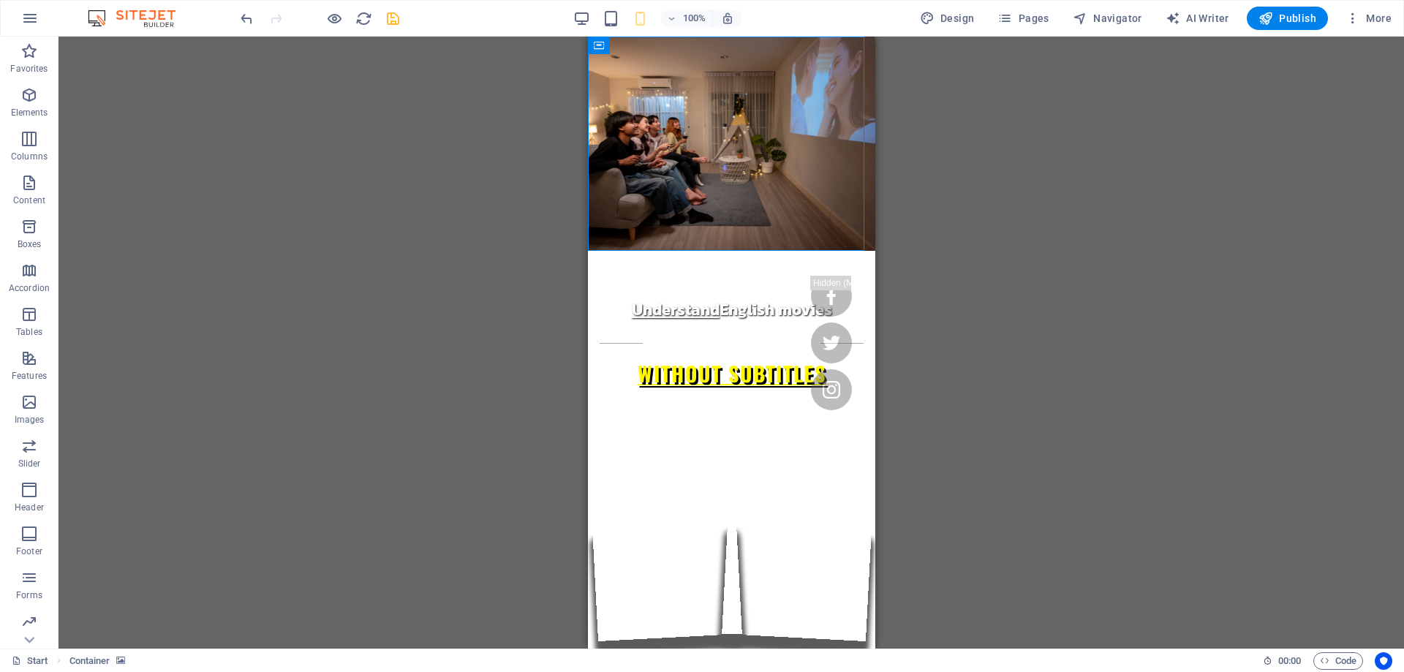
click at [574, 11] on div "100% Design Pages Navigator AI Writer Publish More" at bounding box center [817, 18] width 1159 height 23
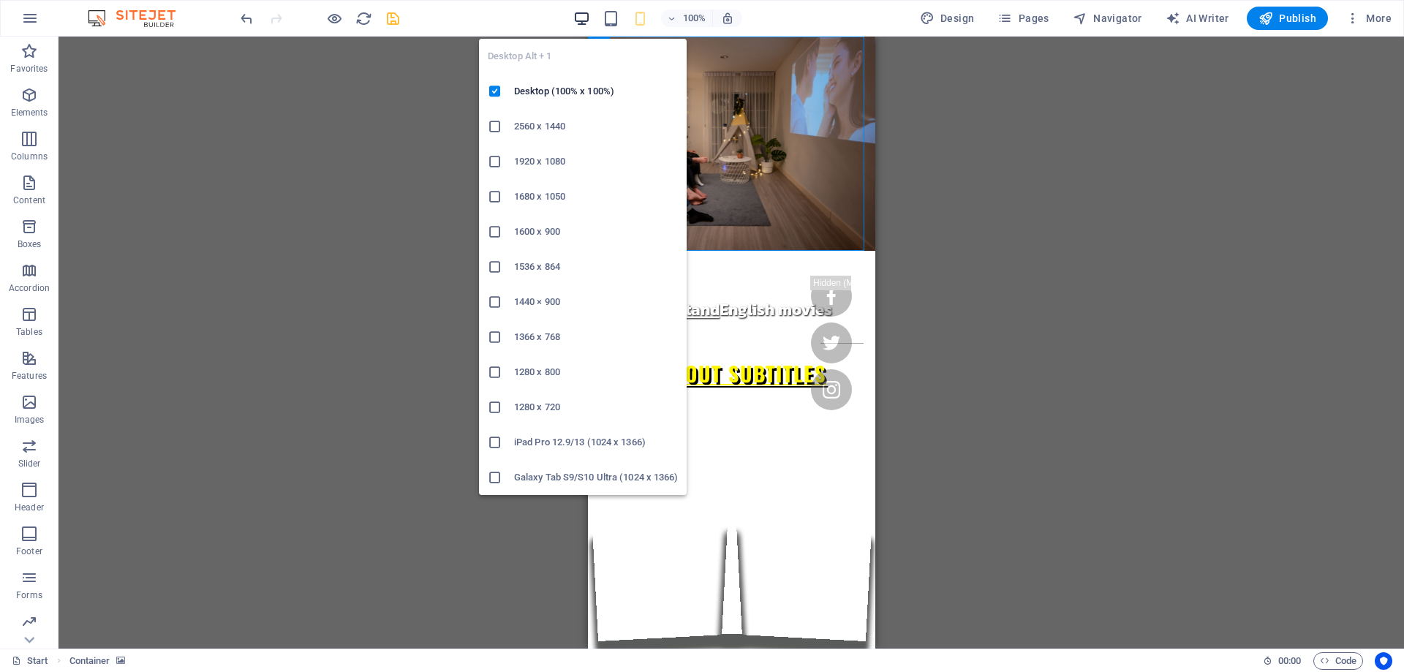
click at [580, 20] on icon "button" at bounding box center [581, 18] width 17 height 17
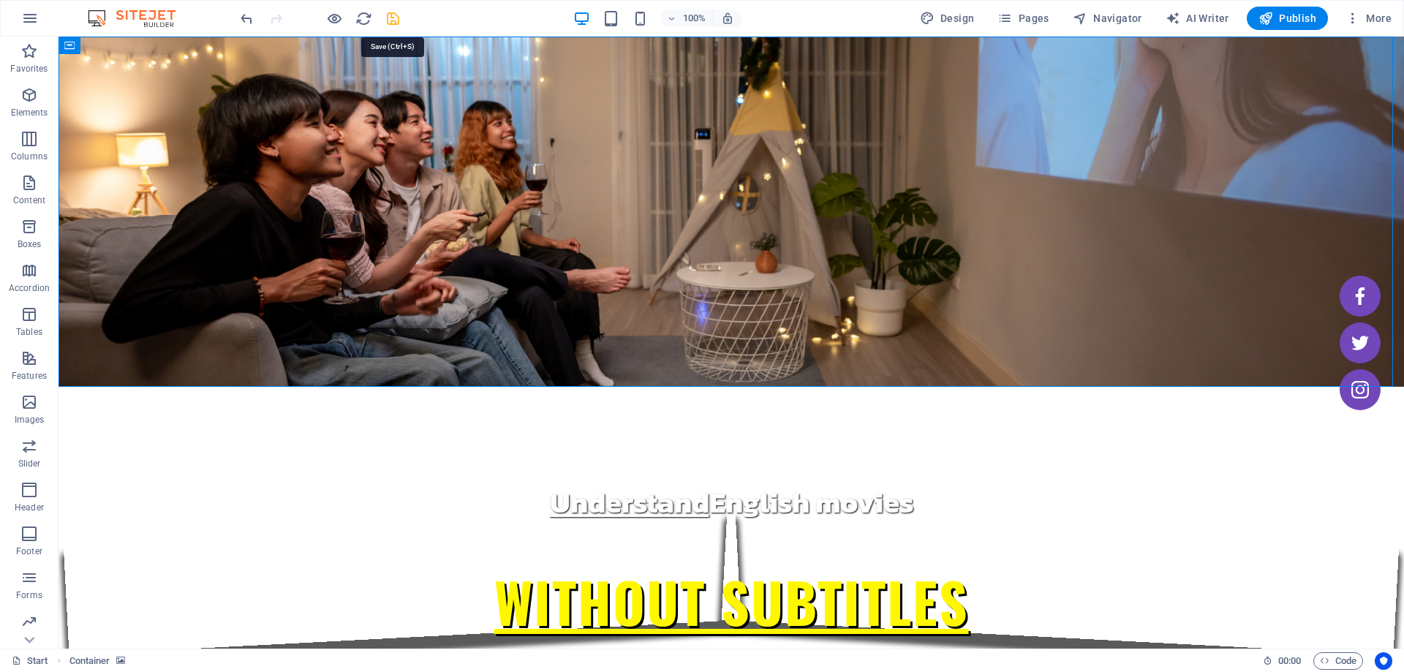
click at [385, 23] on icon "save" at bounding box center [393, 18] width 17 height 17
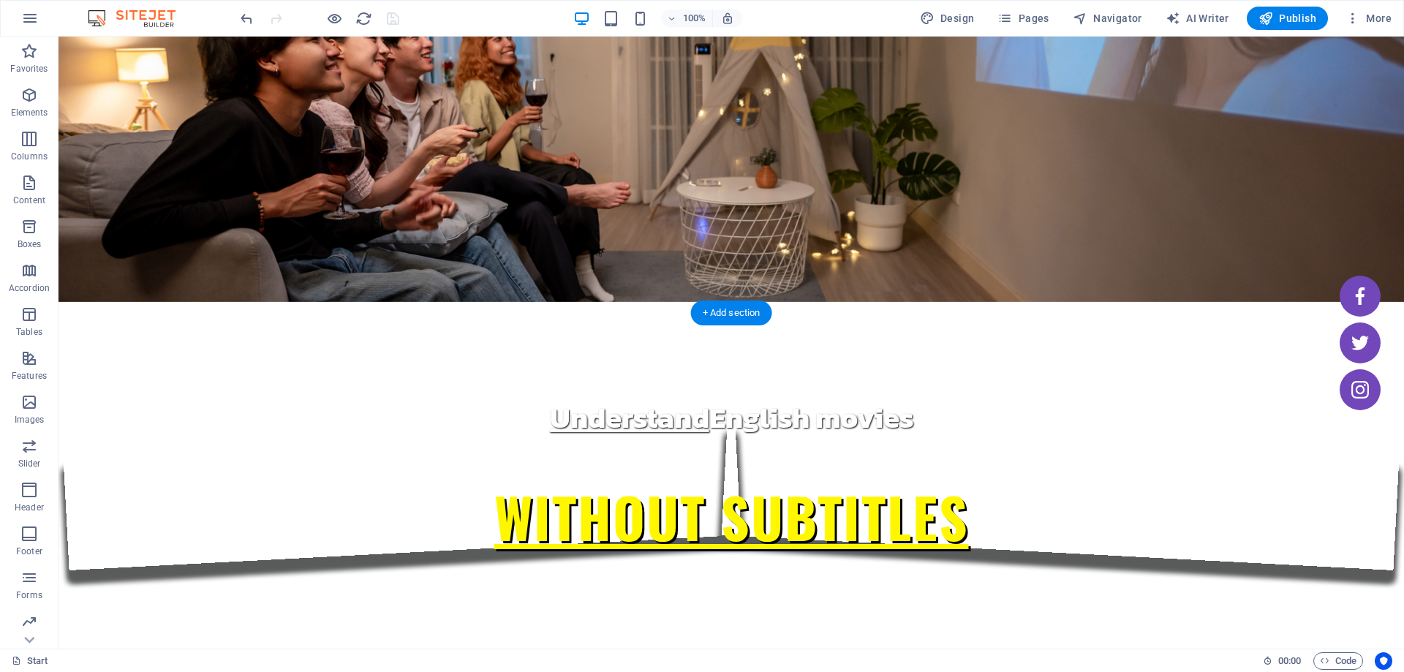
scroll to position [73, 0]
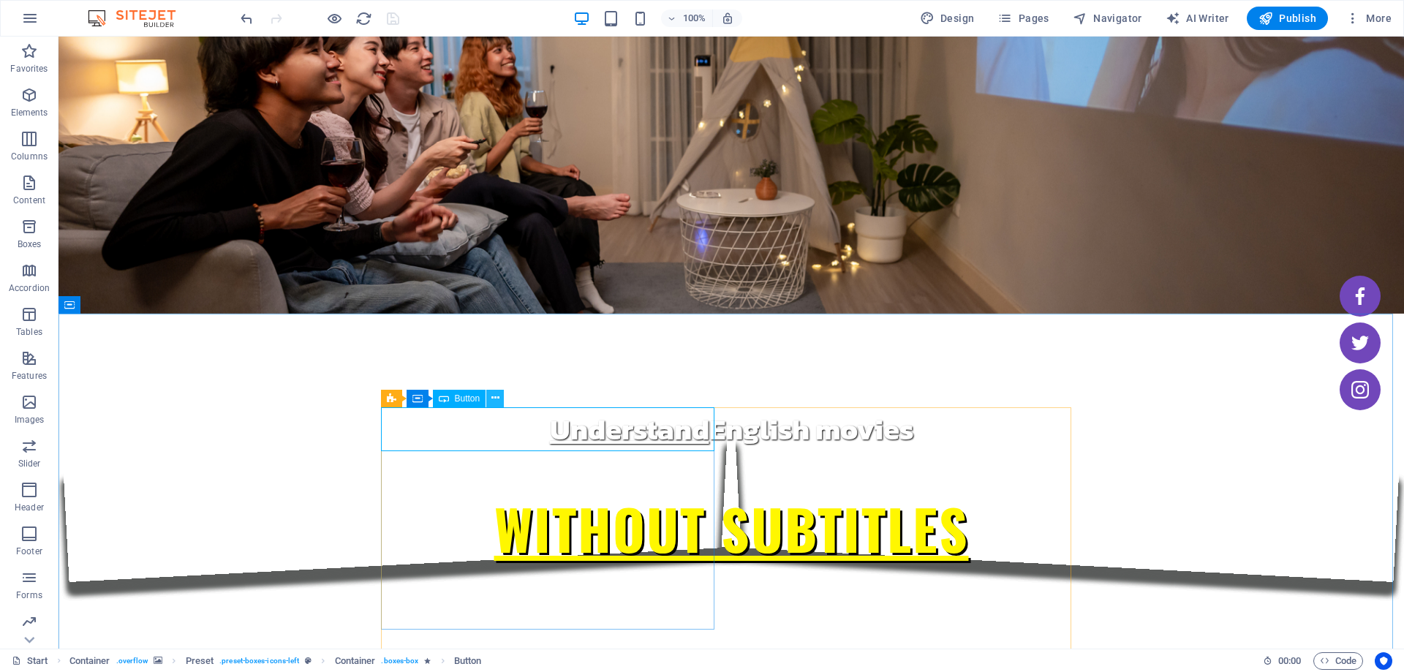
click at [497, 395] on icon at bounding box center [495, 397] width 8 height 15
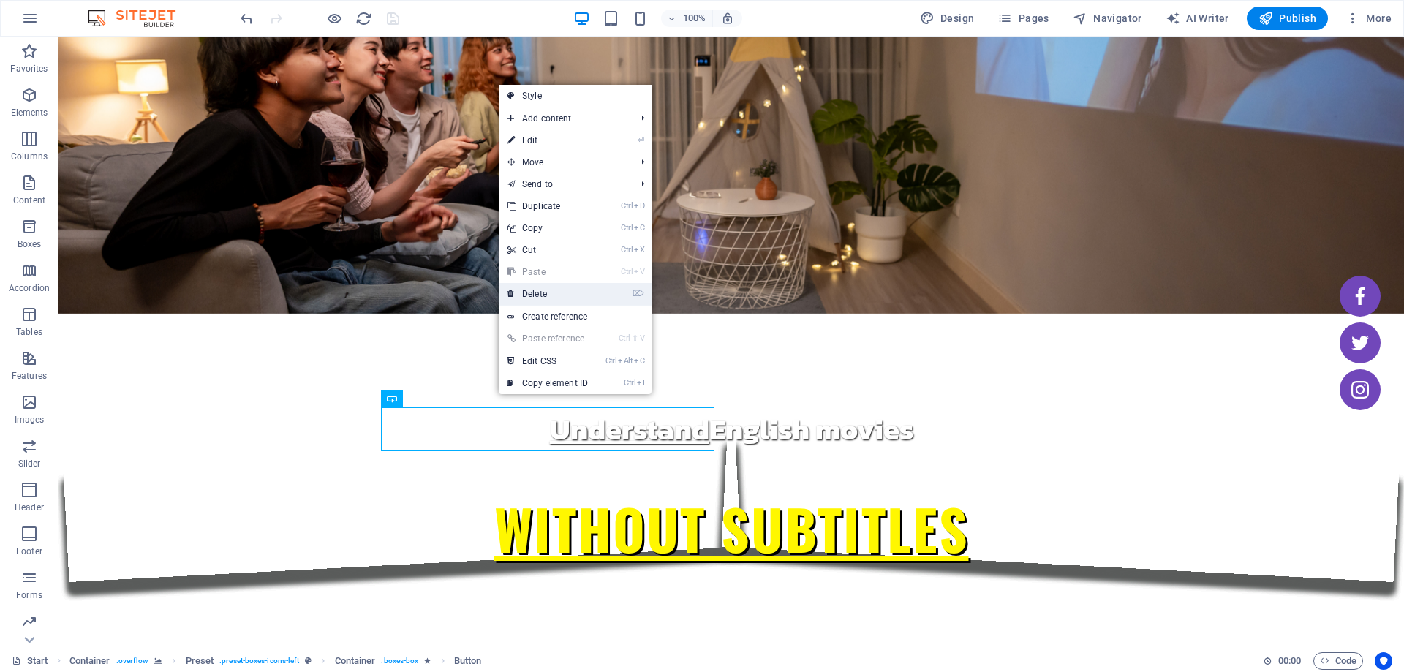
click at [550, 294] on link "⌦ Delete" at bounding box center [548, 294] width 98 height 22
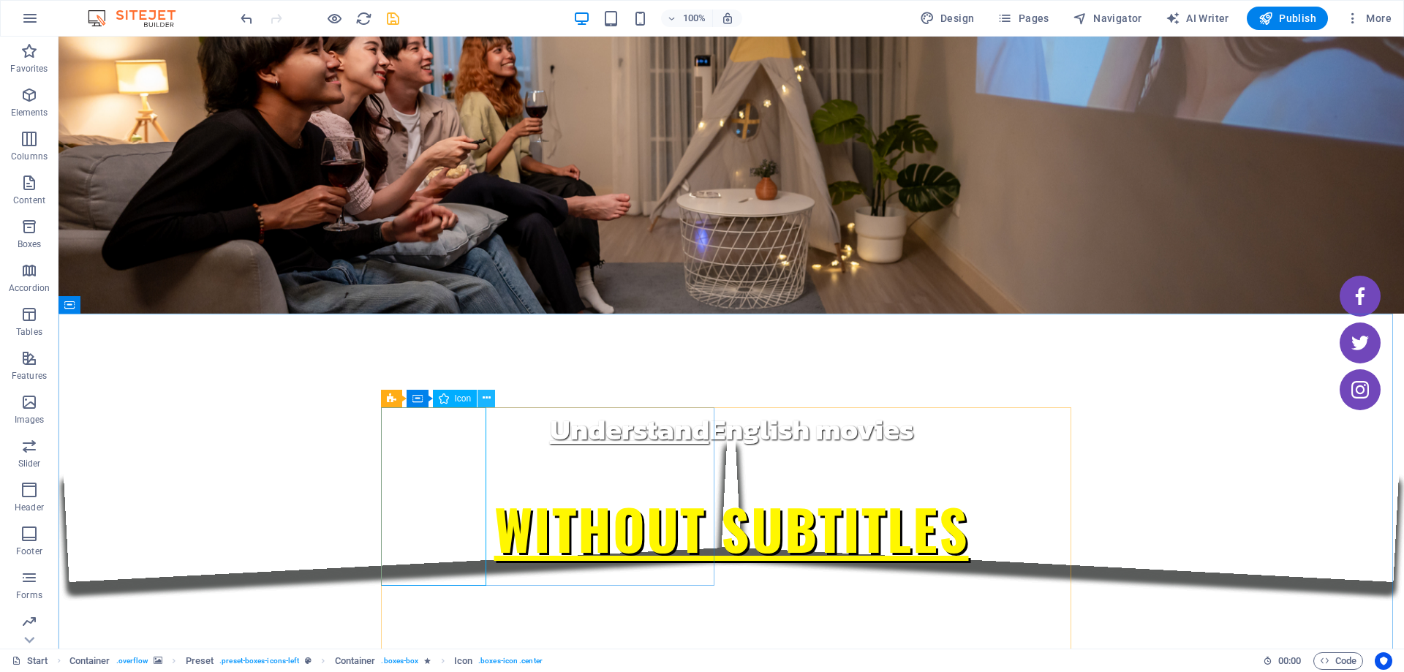
click at [487, 393] on icon at bounding box center [486, 397] width 8 height 15
click at [441, 401] on icon at bounding box center [443, 397] width 8 height 15
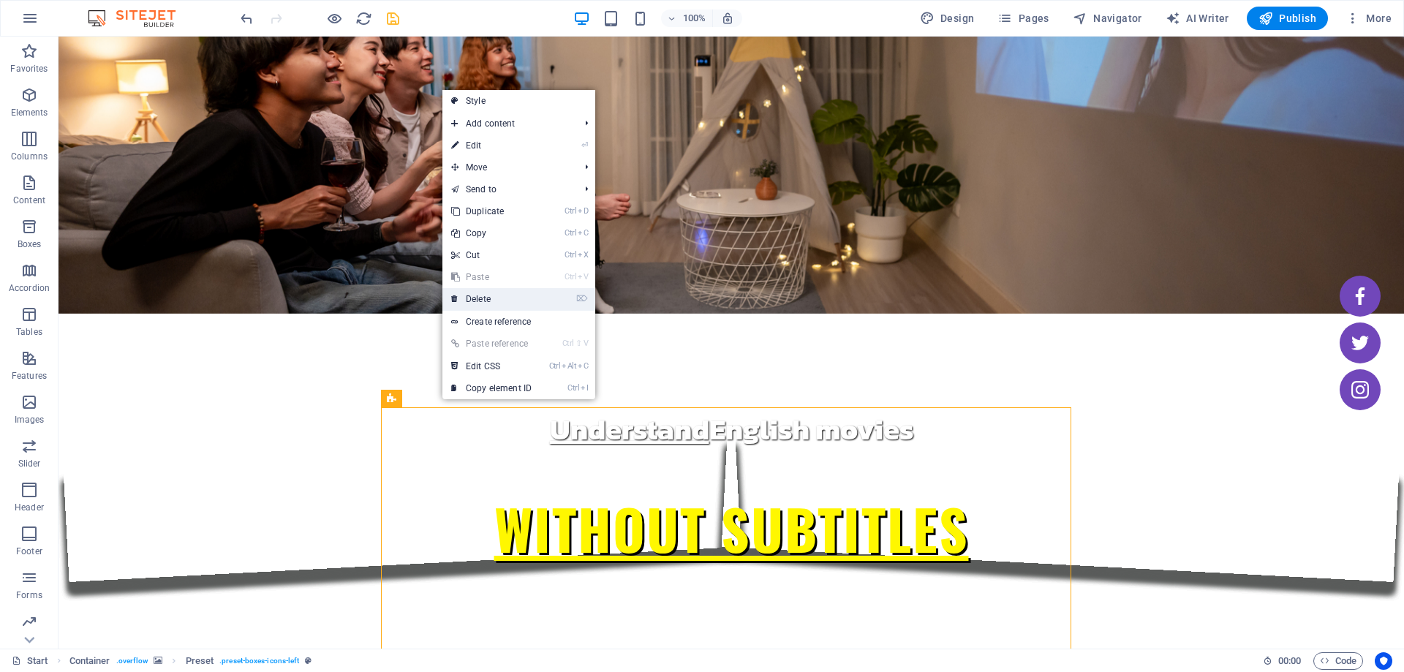
click at [496, 298] on link "⌦ Delete" at bounding box center [491, 299] width 98 height 22
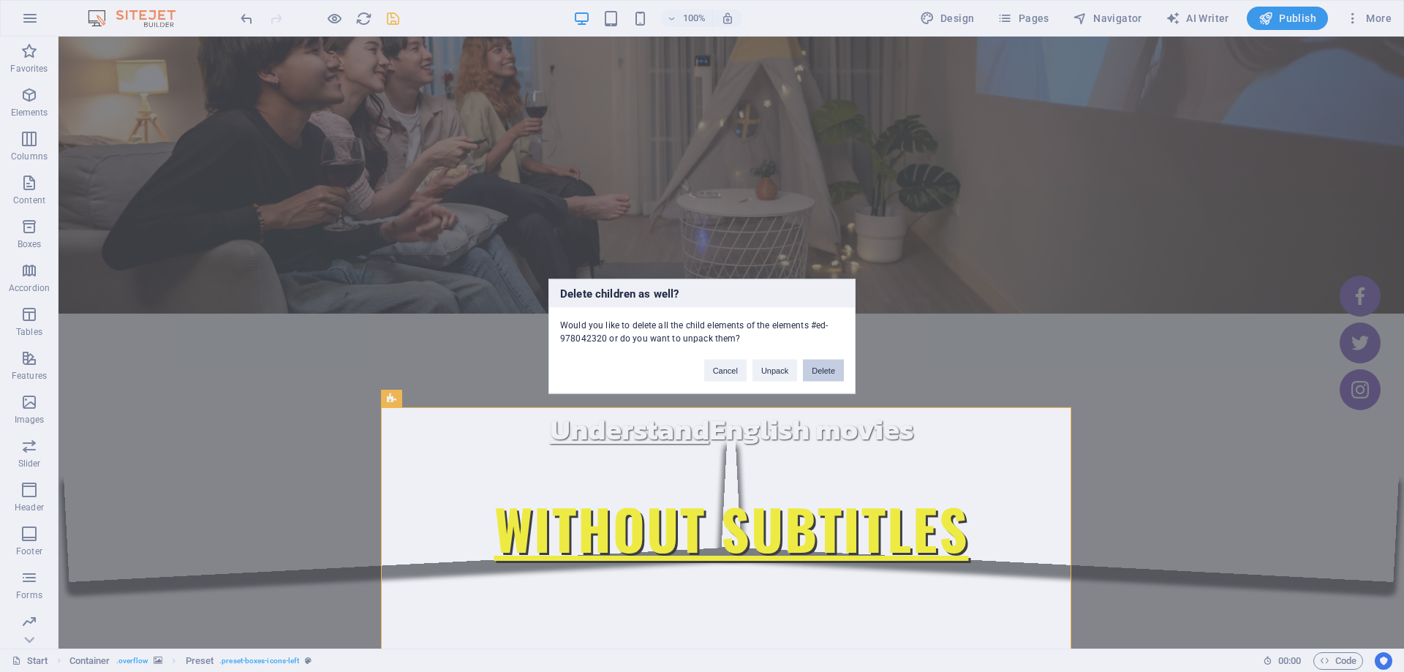
click at [820, 376] on button "Delete" at bounding box center [823, 370] width 41 height 22
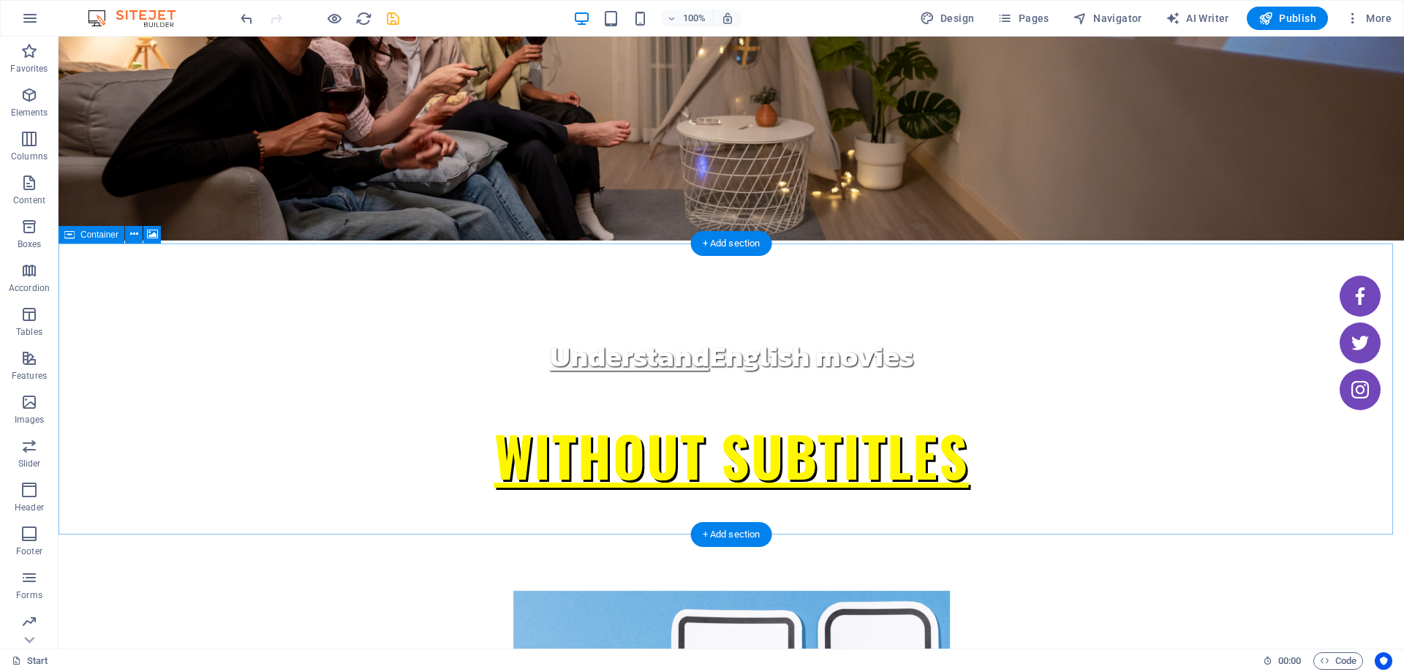
scroll to position [0, 0]
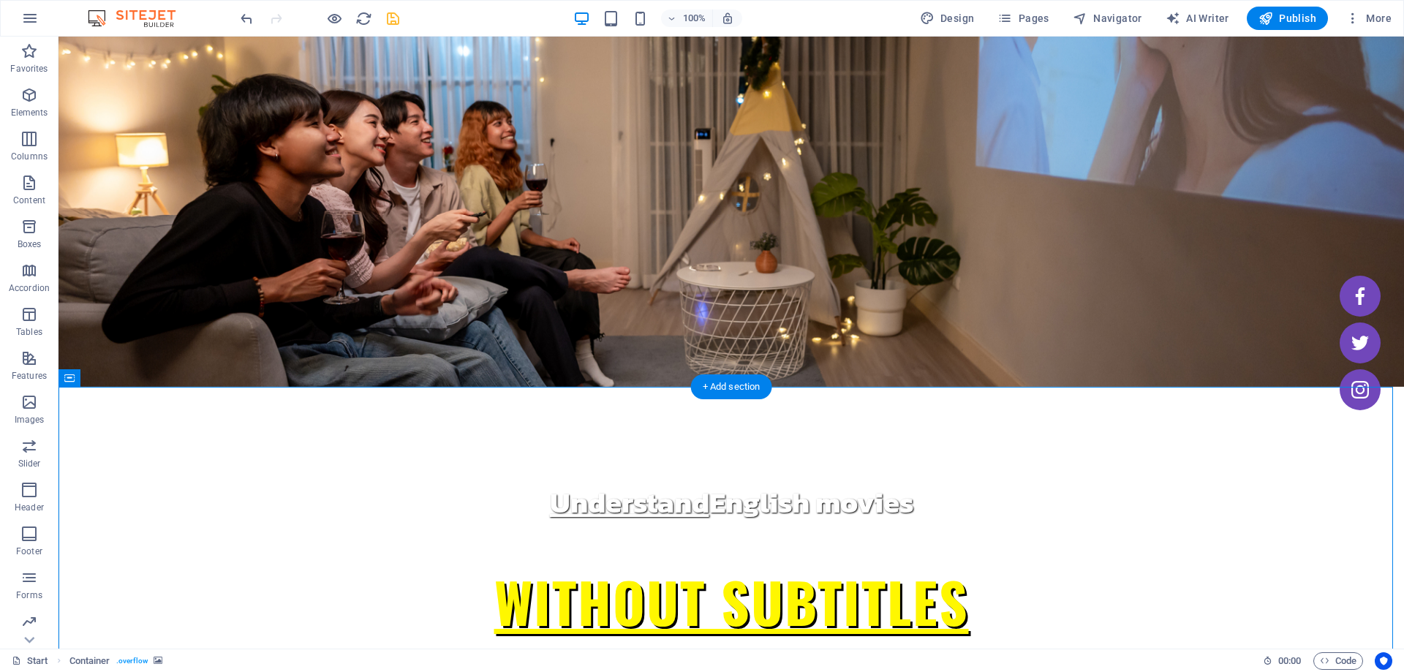
click at [151, 380] on icon at bounding box center [152, 377] width 11 height 15
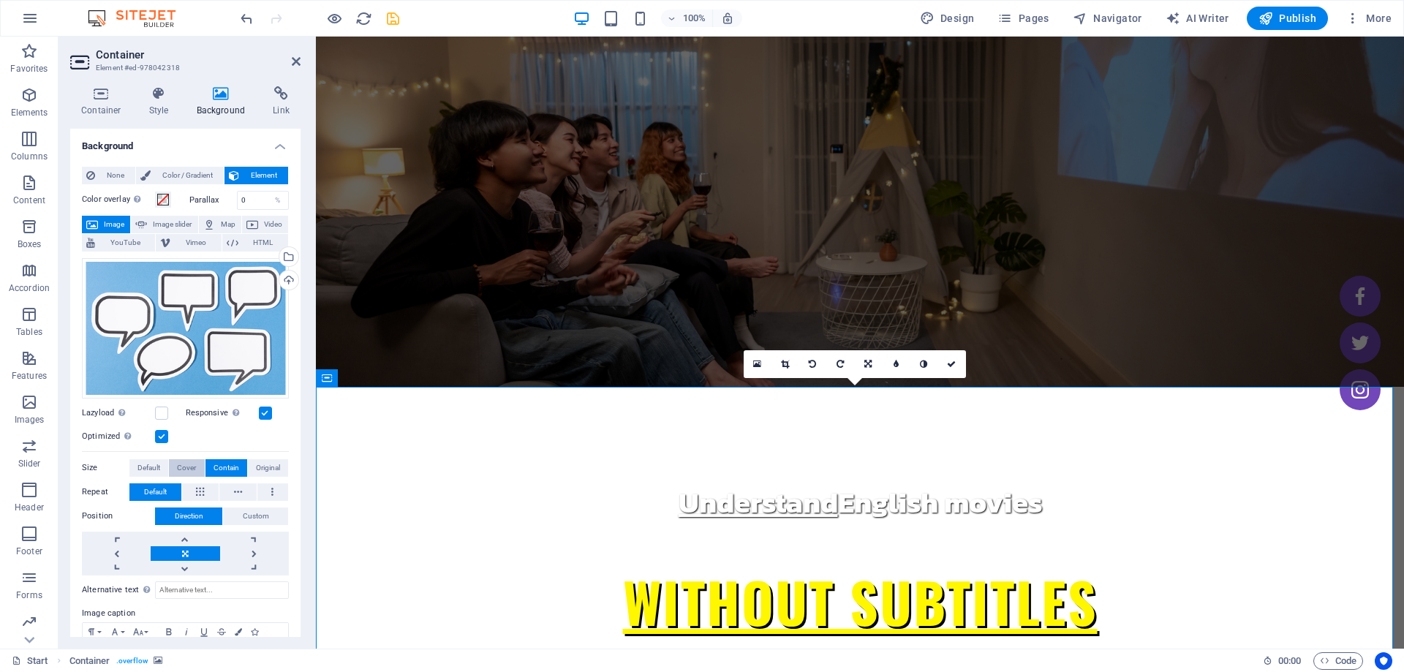
click at [183, 468] on span "Cover" at bounding box center [186, 468] width 19 height 18
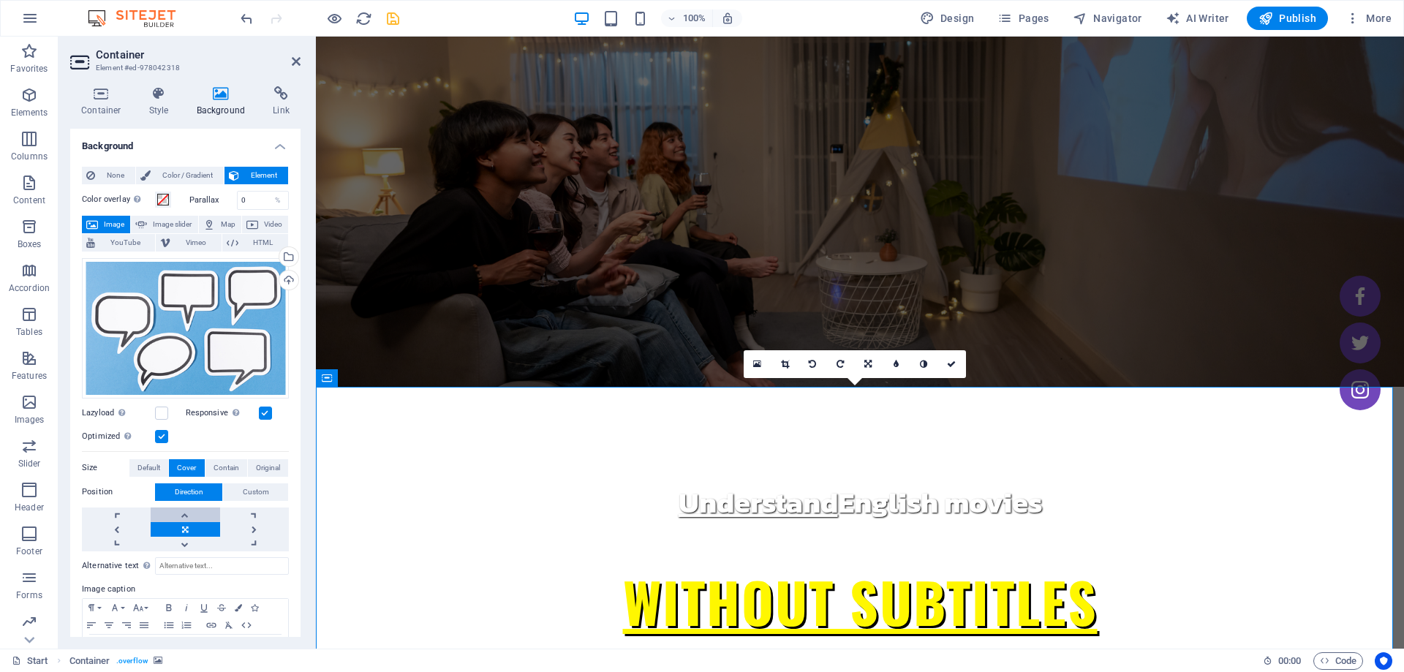
click at [189, 515] on link at bounding box center [185, 514] width 69 height 15
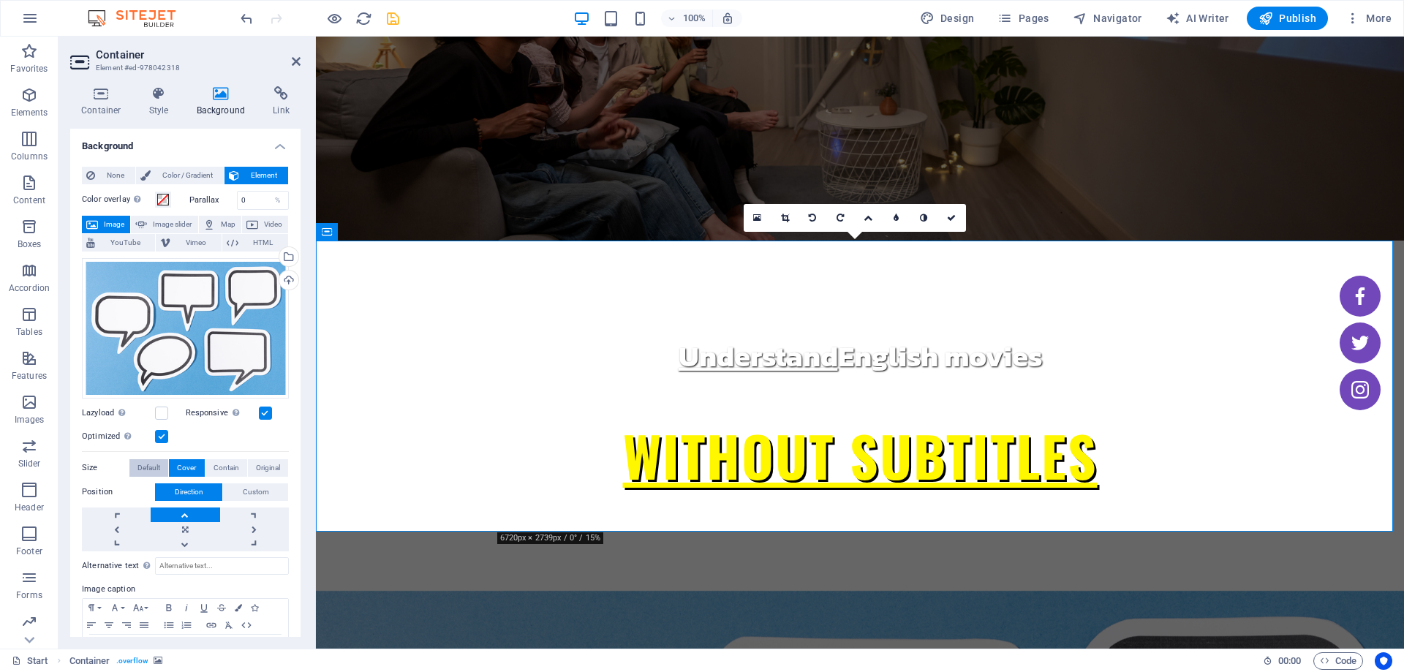
click at [151, 463] on span "Default" at bounding box center [148, 468] width 23 height 18
click at [261, 199] on input "0" at bounding box center [263, 201] width 51 height 18
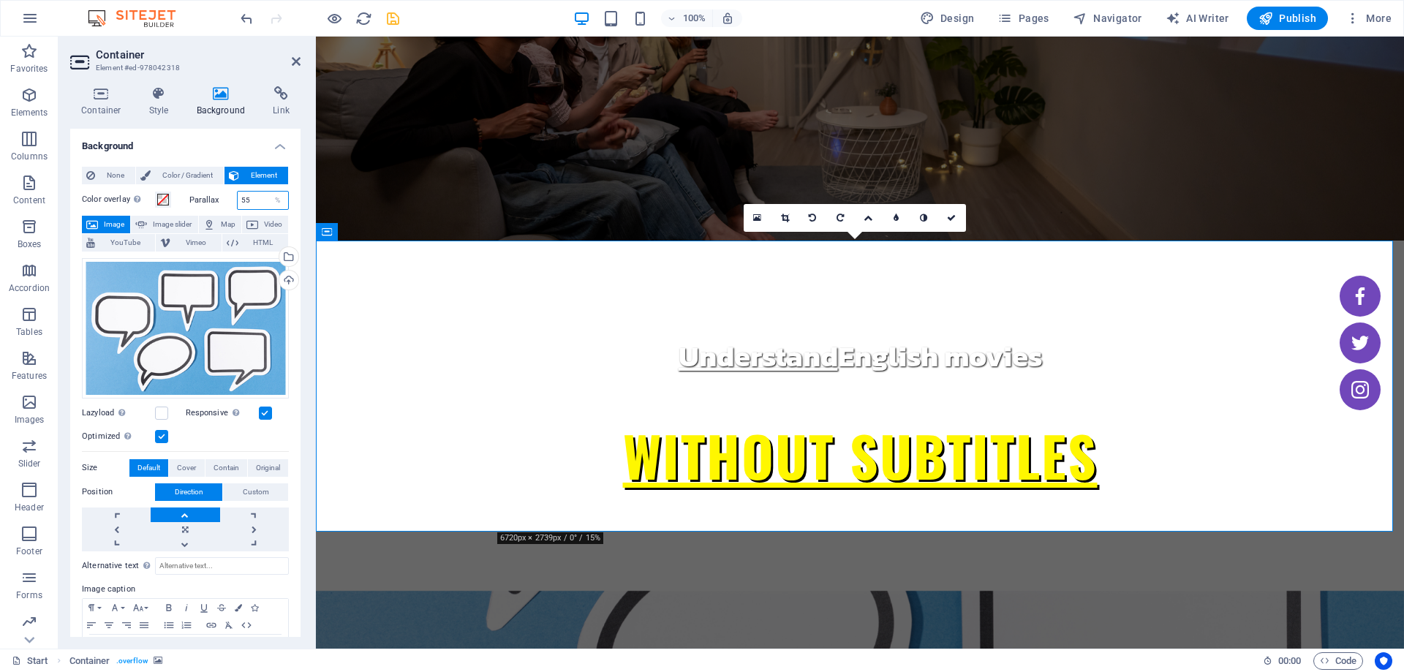
click at [257, 201] on input "55" at bounding box center [263, 201] width 51 height 18
type input "0"
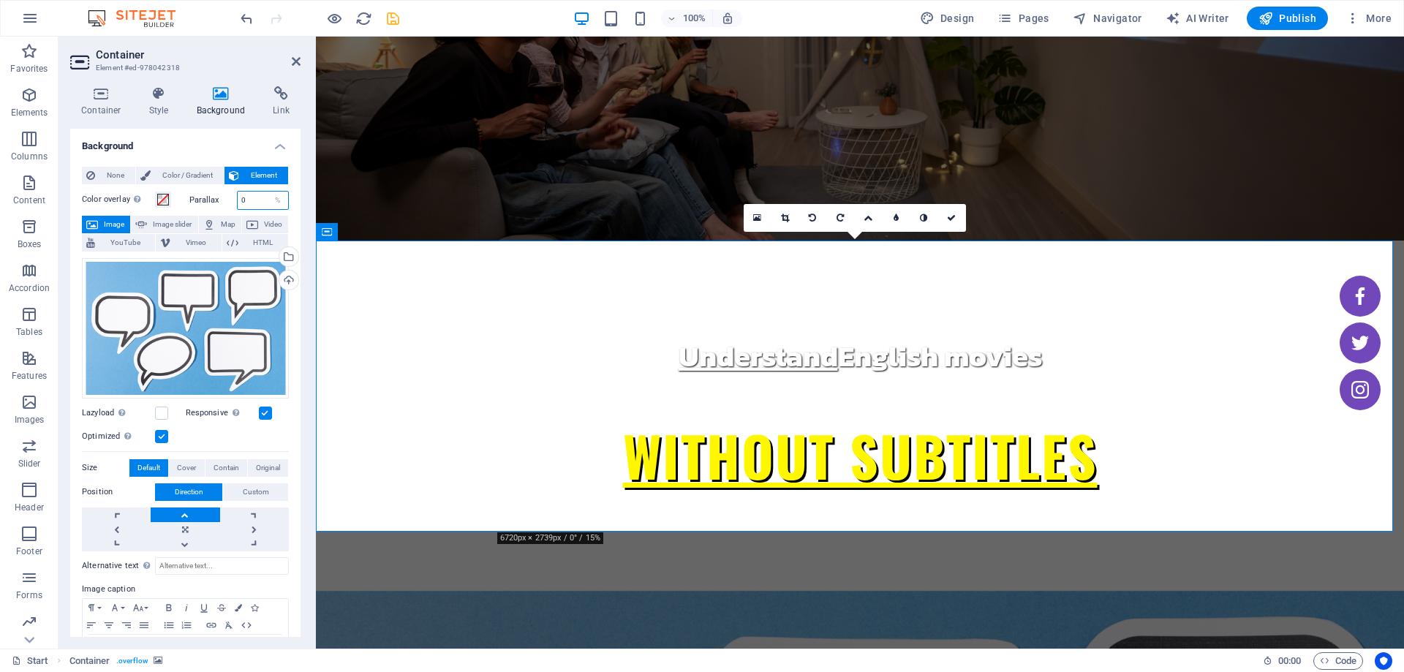
click at [257, 201] on input "0" at bounding box center [263, 201] width 51 height 18
click at [207, 136] on h4 "Background" at bounding box center [185, 142] width 230 height 26
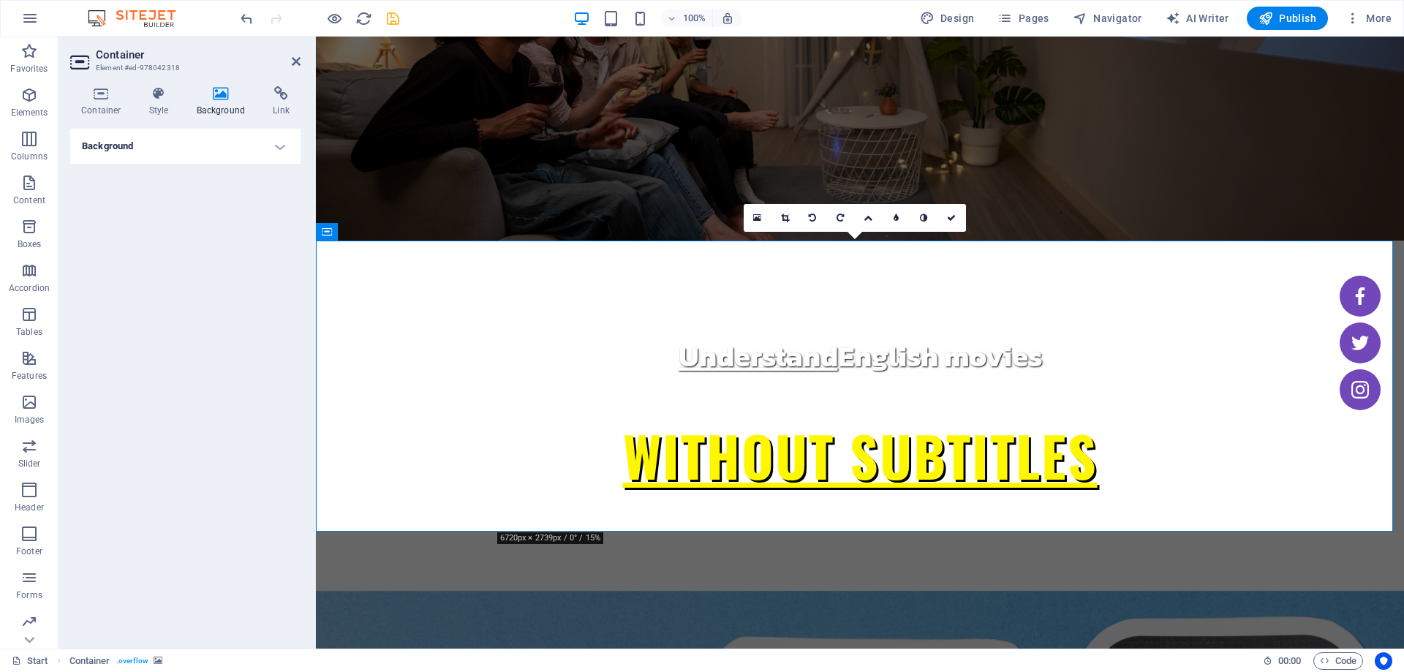
click at [205, 140] on h4 "Background" at bounding box center [185, 146] width 230 height 35
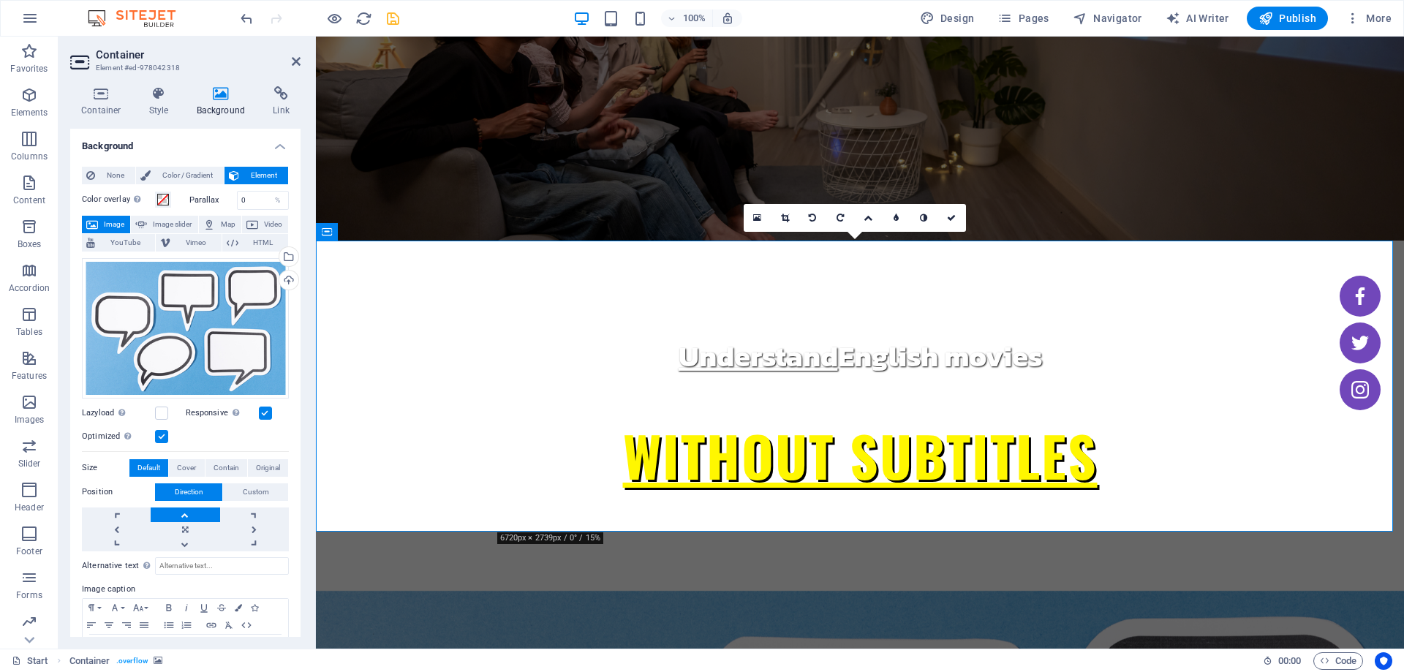
click at [239, 435] on div "Optimized Images are compressed to improve page speed." at bounding box center [185, 437] width 207 height 18
click at [88, 99] on icon at bounding box center [101, 93] width 62 height 15
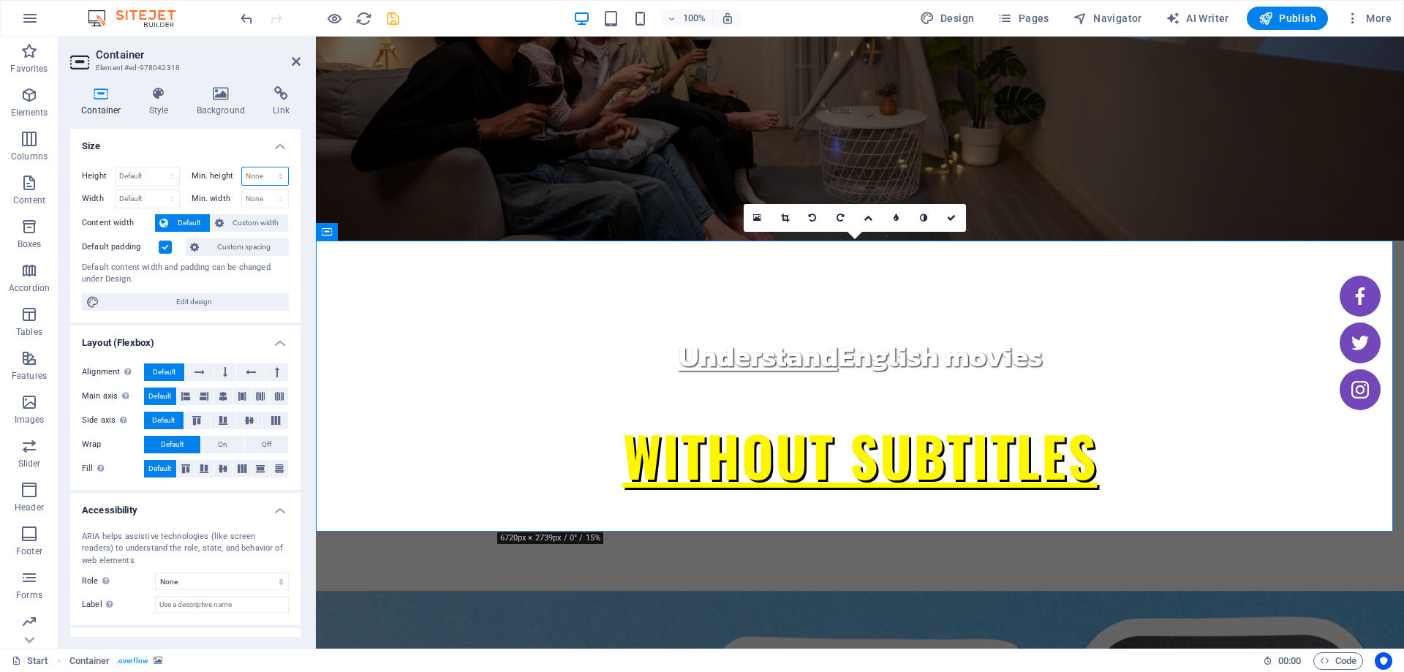
click at [258, 180] on select "None px rem % vh vw" at bounding box center [265, 176] width 47 height 18
select select "px"
click at [265, 167] on select "None px rem % vh vw" at bounding box center [265, 176] width 47 height 18
type input "50"
click at [250, 144] on h4 "Size" at bounding box center [185, 142] width 230 height 26
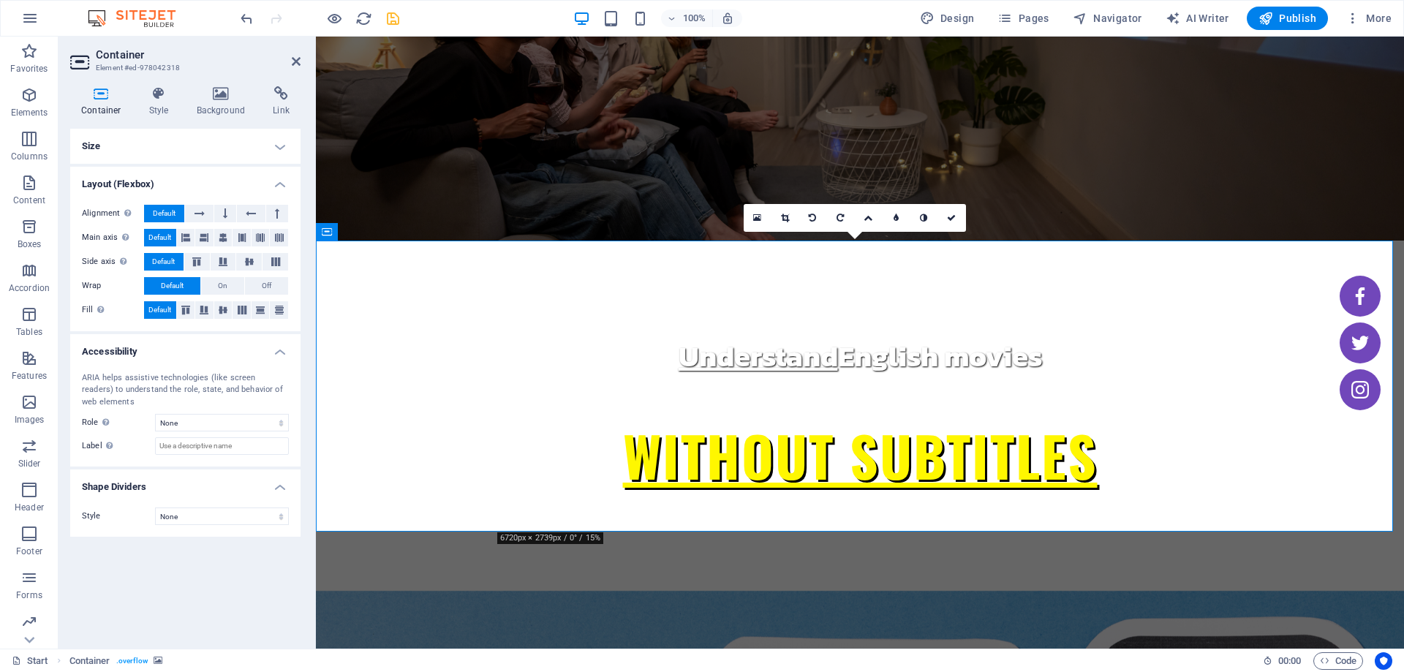
click at [96, 110] on h4 "Container" at bounding box center [104, 101] width 68 height 31
click at [412, 99] on figure at bounding box center [860, 65] width 1088 height 350
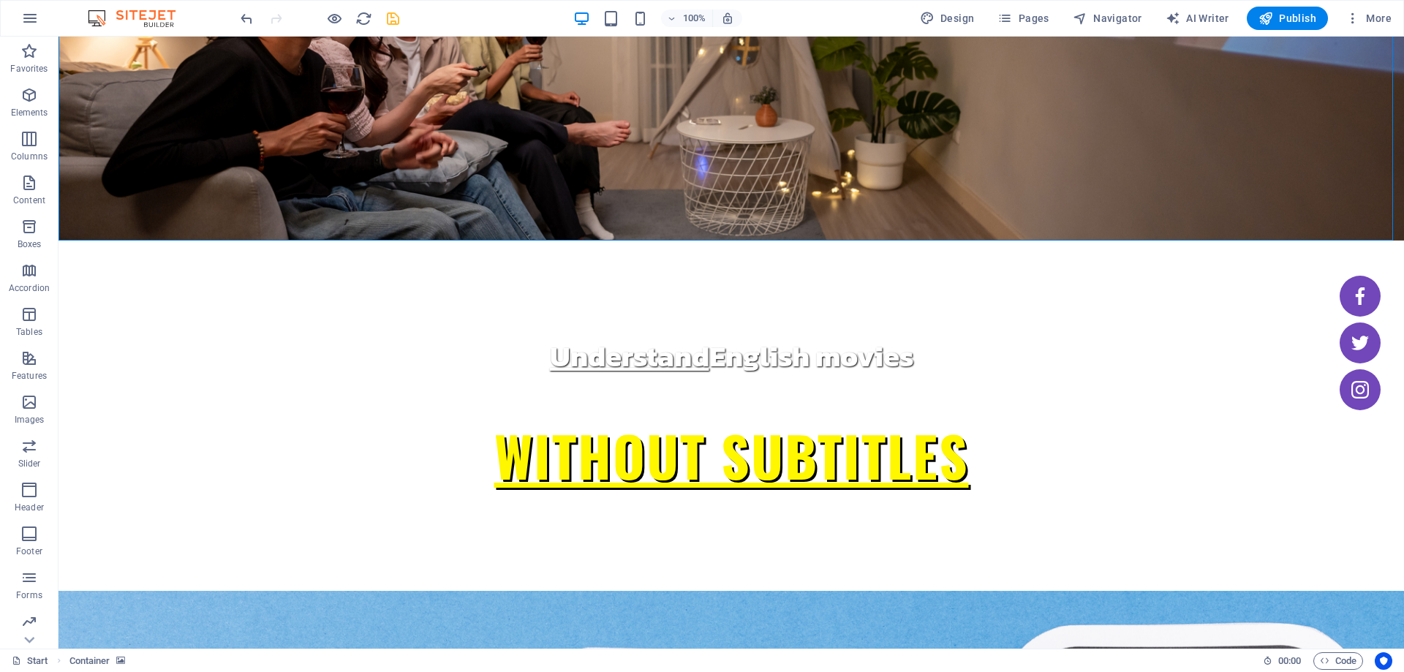
click at [418, 23] on div "100% Design Pages Navigator AI Writer Publish More" at bounding box center [817, 18] width 1159 height 23
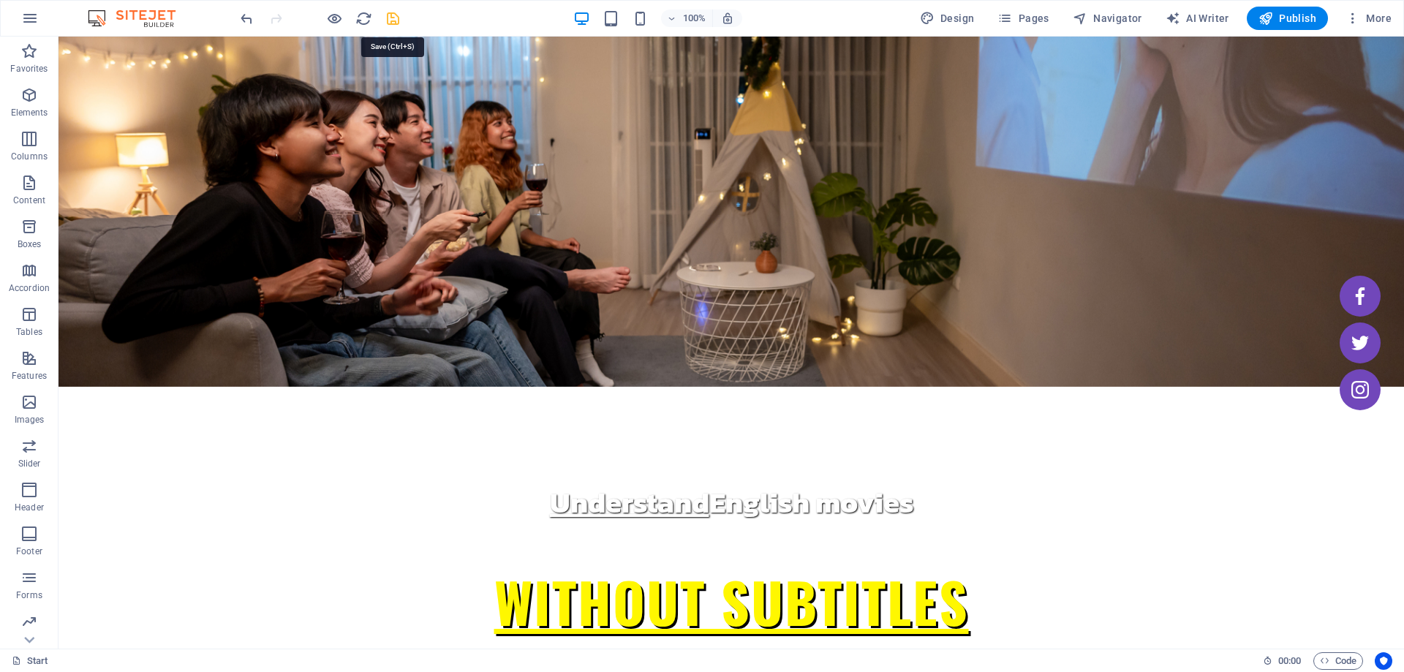
click at [390, 18] on icon "save" at bounding box center [393, 18] width 17 height 17
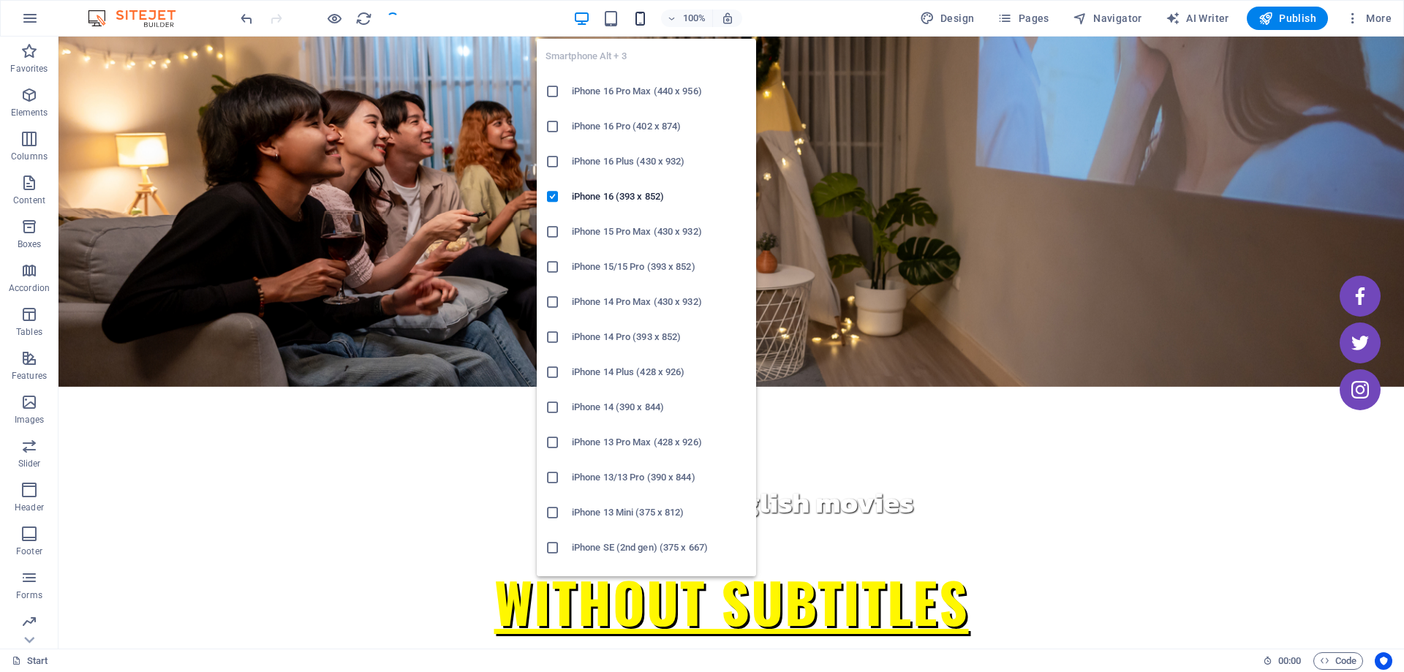
click at [644, 21] on icon "button" at bounding box center [640, 18] width 17 height 17
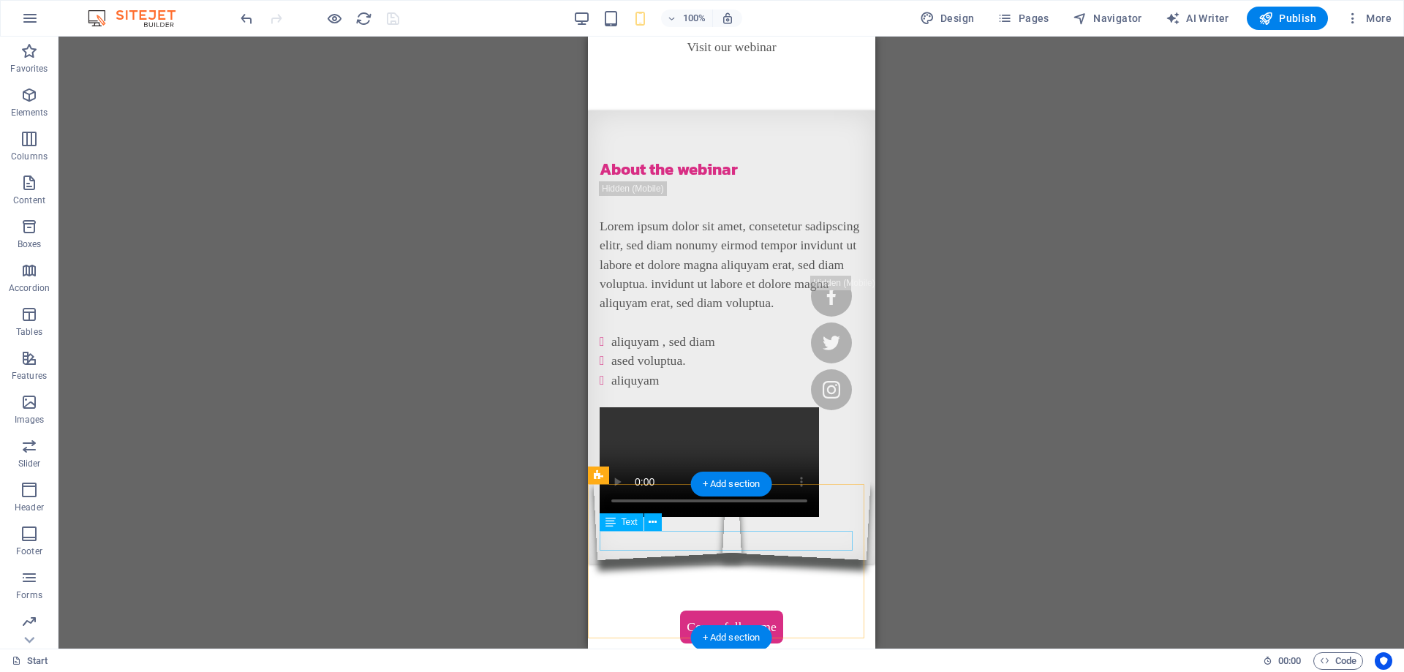
scroll to position [1656, 0]
